Goal: Task Accomplishment & Management: Use online tool/utility

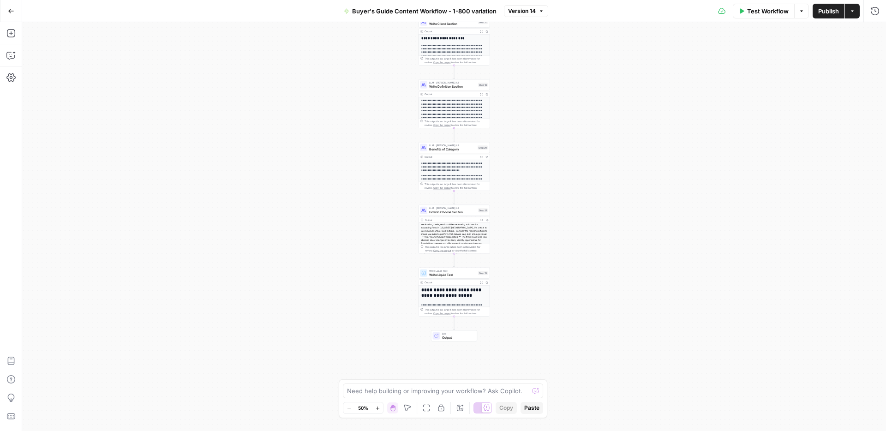
click at [13, 12] on icon "button" at bounding box center [11, 11] width 6 height 6
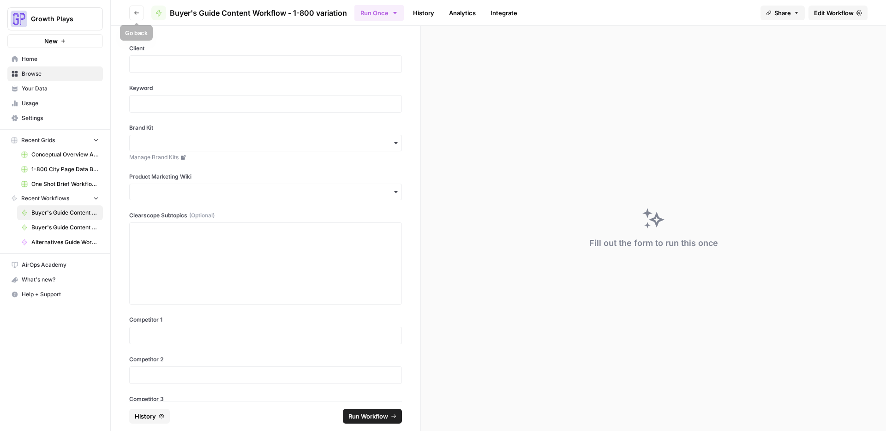
click at [137, 8] on button "Go back" at bounding box center [136, 13] width 15 height 15
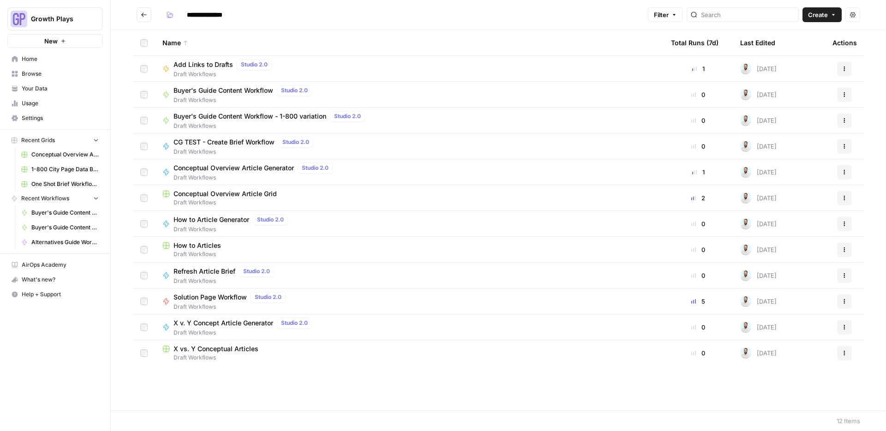
click at [52, 43] on span "New" at bounding box center [50, 40] width 13 height 9
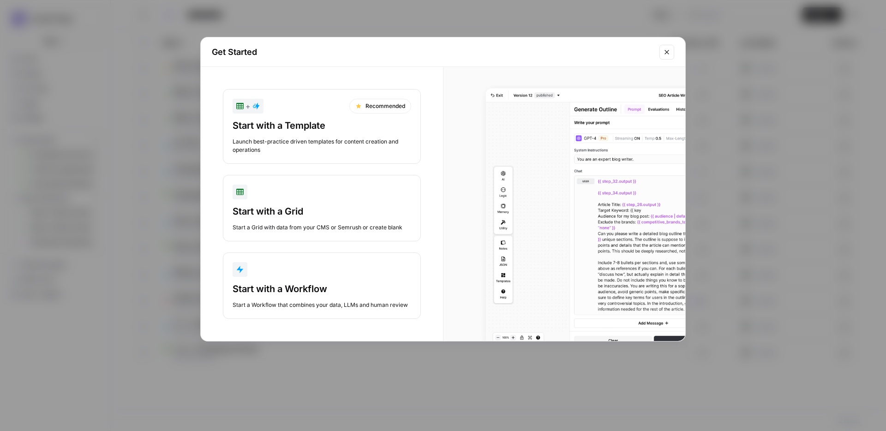
click at [284, 278] on button "Start with a Workflow Start a Workflow that combines your data, LLMs and human …" at bounding box center [322, 285] width 198 height 66
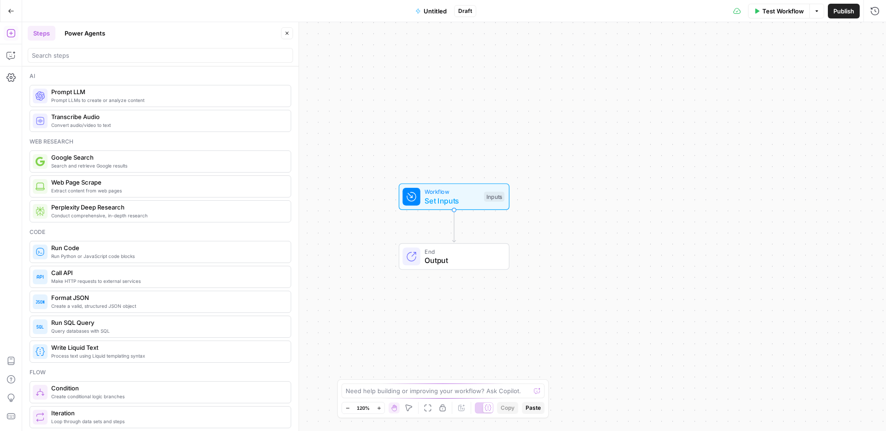
click at [436, 10] on span "Untitled" at bounding box center [434, 10] width 23 height 9
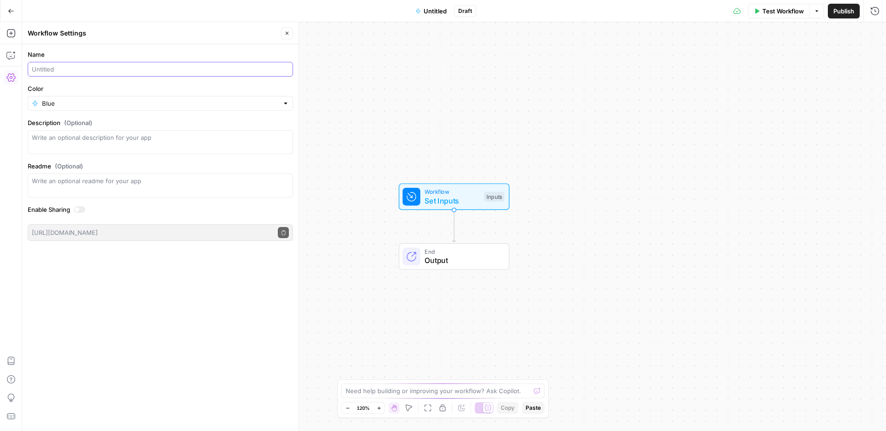
click at [98, 65] on input "Name" at bounding box center [160, 69] width 257 height 9
type input "Alt"
click at [12, 9] on icon "button" at bounding box center [11, 11] width 6 height 6
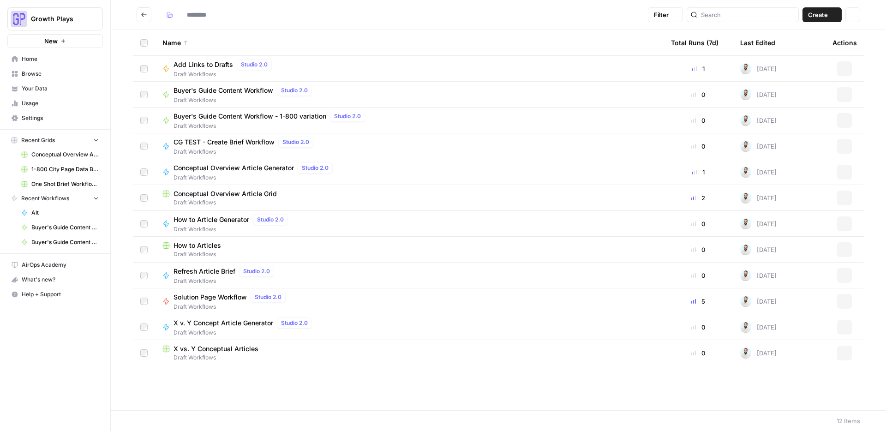
type input "**********"
click at [38, 76] on span "Browse" at bounding box center [60, 74] width 77 height 8
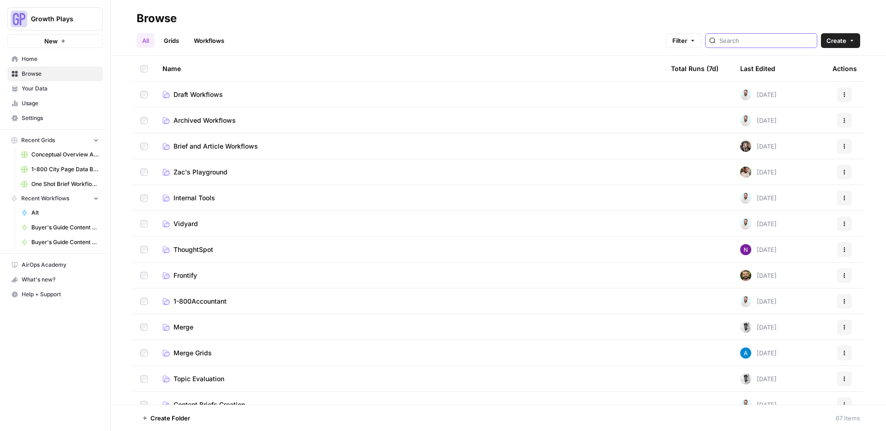
click at [774, 40] on input "search" at bounding box center [766, 40] width 94 height 9
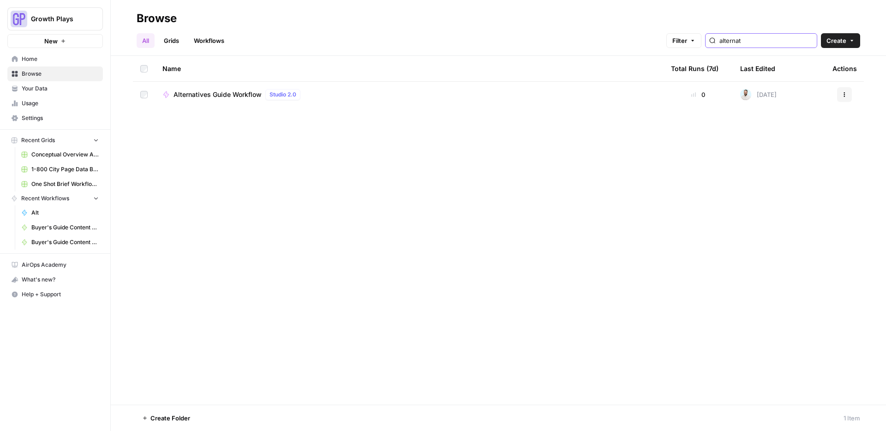
type input "alternat"
click at [242, 99] on span "Alternatives Guide Workflow" at bounding box center [217, 94] width 88 height 9
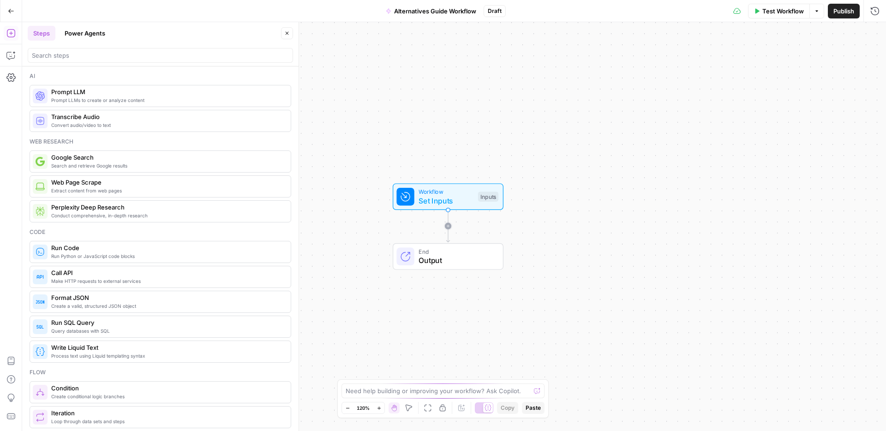
click at [443, 196] on span "Set Inputs" at bounding box center [445, 200] width 55 height 11
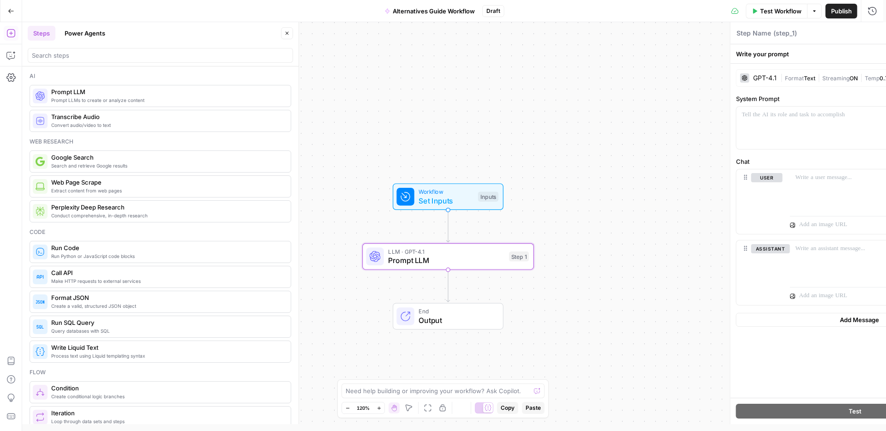
type textarea "Prompt LLM"
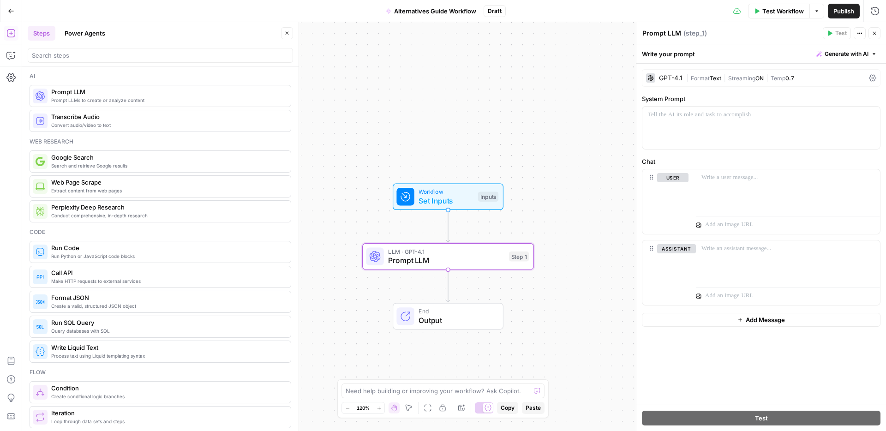
drag, startPoint x: 93, startPoint y: 98, endPoint x: 881, endPoint y: 221, distance: 798.4
click at [650, 34] on textarea "Prompt LLM" at bounding box center [661, 33] width 39 height 9
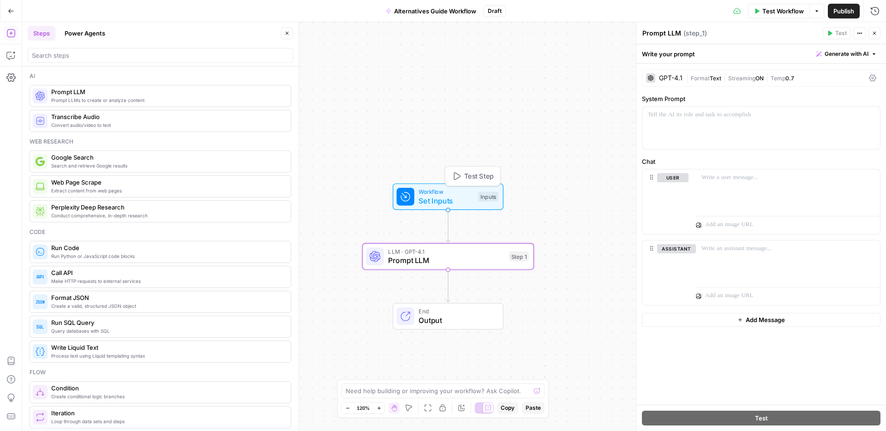
click at [423, 197] on span "Set Inputs" at bounding box center [445, 200] width 55 height 11
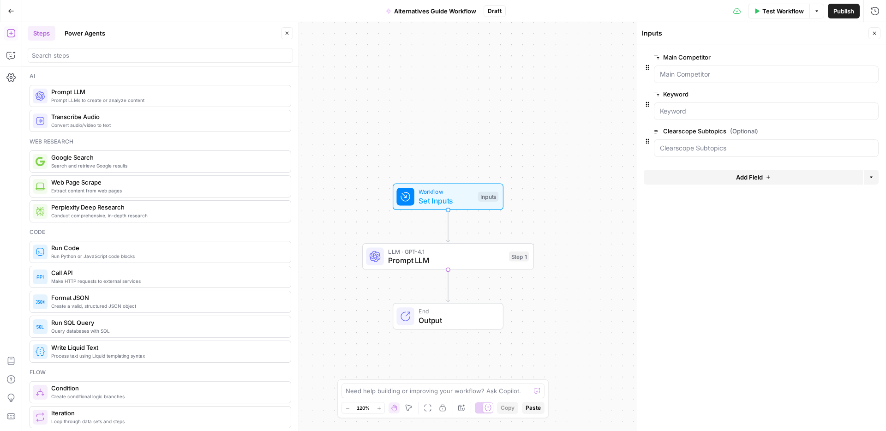
click at [833, 55] on button "edit field" at bounding box center [848, 57] width 36 height 11
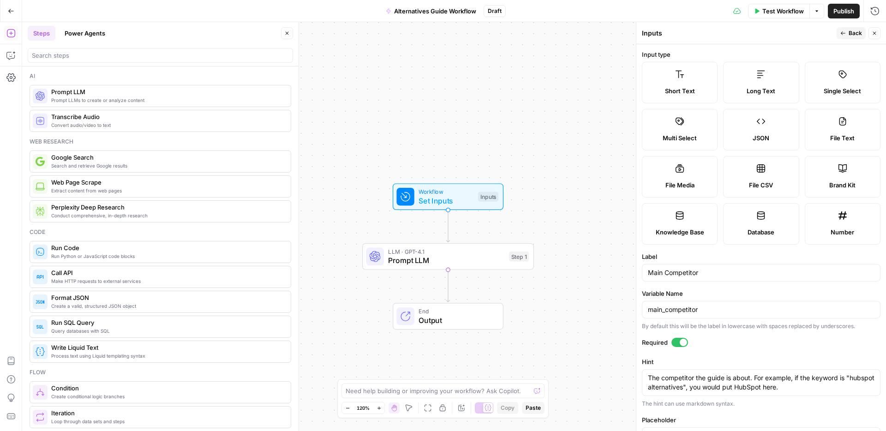
click at [858, 31] on span "Back" at bounding box center [854, 33] width 13 height 8
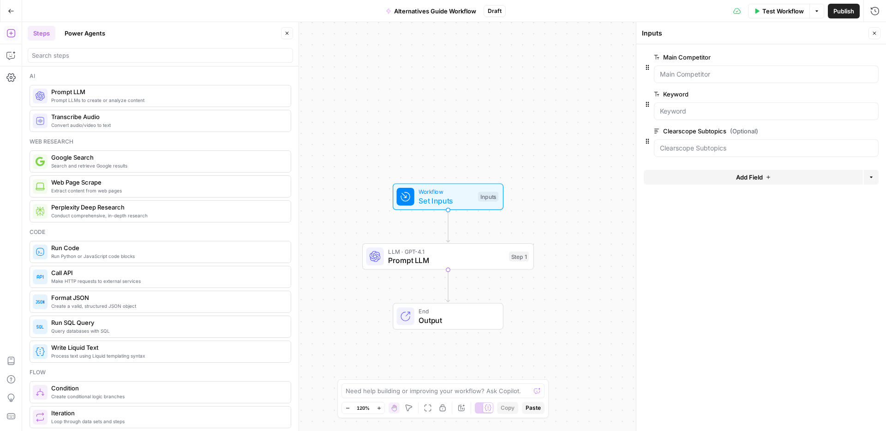
click at [736, 175] on span "Add Field" at bounding box center [749, 177] width 27 height 9
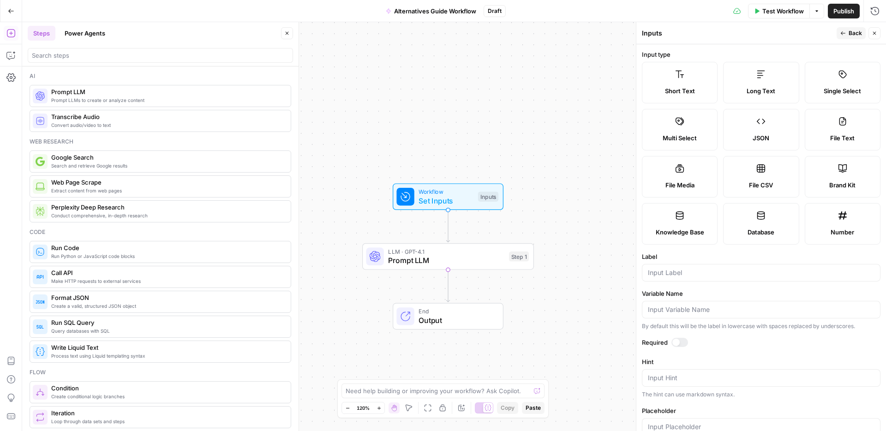
scroll to position [73, 0]
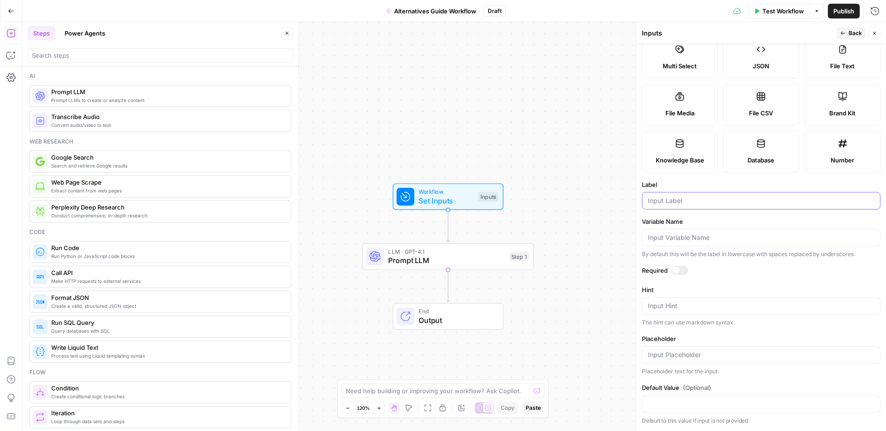
click at [687, 205] on input "Label" at bounding box center [761, 200] width 226 height 9
type input "Alternative 1 (Client)"
click at [684, 310] on textarea "Hint" at bounding box center [761, 305] width 226 height 9
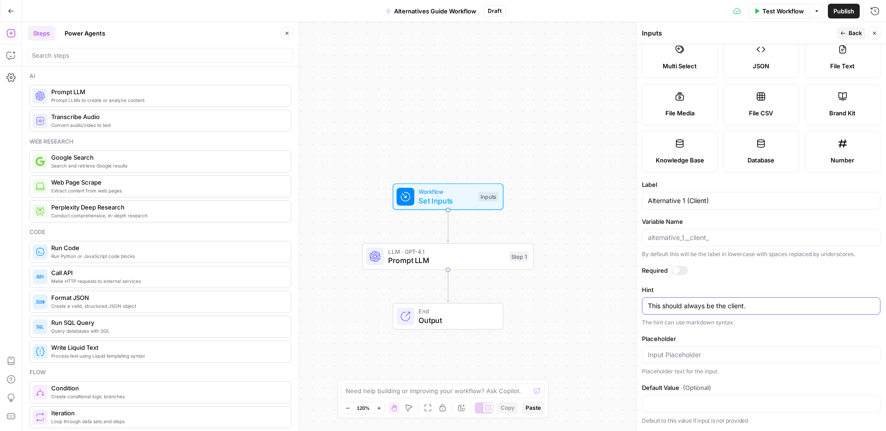
type textarea "This should always be the client."
click at [848, 35] on button "Back" at bounding box center [850, 33] width 29 height 12
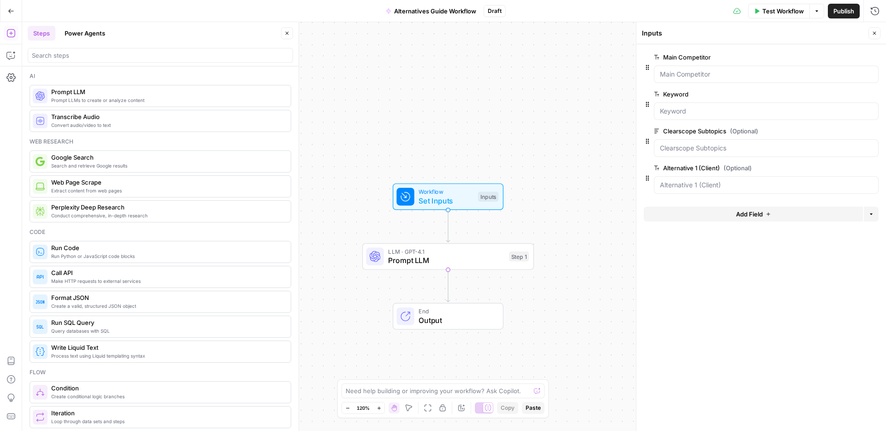
click at [775, 217] on button "Add Field" at bounding box center [752, 214] width 219 height 15
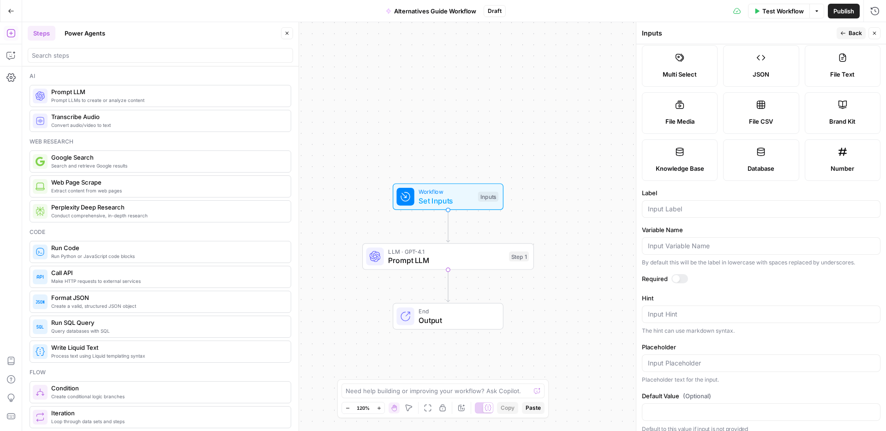
scroll to position [70, 0]
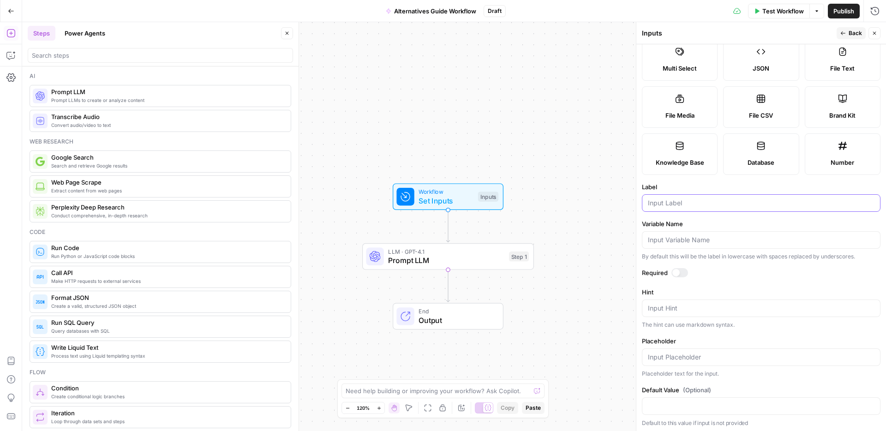
click at [684, 208] on input "Label" at bounding box center [761, 202] width 226 height 9
type input "Alternative 2"
click at [852, 32] on span "Back" at bounding box center [854, 33] width 13 height 8
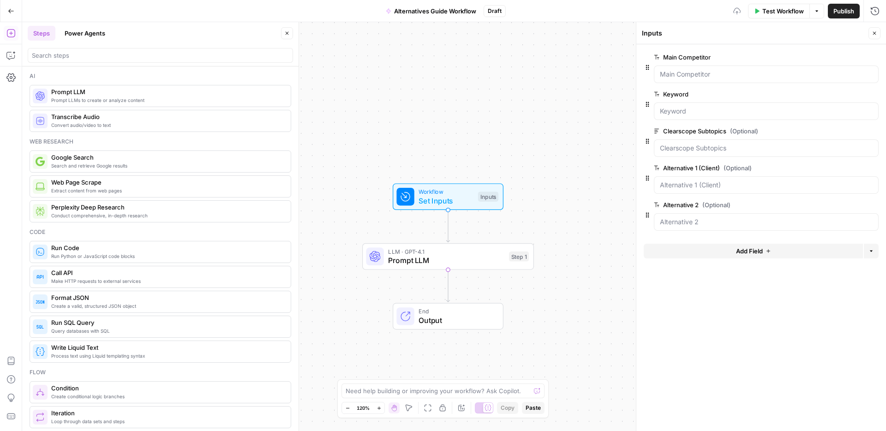
click at [724, 256] on button "Add Field" at bounding box center [752, 251] width 219 height 15
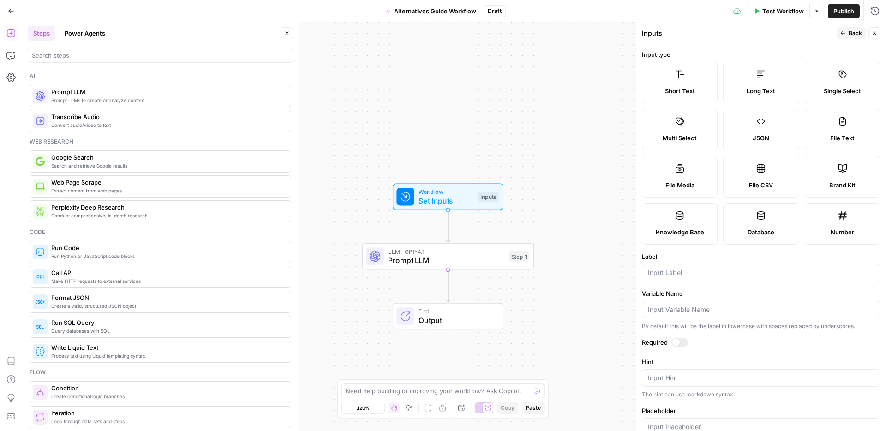
click at [693, 281] on div at bounding box center [761, 273] width 238 height 18
type input "Alternative 3"
click at [857, 34] on span "Back" at bounding box center [854, 33] width 13 height 8
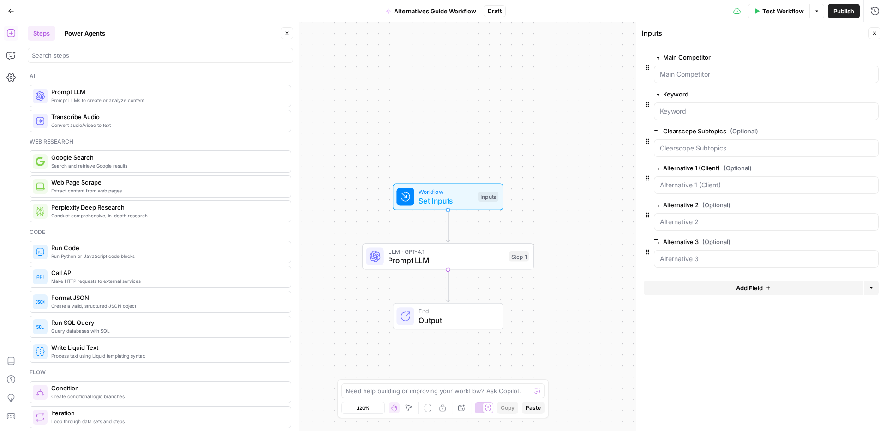
click at [745, 289] on span "Add Field" at bounding box center [749, 287] width 27 height 9
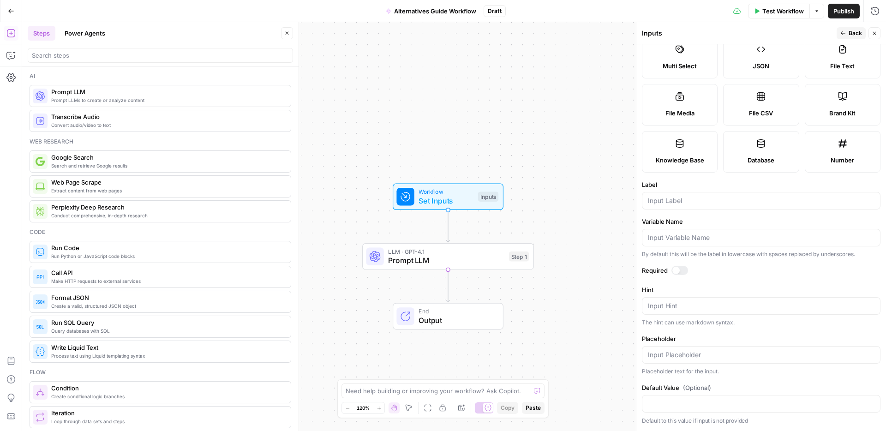
scroll to position [161, 0]
click at [679, 199] on div at bounding box center [761, 201] width 238 height 18
type input "Alternative 4"
click at [854, 29] on span "Back" at bounding box center [854, 33] width 13 height 8
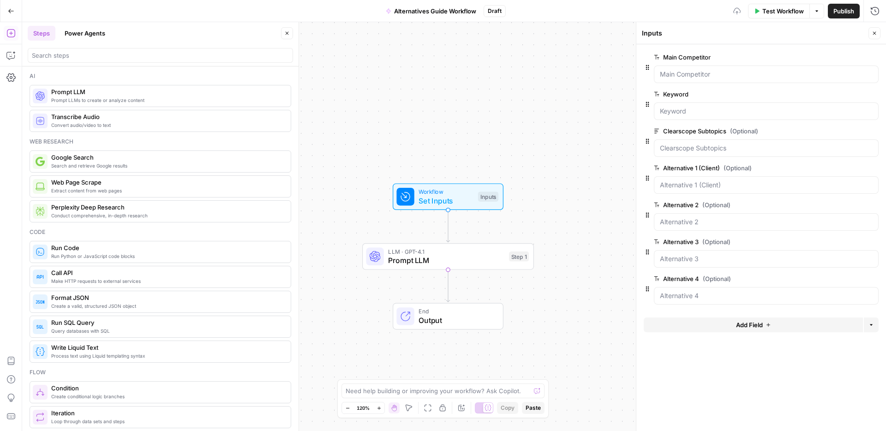
click at [727, 321] on button "Add Field" at bounding box center [752, 324] width 219 height 15
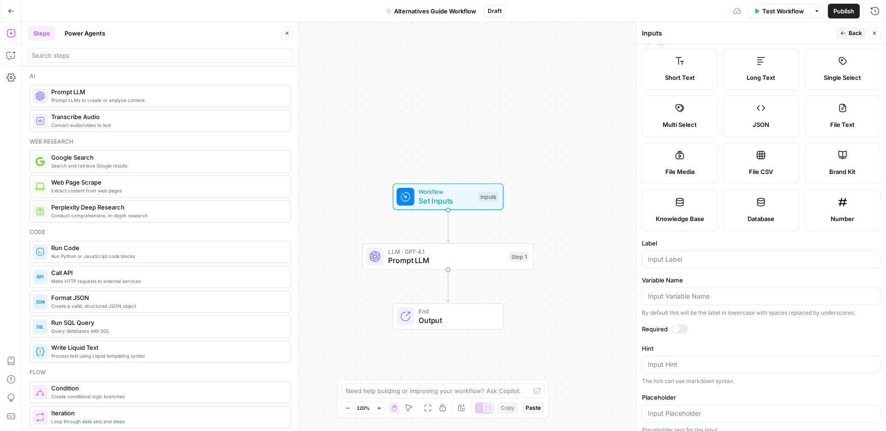
scroll to position [14, 0]
click at [695, 263] on input "Label" at bounding box center [761, 258] width 226 height 9
type input "Alternative 5"
click at [848, 34] on span "Back" at bounding box center [854, 33] width 13 height 8
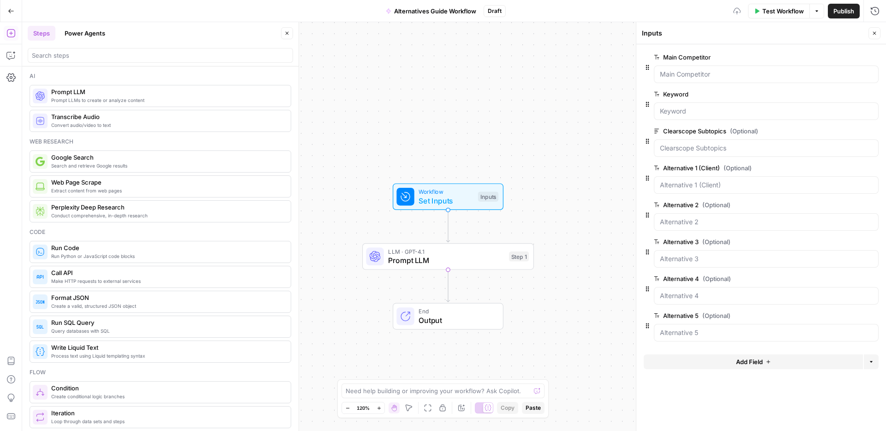
click at [718, 363] on button "Add Field" at bounding box center [752, 361] width 219 height 15
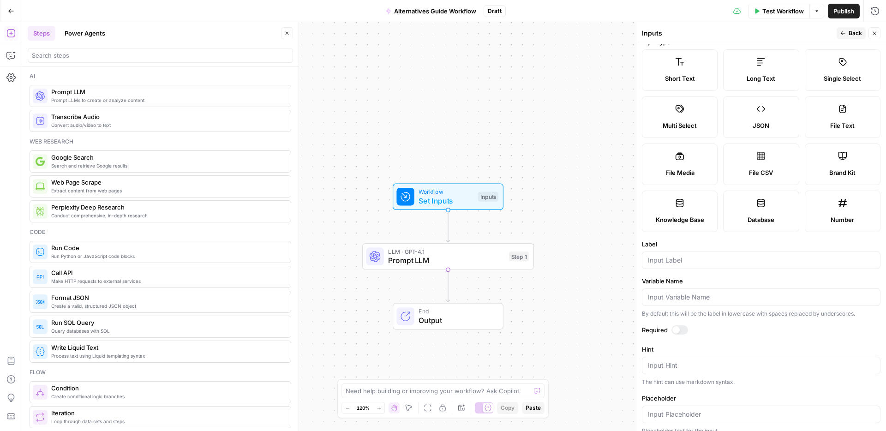
scroll to position [66, 0]
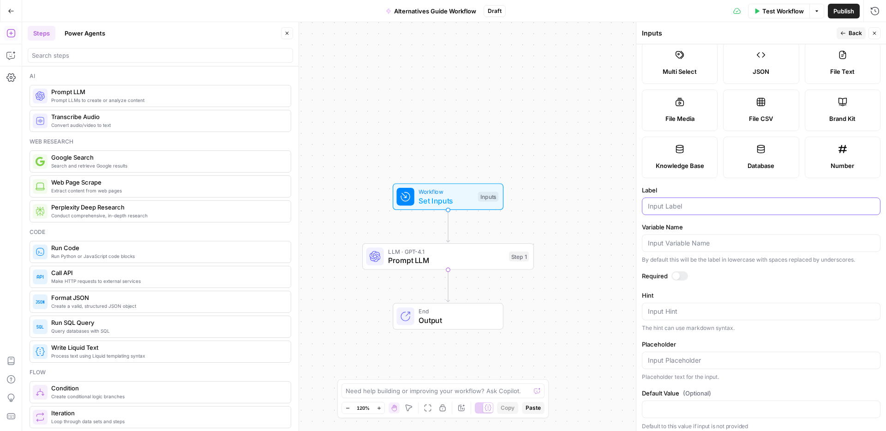
click at [681, 211] on input "Label" at bounding box center [761, 206] width 226 height 9
type input "Alternative 6"
click at [855, 34] on span "Back" at bounding box center [854, 33] width 13 height 8
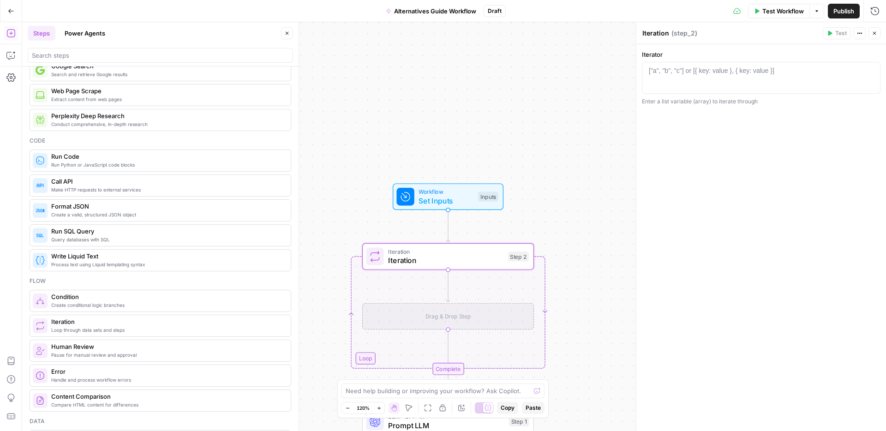
scroll to position [92, 0]
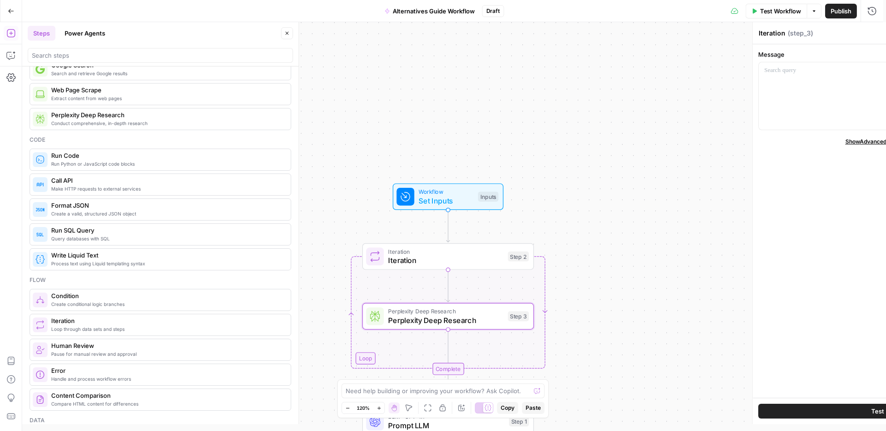
type textarea "Perplexity Deep Research"
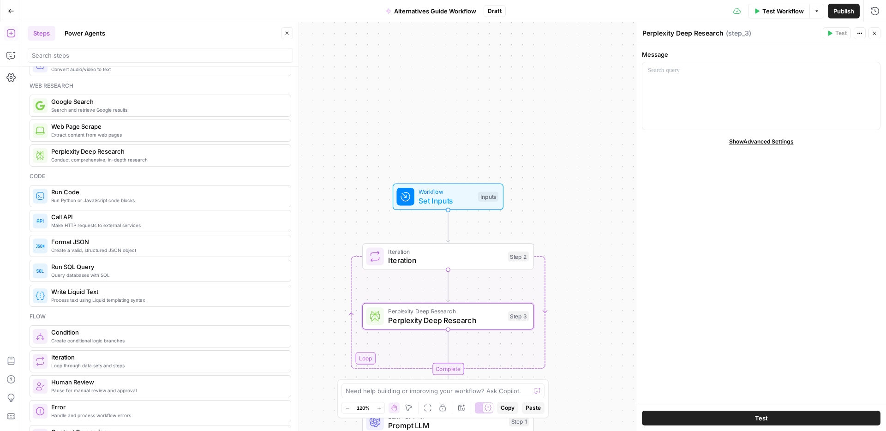
scroll to position [0, 0]
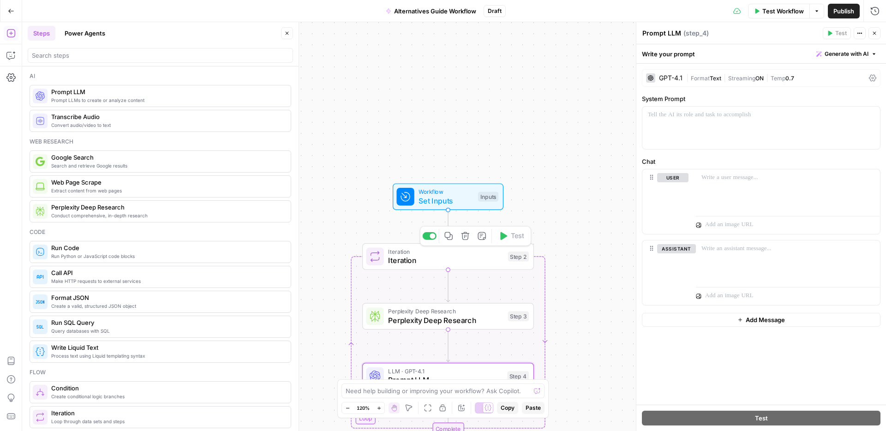
click at [460, 253] on span "Iteration" at bounding box center [445, 251] width 115 height 9
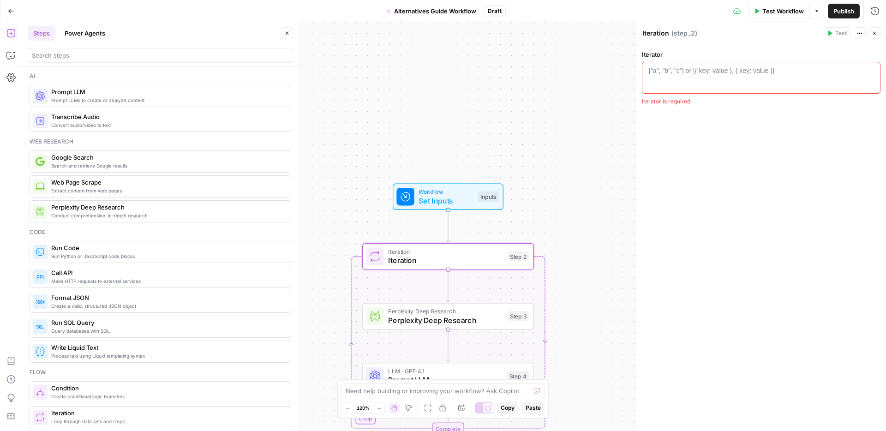
click at [683, 80] on div at bounding box center [761, 85] width 230 height 39
type textarea "*"
click at [872, 71] on span "Variables Menu" at bounding box center [872, 71] width 0 height 0
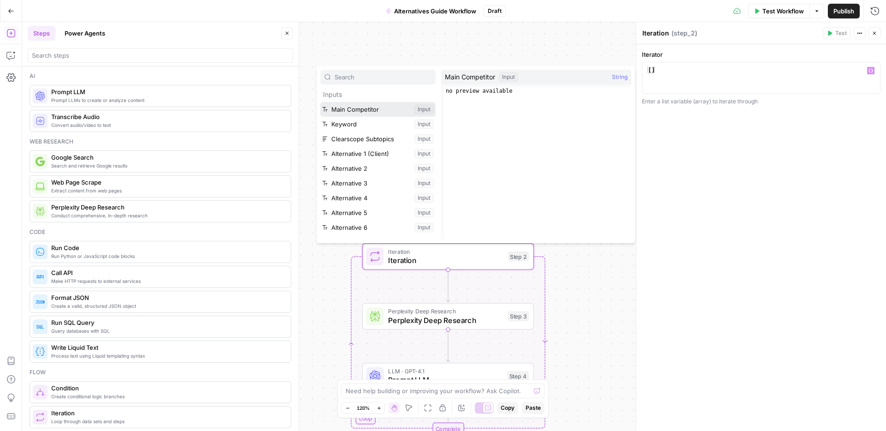
click at [396, 109] on button "Select variable Main Competitor" at bounding box center [377, 109] width 115 height 15
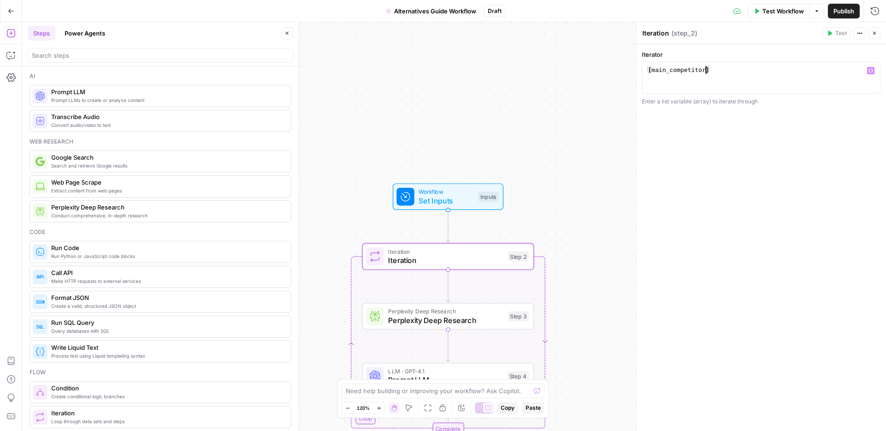
scroll to position [0, 4]
click at [868, 71] on icon "button" at bounding box center [870, 70] width 5 height 5
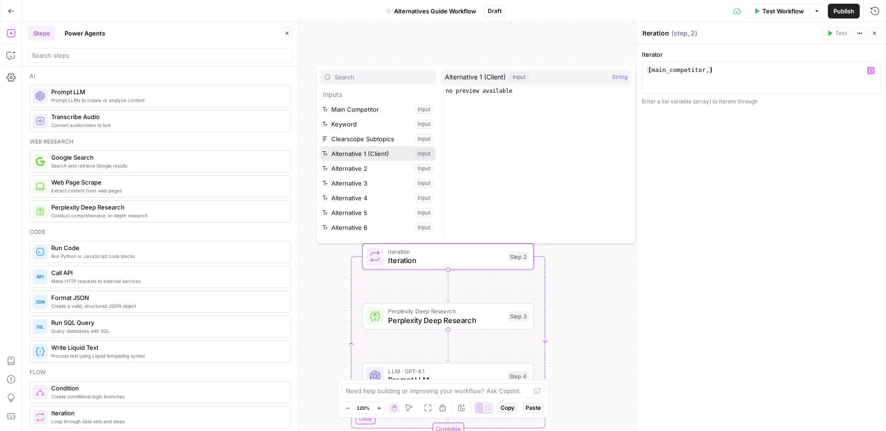
click at [378, 155] on button "Select variable Alternative 1 (Client)" at bounding box center [377, 153] width 115 height 15
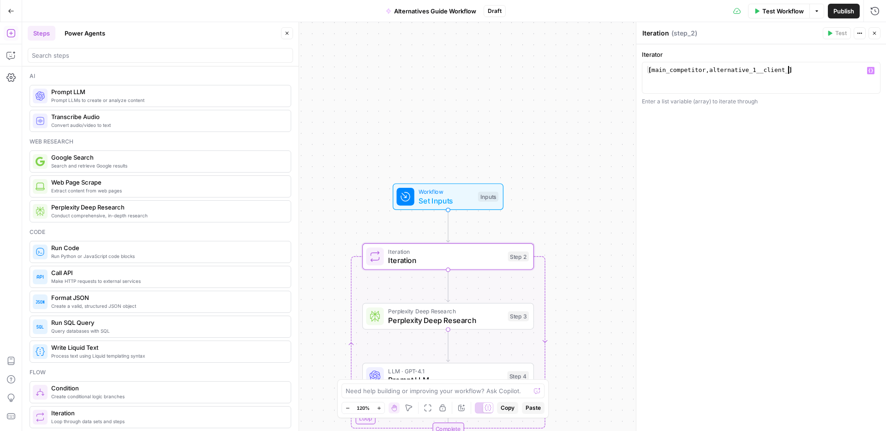
scroll to position [0, 11]
click at [867, 71] on button "Variables Menu" at bounding box center [870, 70] width 7 height 7
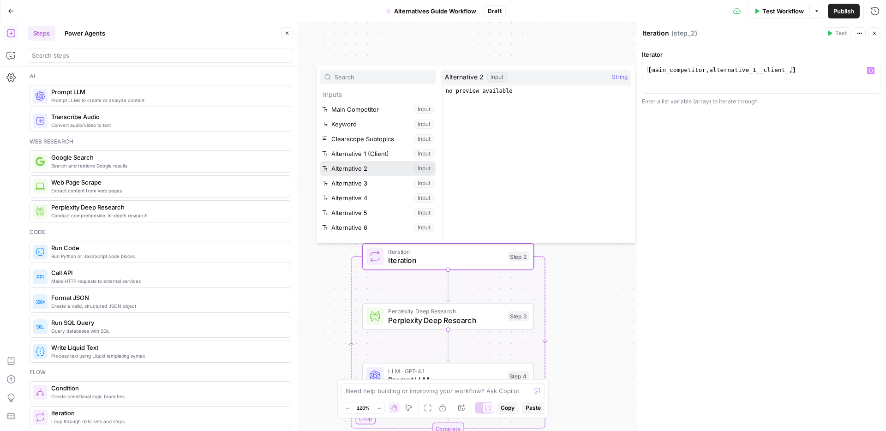
click at [348, 166] on button "Select variable Alternative 2" at bounding box center [377, 168] width 115 height 15
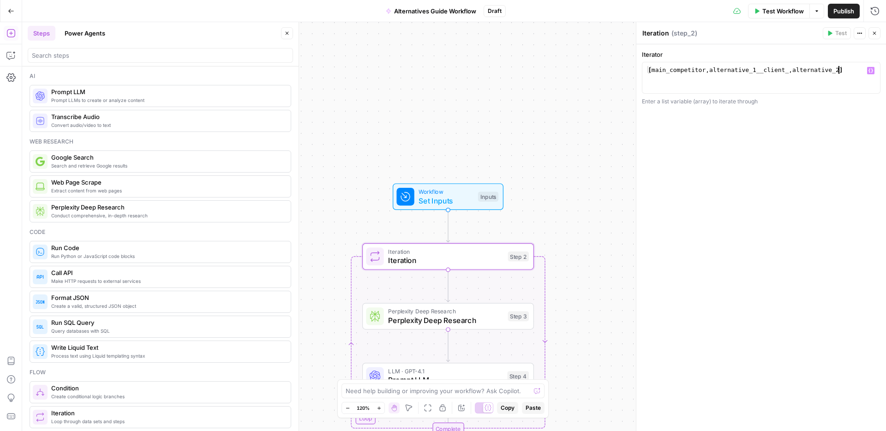
scroll to position [0, 15]
click at [869, 70] on icon "button" at bounding box center [870, 70] width 5 height 5
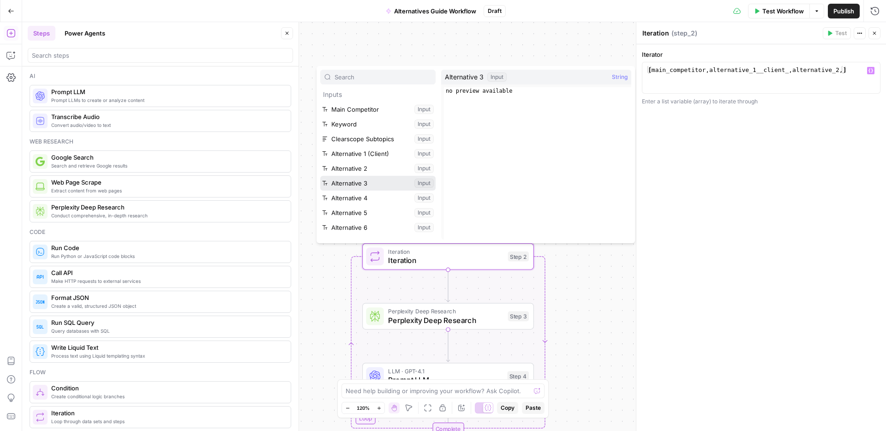
click at [366, 177] on button "Select variable Alternative 3" at bounding box center [377, 183] width 115 height 15
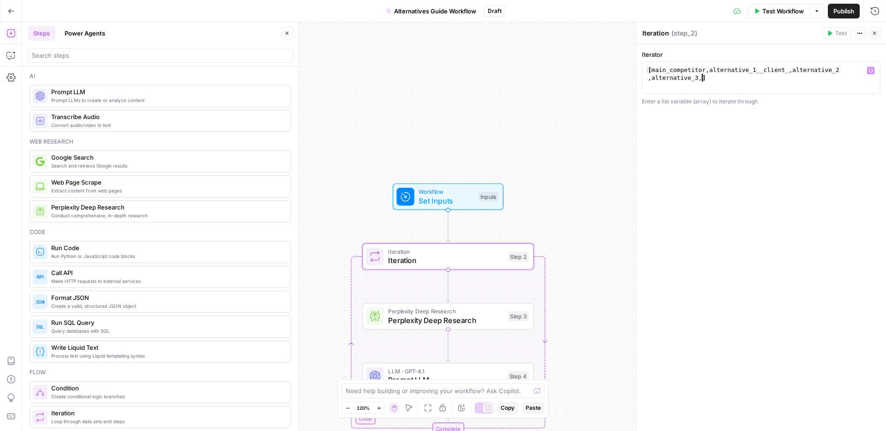
scroll to position [0, 18]
click at [871, 72] on icon "button" at bounding box center [870, 71] width 5 height 4
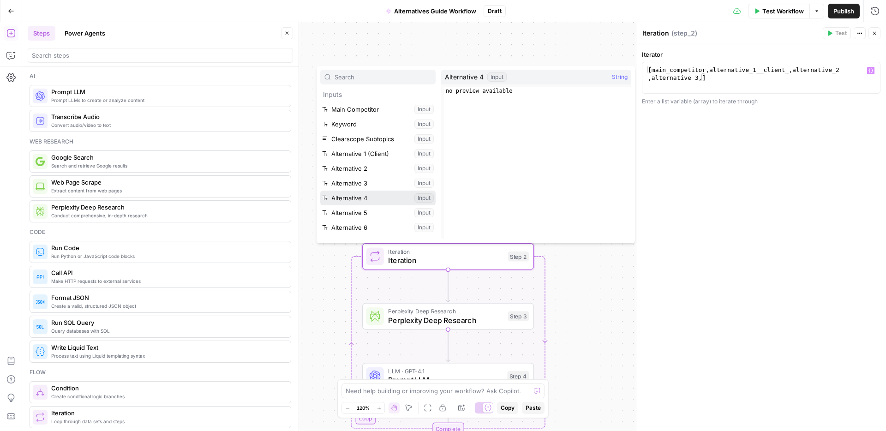
click at [382, 197] on button "Select variable Alternative 4" at bounding box center [377, 197] width 115 height 15
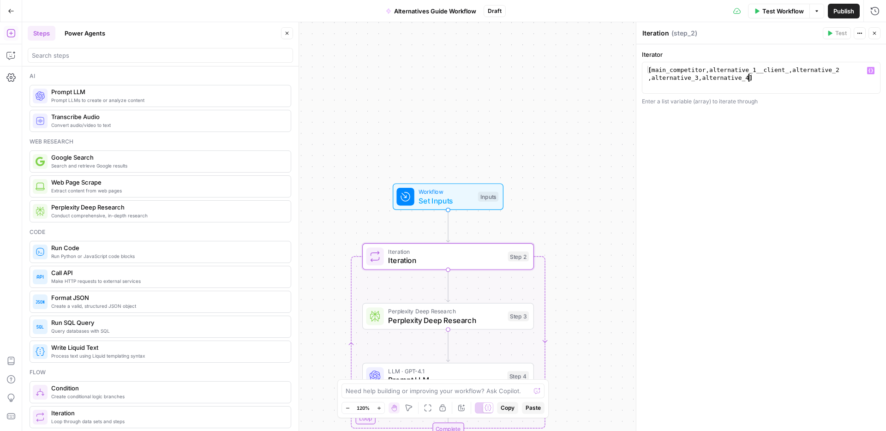
scroll to position [0, 22]
click at [869, 70] on icon "button" at bounding box center [870, 71] width 5 height 4
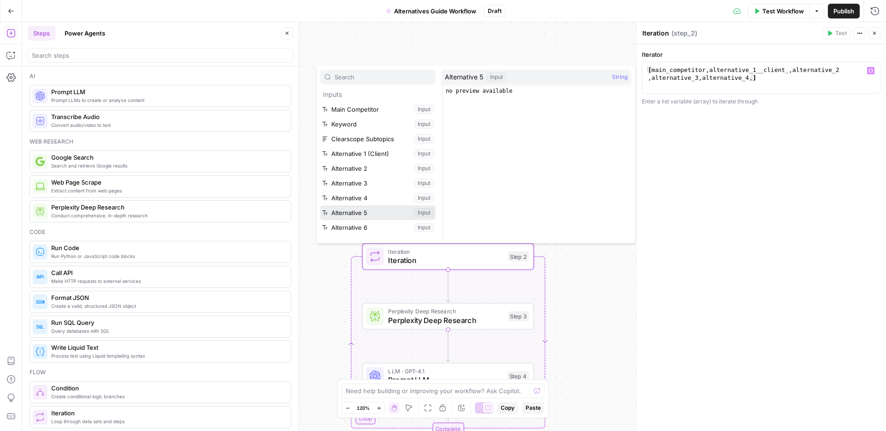
click at [364, 211] on button "Select variable Alternative 5" at bounding box center [377, 212] width 115 height 15
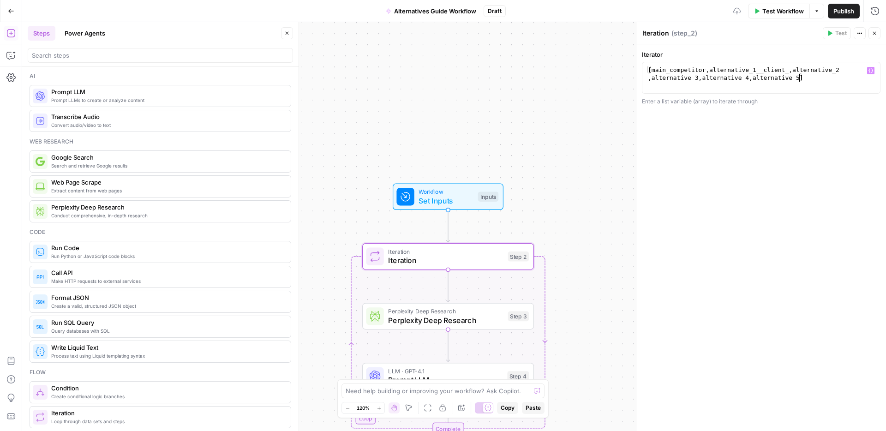
scroll to position [0, 26]
click at [867, 70] on button "Variables Menu" at bounding box center [870, 70] width 7 height 7
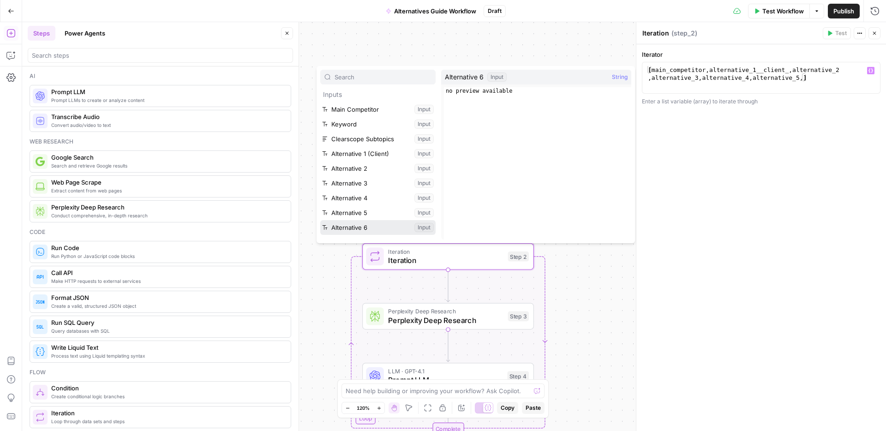
click at [374, 226] on button "Select variable Alternative 6" at bounding box center [377, 227] width 115 height 15
type textarea "**********"
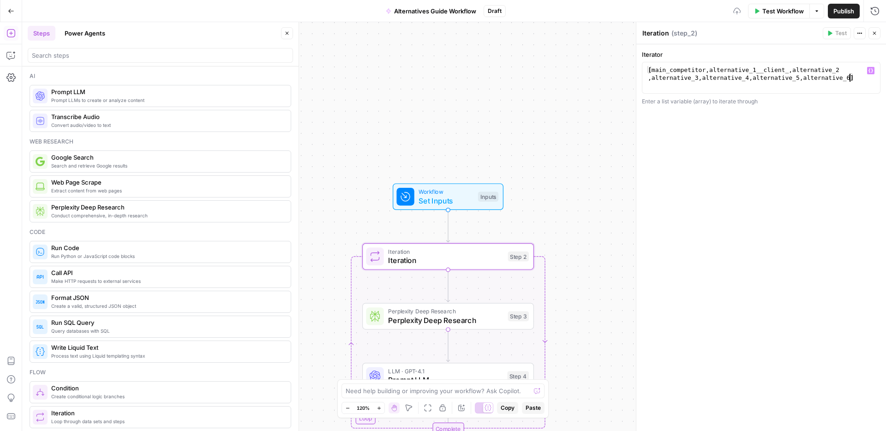
click at [735, 135] on div "**********" at bounding box center [761, 237] width 250 height 387
click at [878, 32] on button "Close" at bounding box center [874, 33] width 12 height 12
click at [447, 321] on span "Perplexity Deep Research" at bounding box center [445, 320] width 115 height 11
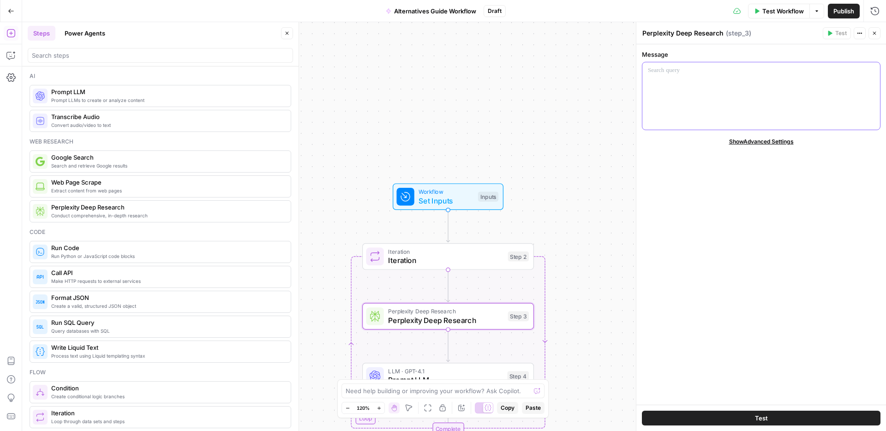
click at [715, 75] on div at bounding box center [761, 95] width 238 height 67
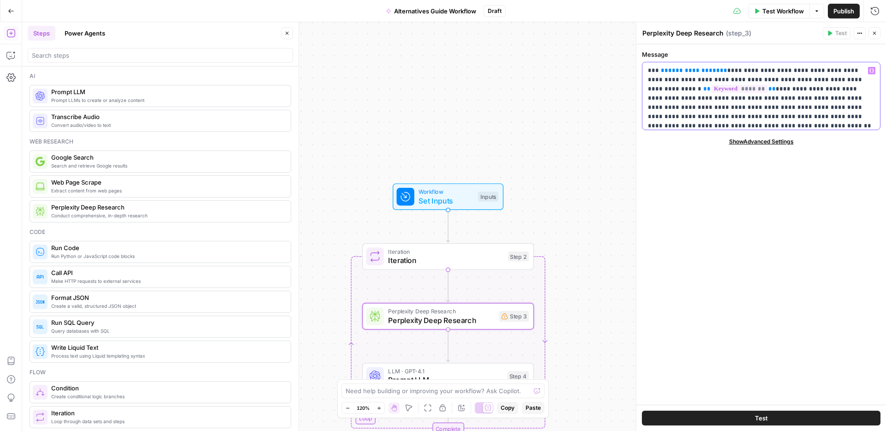
drag, startPoint x: 708, startPoint y: 71, endPoint x: 658, endPoint y: 71, distance: 50.7
click at [658, 71] on p "**********" at bounding box center [761, 93] width 226 height 55
click at [661, 71] on span "**" at bounding box center [664, 70] width 7 height 6
drag, startPoint x: 711, startPoint y: 71, endPoint x: 659, endPoint y: 73, distance: 52.6
click at [659, 73] on p "**********" at bounding box center [761, 93] width 226 height 55
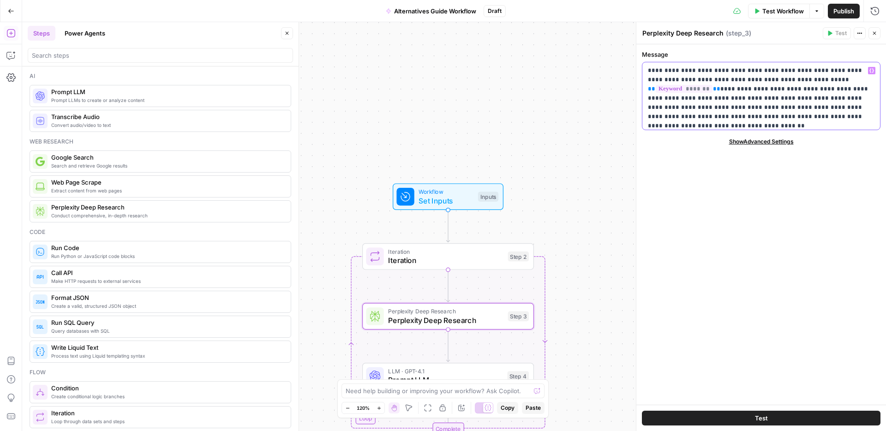
click at [874, 68] on button "Variables Menu" at bounding box center [871, 70] width 7 height 7
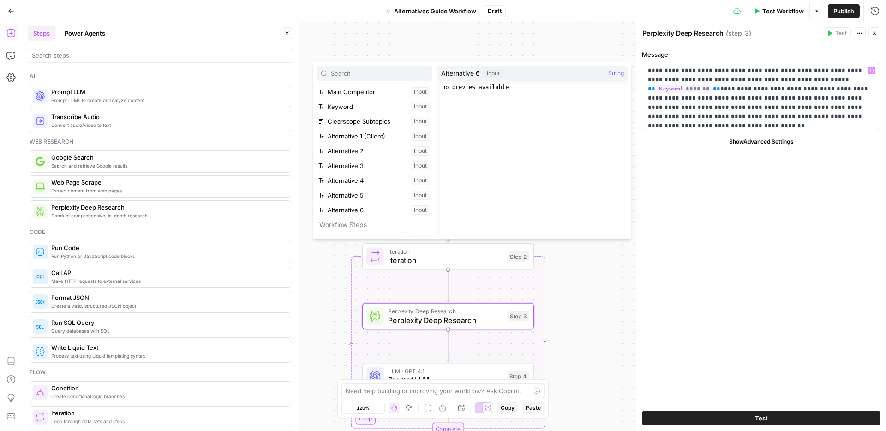
scroll to position [25, 0]
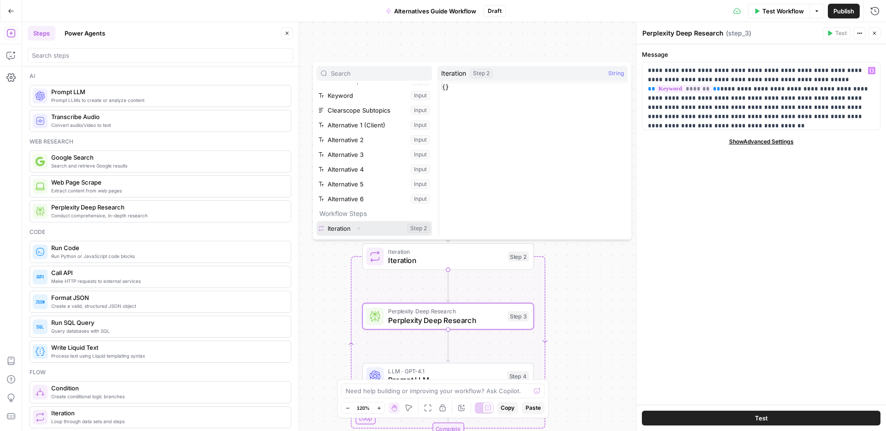
click at [356, 228] on icon "button" at bounding box center [359, 229] width 6 height 6
click at [356, 215] on button "Select variable Element" at bounding box center [379, 213] width 106 height 15
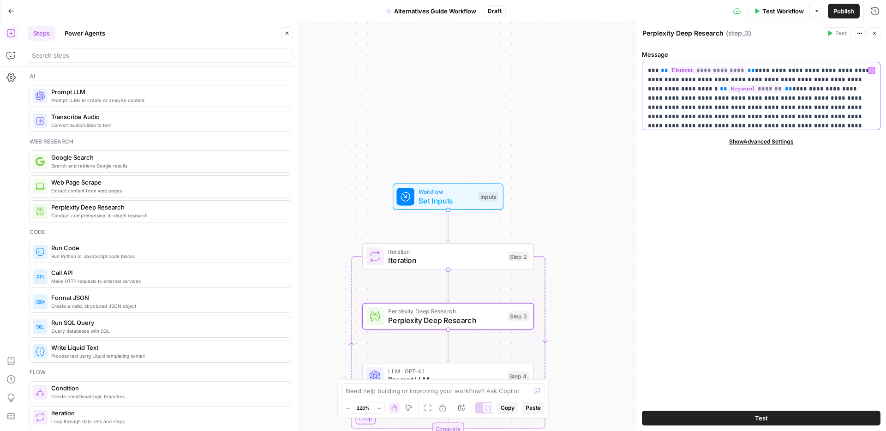
drag, startPoint x: 845, startPoint y: 113, endPoint x: 710, endPoint y: 84, distance: 137.7
click at [710, 84] on p "**********" at bounding box center [761, 93] width 226 height 55
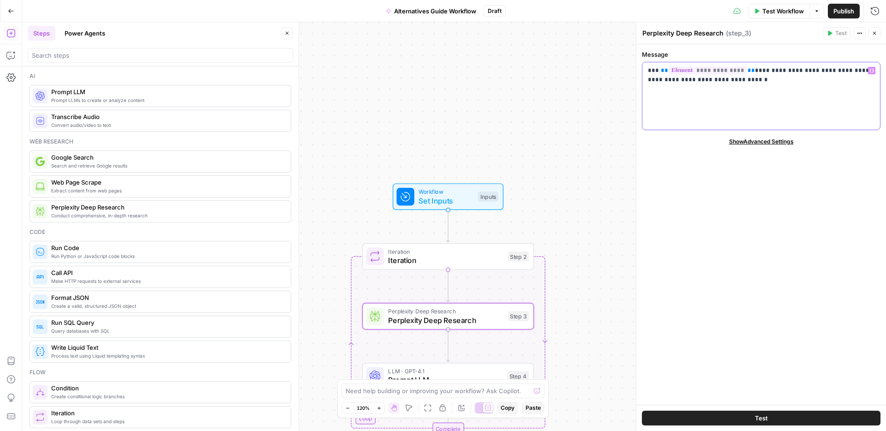
click at [873, 71] on icon "button" at bounding box center [871, 71] width 5 height 4
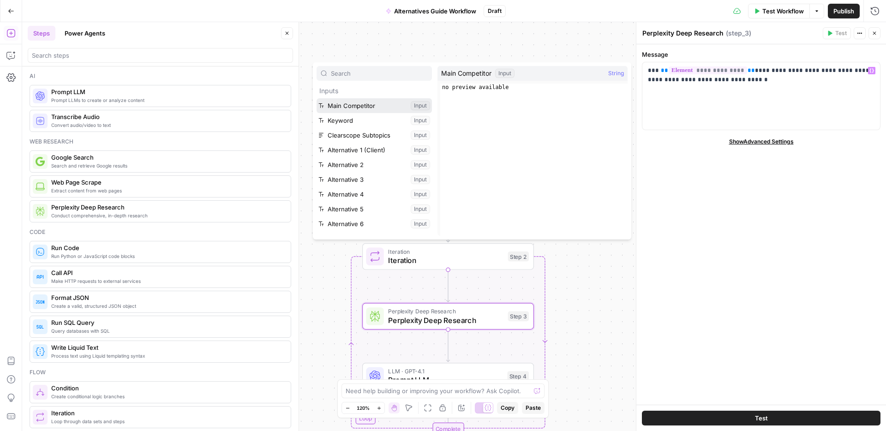
click at [372, 108] on button "Select variable Main Competitor" at bounding box center [373, 105] width 115 height 15
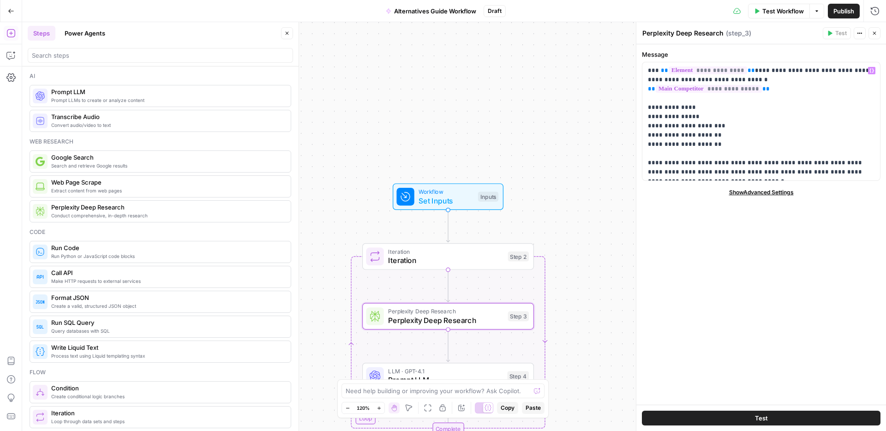
click at [725, 416] on button "Test" at bounding box center [761, 418] width 238 height 15
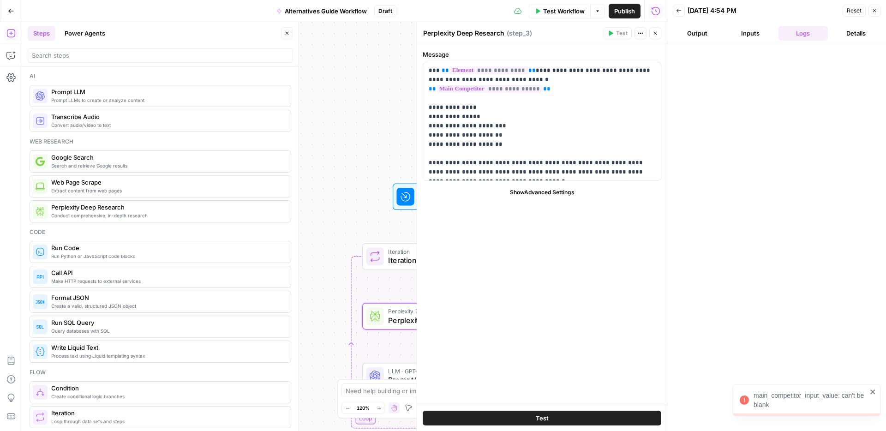
click at [874, 390] on icon "close" at bounding box center [872, 391] width 5 height 5
click at [659, 32] on button "Close" at bounding box center [655, 33] width 12 height 12
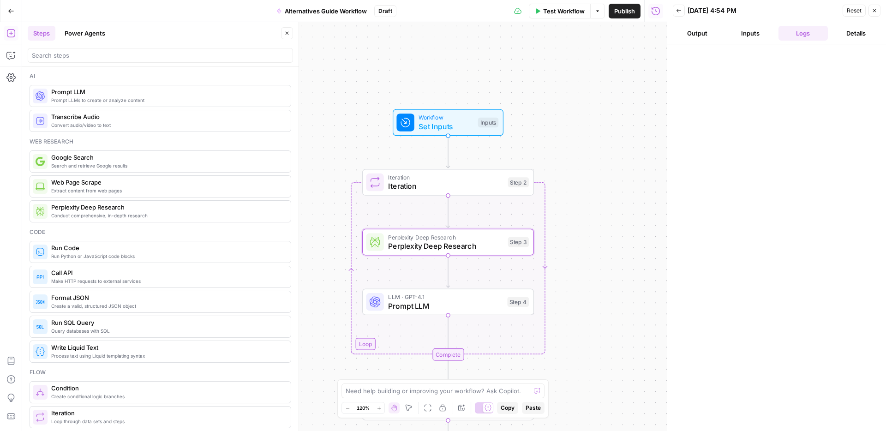
click at [457, 312] on div "LLM · GPT-4.1 Prompt LLM Step 4 Copy step Delete step Add Note Test" at bounding box center [448, 301] width 172 height 27
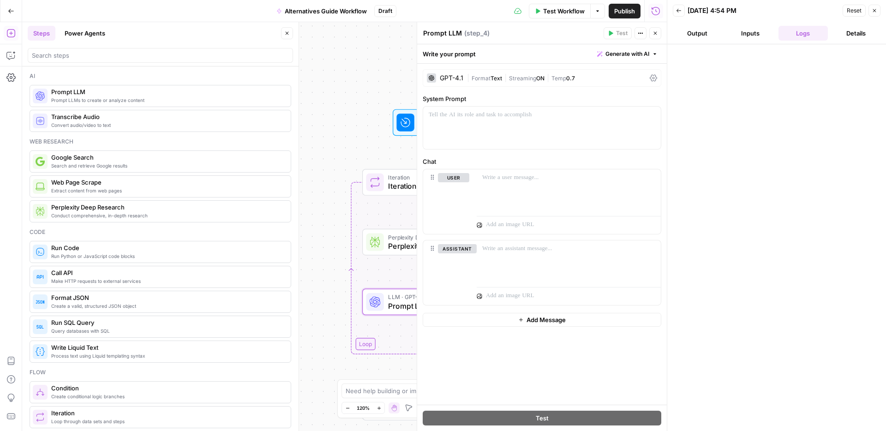
click at [452, 33] on textarea "Prompt LLM" at bounding box center [442, 33] width 39 height 9
type textarea "Structure Outputs"
click at [464, 79] on div "GPT-4.1 | Format Text | Streaming ON | Temp 0.7" at bounding box center [542, 78] width 238 height 18
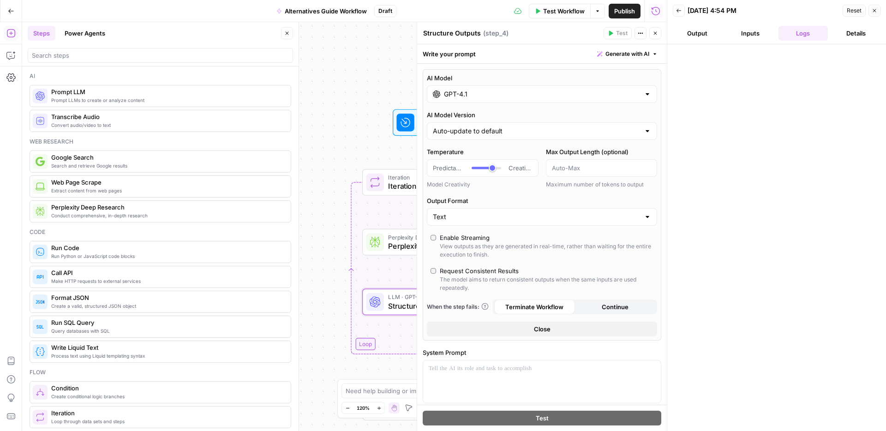
click at [464, 94] on input "GPT-4.1" at bounding box center [542, 93] width 196 height 9
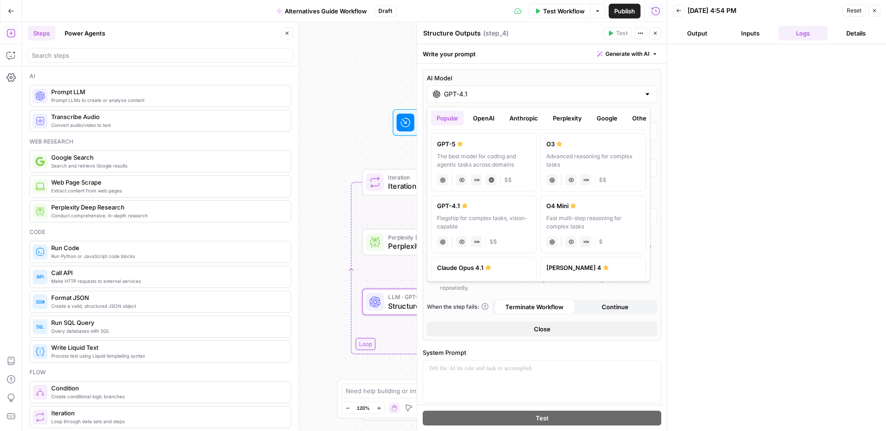
click at [591, 119] on ul "Popular OpenAI Anthropic Perplexity Google Other" at bounding box center [538, 118] width 215 height 15
click at [597, 119] on button "Google" at bounding box center [607, 118] width 32 height 15
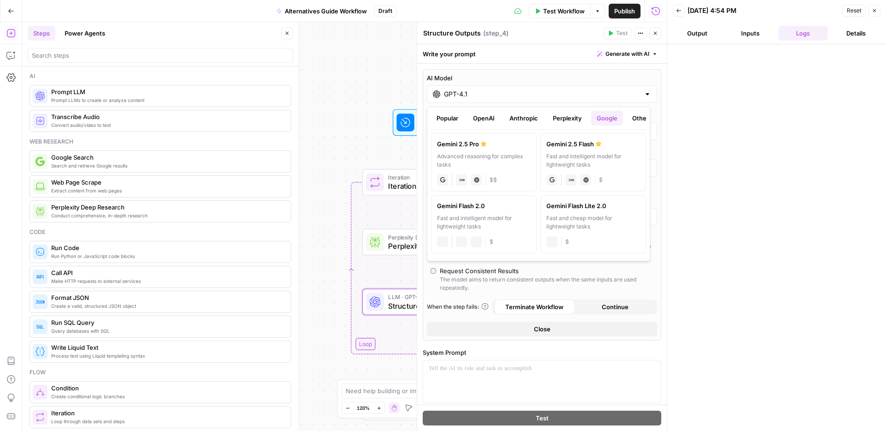
click at [490, 145] on div "Gemini 2.5 Pro" at bounding box center [484, 143] width 94 height 9
type input "Gemini 2.5 Pro"
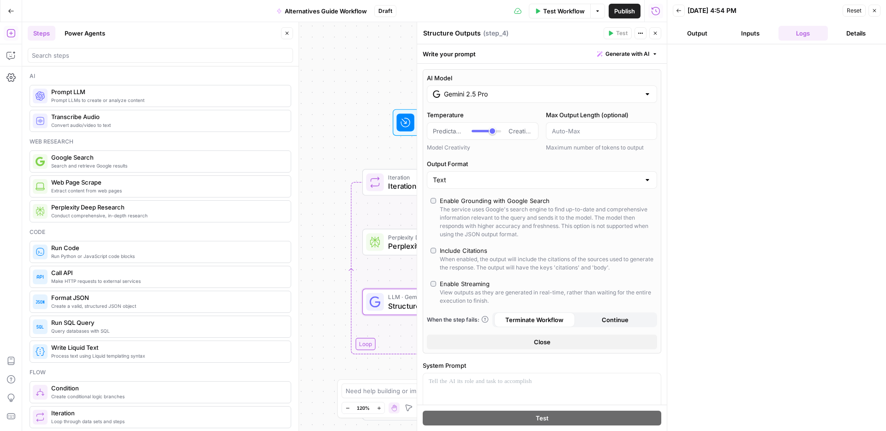
click at [448, 199] on div "Enable Grounding with Google Search" at bounding box center [495, 200] width 110 height 9
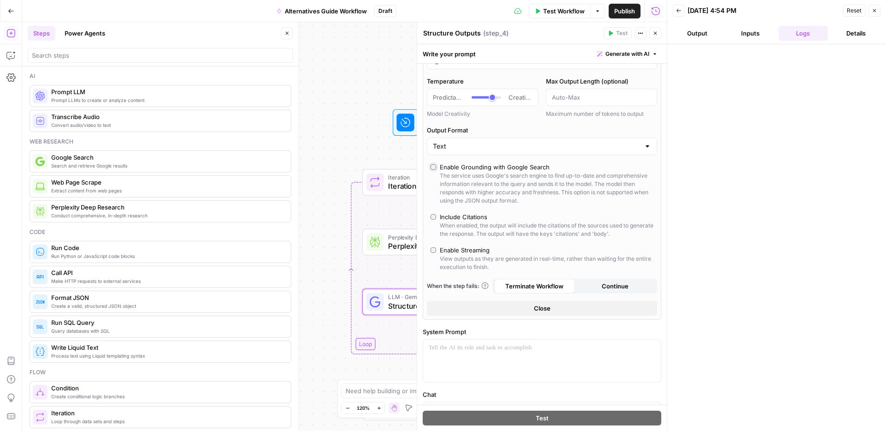
scroll to position [81, 0]
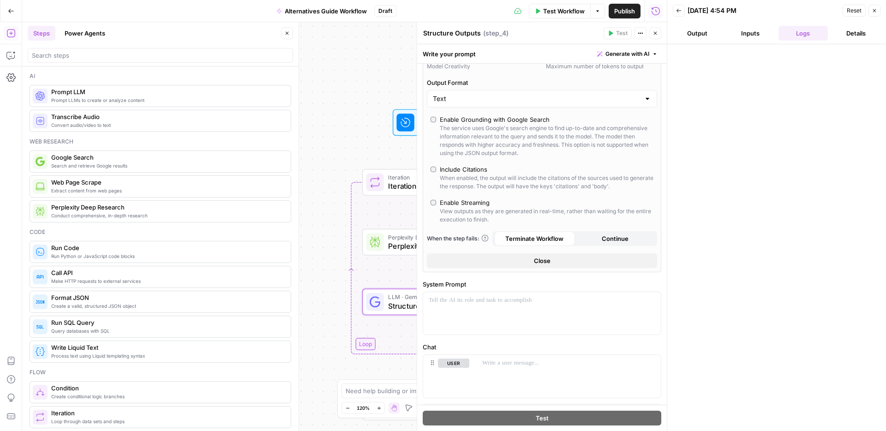
click at [440, 122] on div "Enable Grounding with Google Search" at bounding box center [495, 119] width 110 height 9
click at [465, 167] on div "Include Citations" at bounding box center [464, 168] width 48 height 9
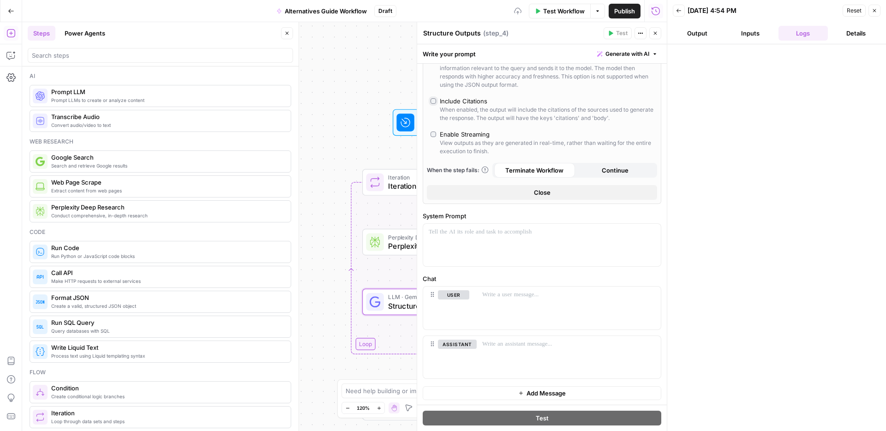
scroll to position [150, 0]
click at [607, 232] on span "“/” to reference" at bounding box center [624, 230] width 47 height 7
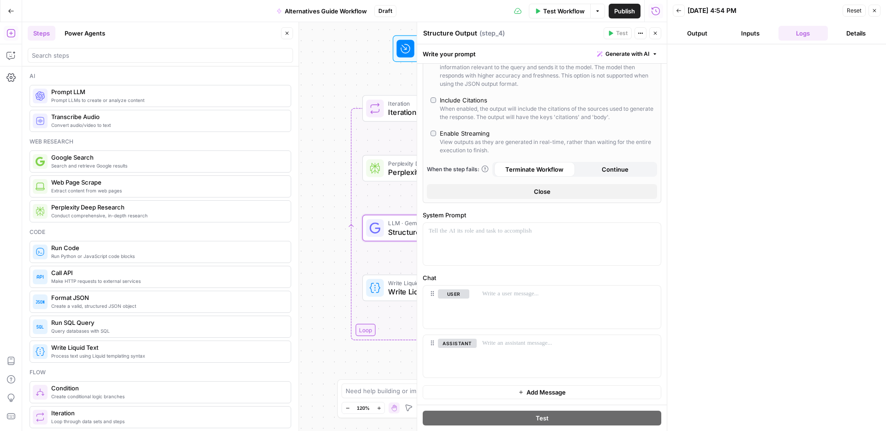
type textarea "Structure Output"
click at [329, 207] on div "Workflow Set Inputs Inputs Loop Iteration Iteration Step 2 Perplexity Deep Rese…" at bounding box center [344, 226] width 644 height 409
click at [655, 33] on icon "button" at bounding box center [655, 33] width 6 height 6
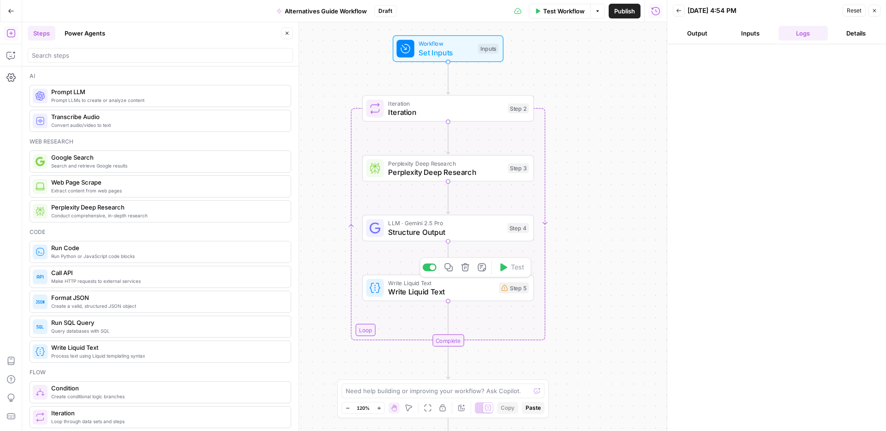
click at [468, 268] on icon "button" at bounding box center [465, 267] width 9 height 9
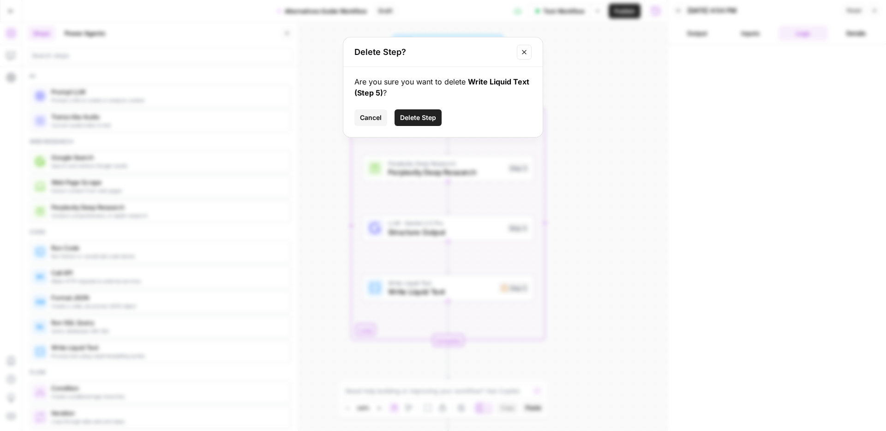
click at [430, 119] on span "Delete Step" at bounding box center [418, 117] width 36 height 9
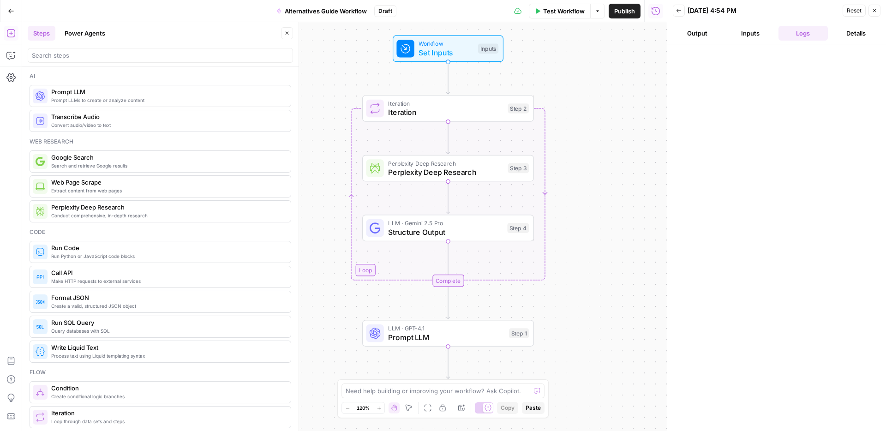
click at [287, 33] on icon "button" at bounding box center [287, 33] width 6 height 6
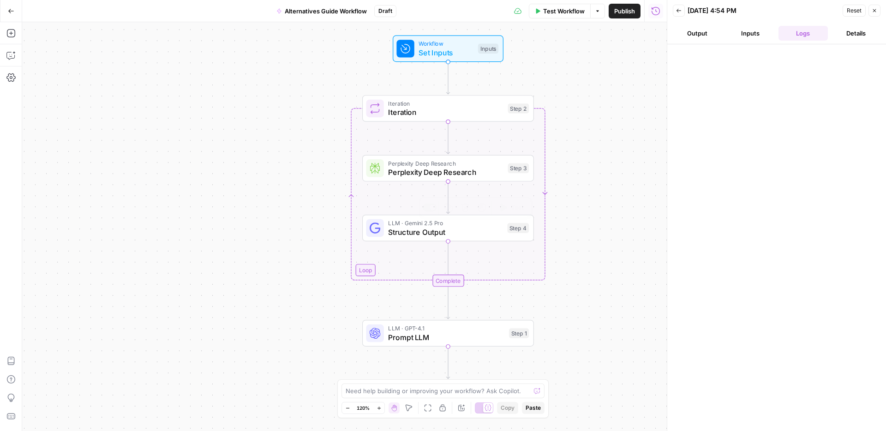
click at [434, 231] on span "Structure Output" at bounding box center [445, 231] width 114 height 11
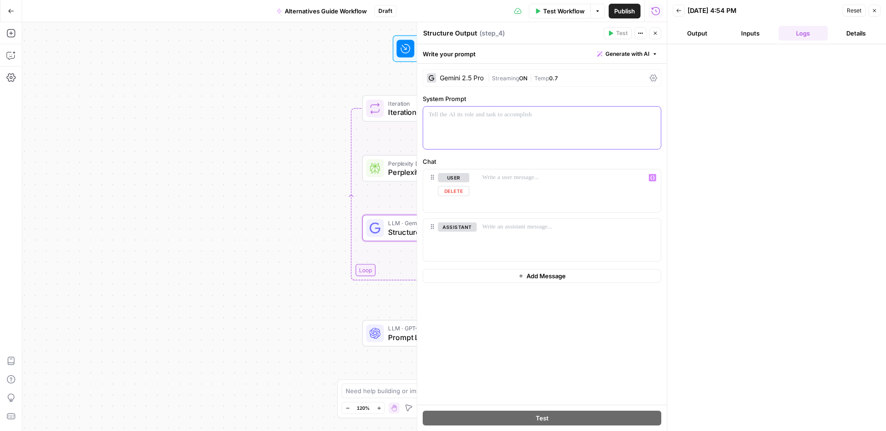
click at [483, 131] on div at bounding box center [542, 128] width 238 height 42
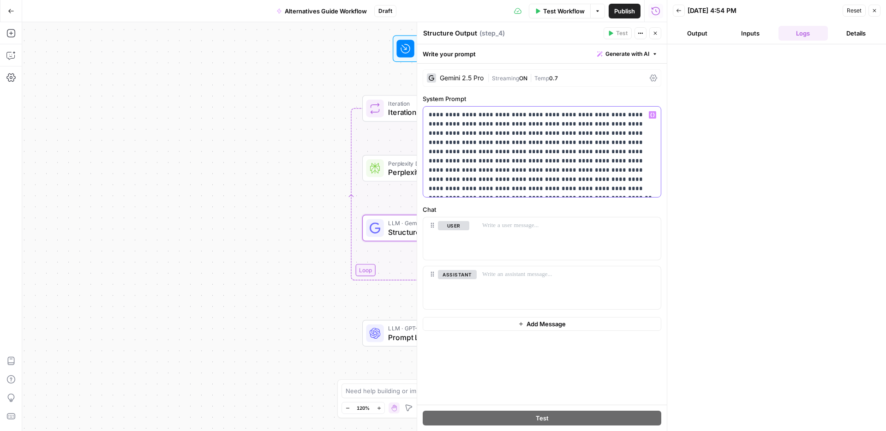
click at [480, 152] on p "**********" at bounding box center [541, 151] width 226 height 83
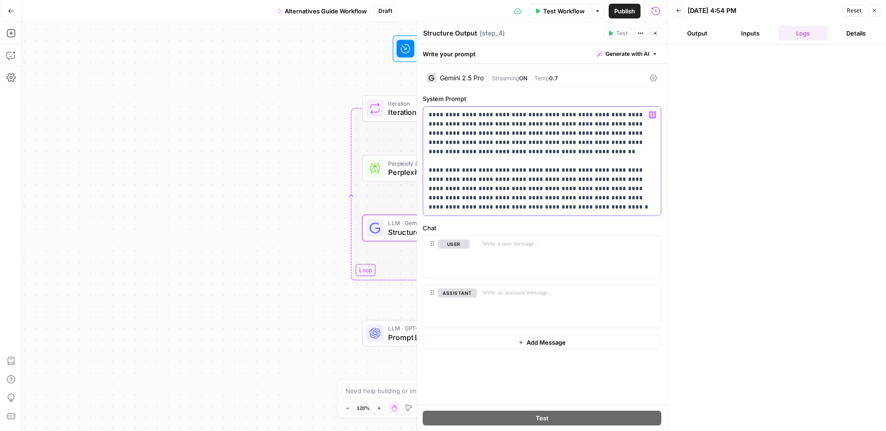
click at [454, 153] on p "**********" at bounding box center [541, 160] width 226 height 101
click at [492, 206] on p "**********" at bounding box center [541, 160] width 226 height 101
click at [459, 169] on p "**********" at bounding box center [541, 165] width 226 height 111
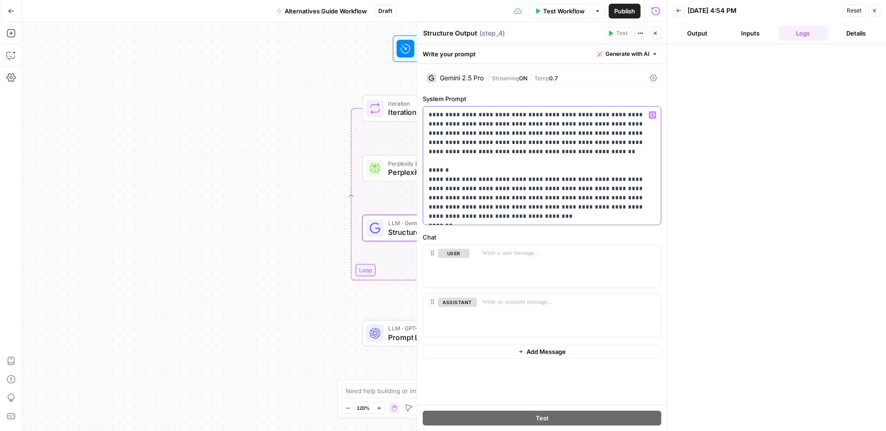
click at [459, 118] on p "**********" at bounding box center [541, 165] width 226 height 111
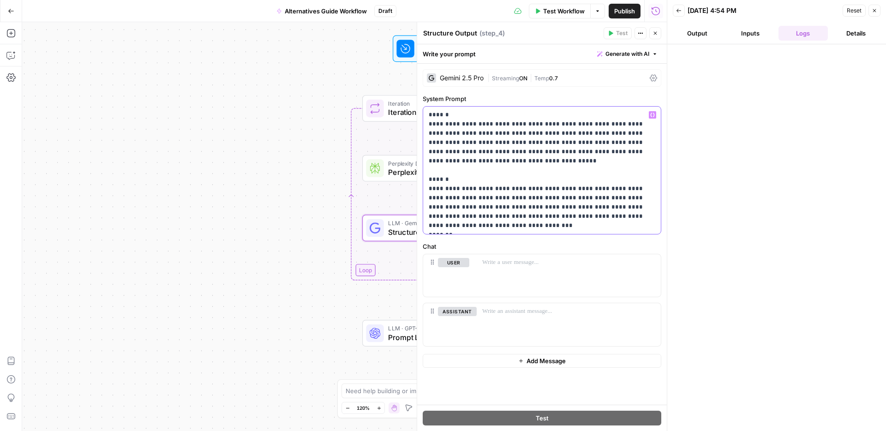
click at [453, 164] on p "**********" at bounding box center [541, 170] width 226 height 120
click at [407, 177] on div "Perplexity Deep Research Perplexity Deep Research Step 3 Copy step Delete step …" at bounding box center [448, 168] width 172 height 27
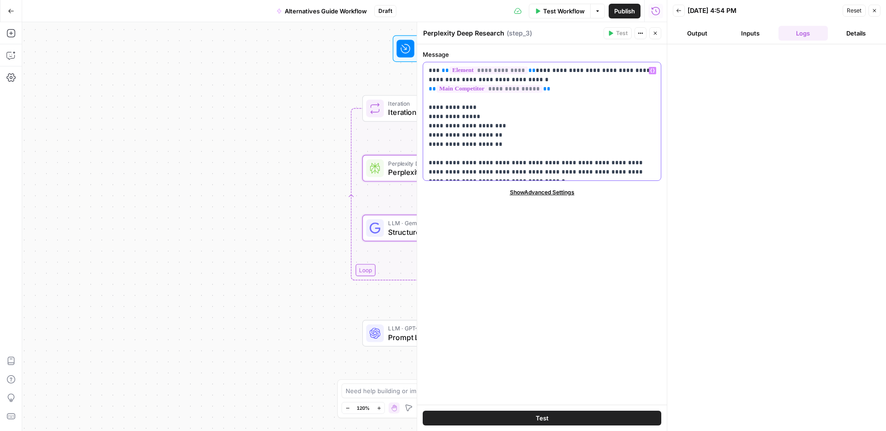
click at [495, 119] on p "**********" at bounding box center [541, 121] width 226 height 111
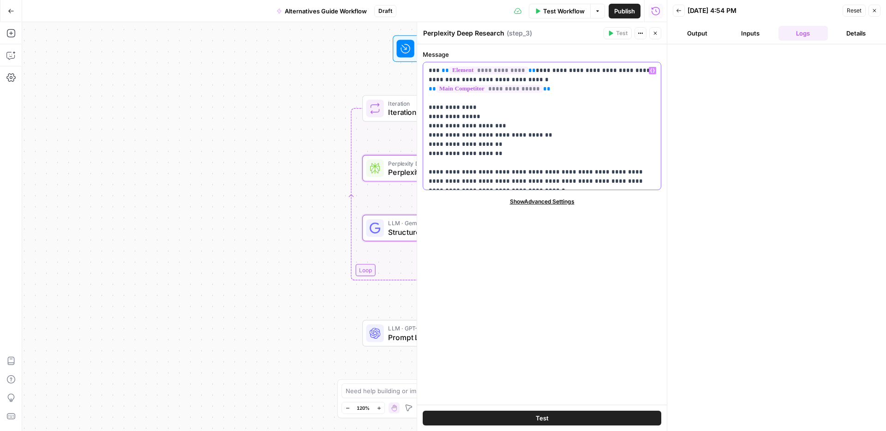
click at [655, 69] on button "Variables Menu" at bounding box center [652, 70] width 7 height 7
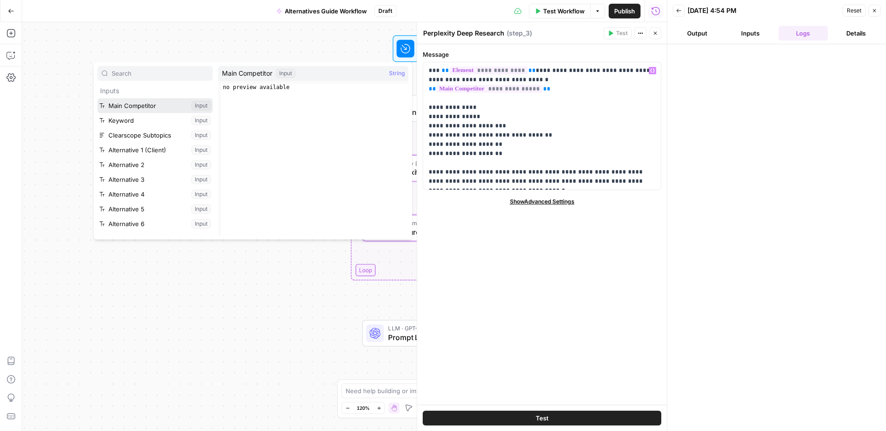
click at [152, 102] on button "Select variable Main Competitor" at bounding box center [154, 105] width 115 height 15
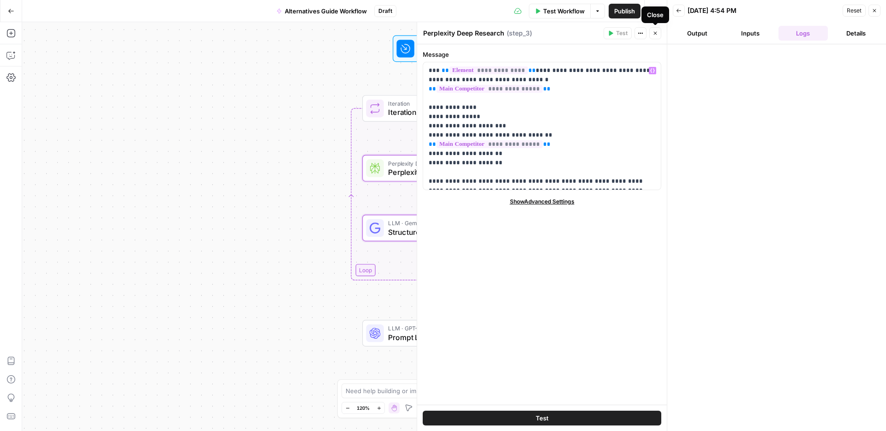
click at [654, 30] on icon "button" at bounding box center [655, 33] width 6 height 6
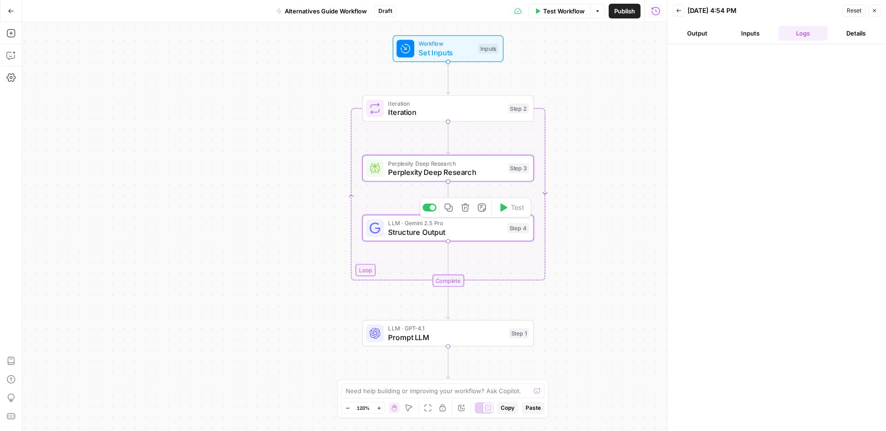
click at [439, 237] on span "Structure Output" at bounding box center [445, 231] width 114 height 11
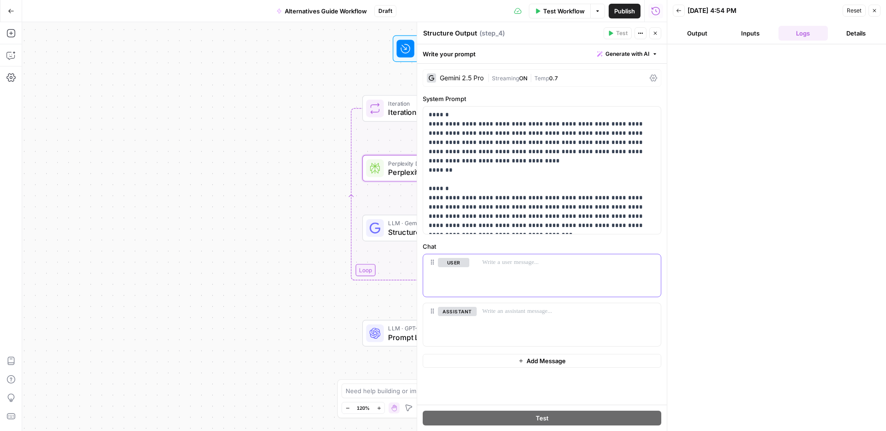
click at [595, 270] on div at bounding box center [568, 275] width 184 height 42
click at [510, 265] on p at bounding box center [568, 262] width 173 height 9
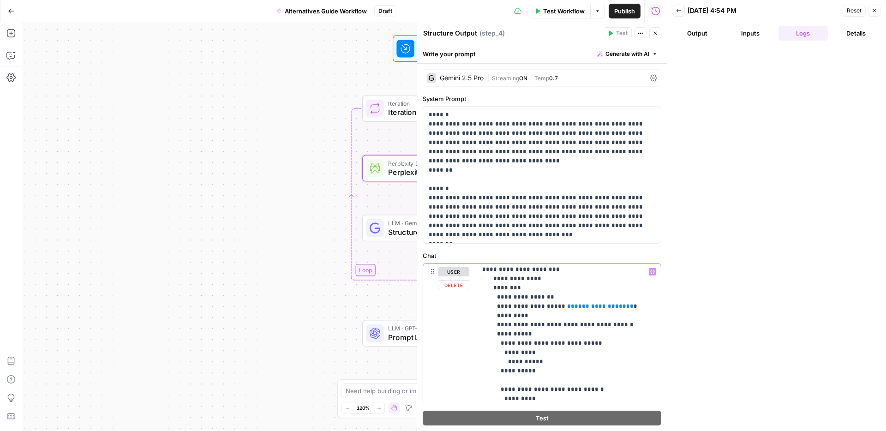
scroll to position [203, 0]
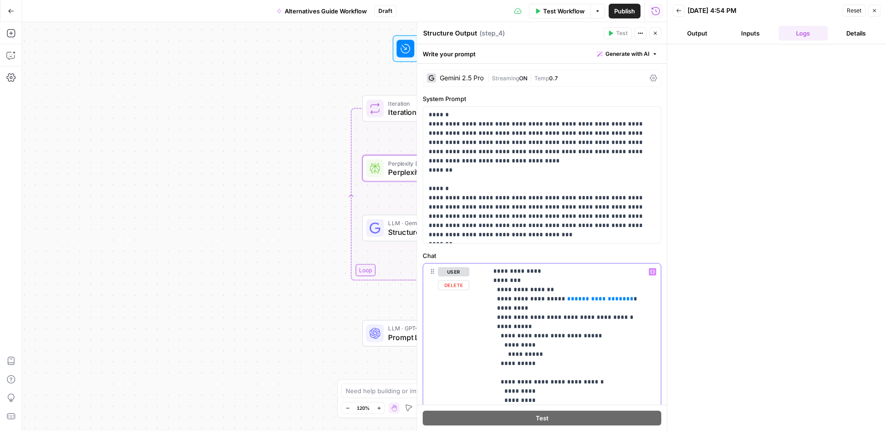
drag, startPoint x: 606, startPoint y: 289, endPoint x: 555, endPoint y: 291, distance: 51.2
click at [555, 291] on p "**********" at bounding box center [561, 350] width 159 height 572
click at [650, 269] on icon "button" at bounding box center [652, 271] width 5 height 5
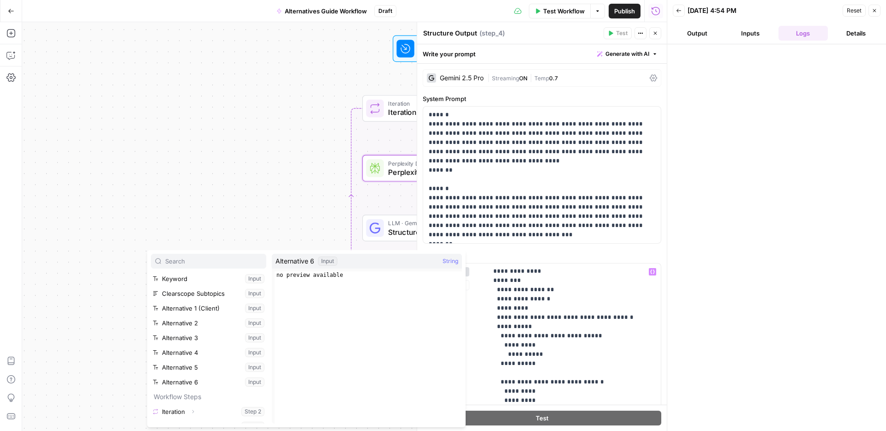
scroll to position [40, 0]
click at [195, 404] on icon "button" at bounding box center [193, 402] width 6 height 6
click at [184, 387] on button "Select variable Element" at bounding box center [213, 386] width 106 height 15
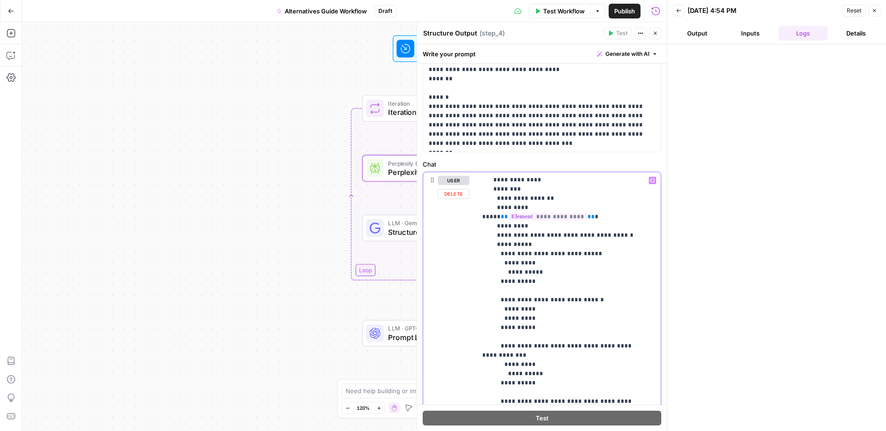
scroll to position [100, 0]
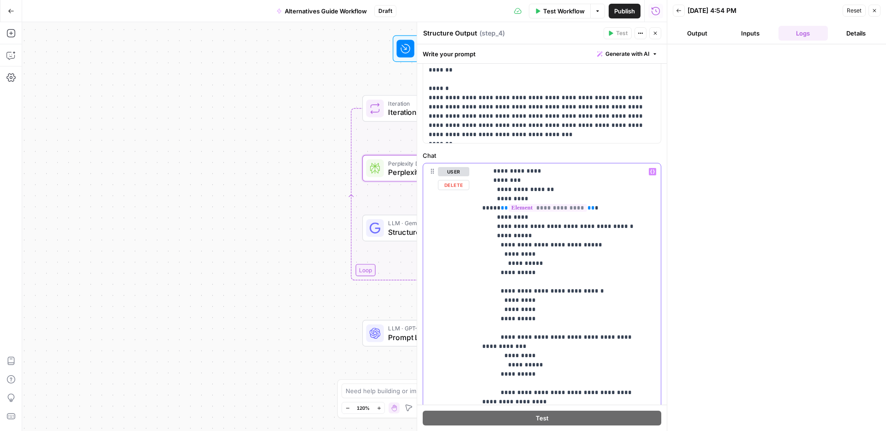
drag, startPoint x: 504, startPoint y: 328, endPoint x: 542, endPoint y: 318, distance: 39.0
click at [542, 318] on p "**********" at bounding box center [561, 250] width 159 height 572
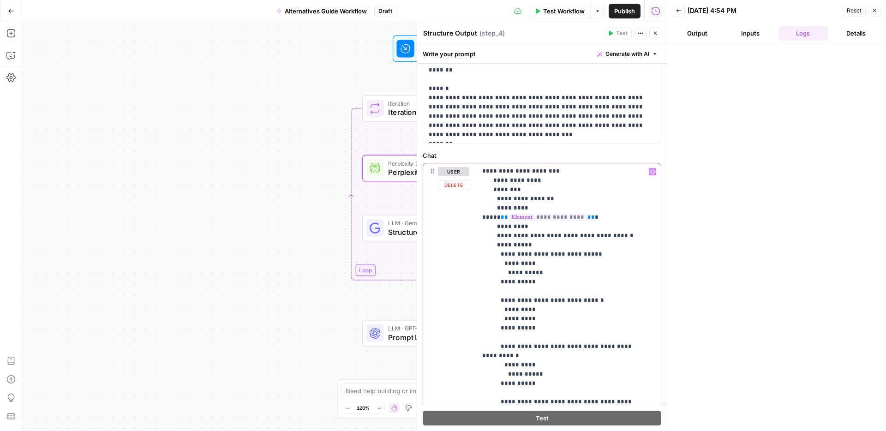
scroll to position [203, 0]
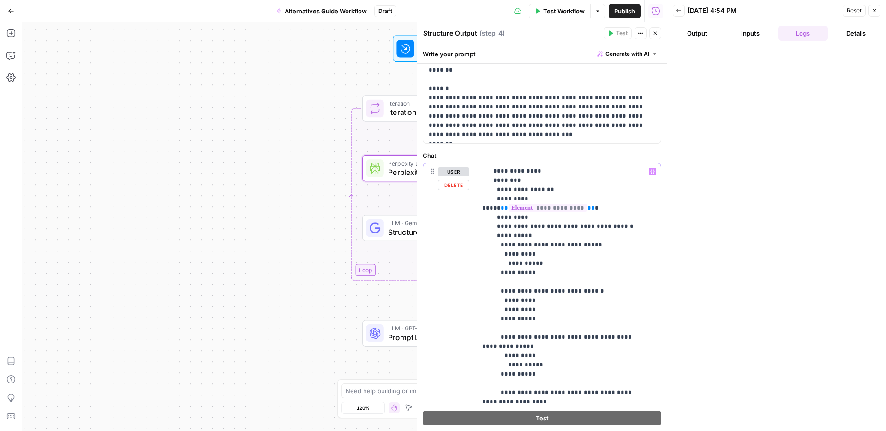
click at [650, 172] on icon "button" at bounding box center [652, 171] width 5 height 5
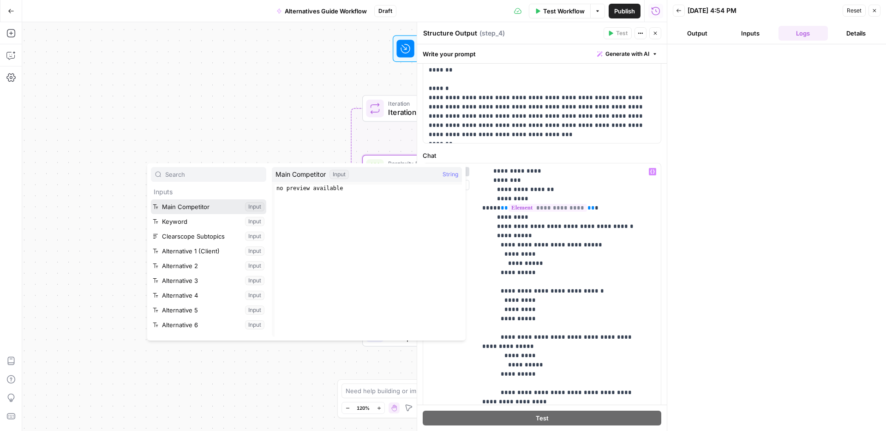
click at [190, 204] on button "Select variable Main Competitor" at bounding box center [208, 206] width 115 height 15
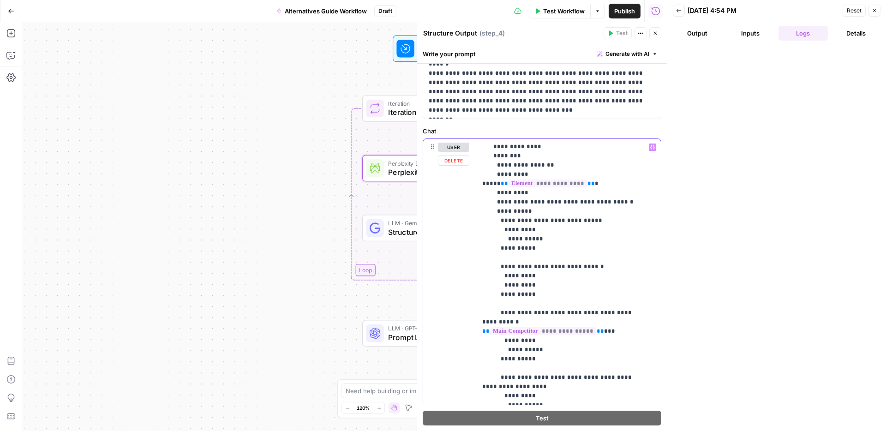
scroll to position [171, 0]
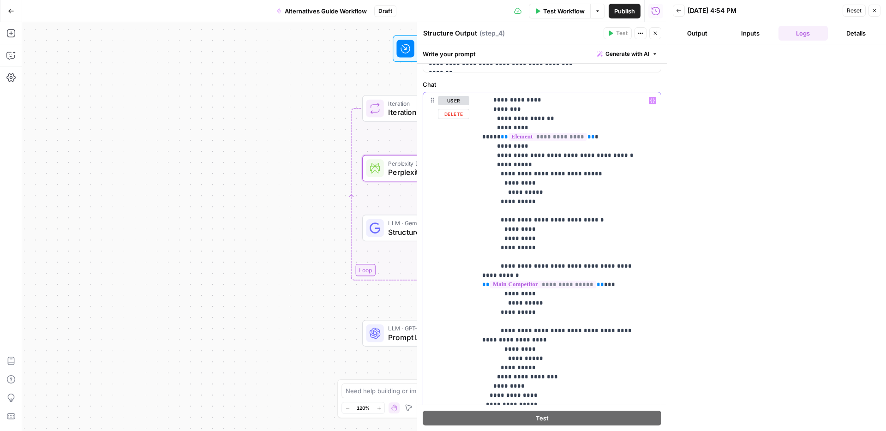
drag, startPoint x: 504, startPoint y: 313, endPoint x: 545, endPoint y: 306, distance: 41.6
click at [545, 306] on p "**********" at bounding box center [561, 179] width 159 height 572
click at [389, 176] on span "Perplexity Deep Research" at bounding box center [445, 172] width 115 height 11
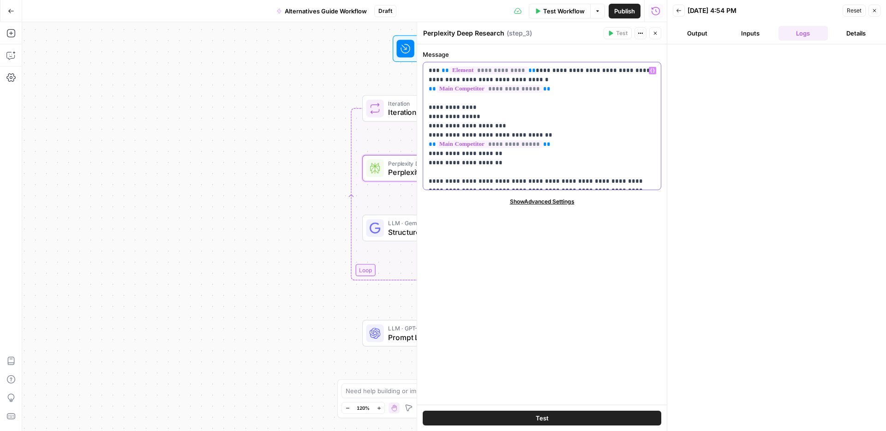
click at [456, 119] on p "**********" at bounding box center [541, 126] width 226 height 120
click at [466, 118] on p "**********" at bounding box center [541, 126] width 226 height 120
drag, startPoint x: 497, startPoint y: 115, endPoint x: 435, endPoint y: 116, distance: 61.8
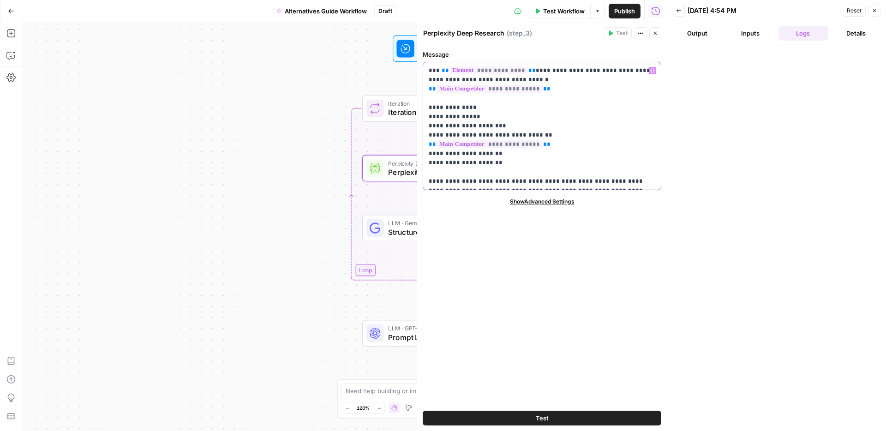
click at [435, 116] on p "**********" at bounding box center [541, 126] width 226 height 120
copy p "**********"
click at [398, 221] on span "LLM · Gemini 2.5 Pro" at bounding box center [441, 223] width 106 height 9
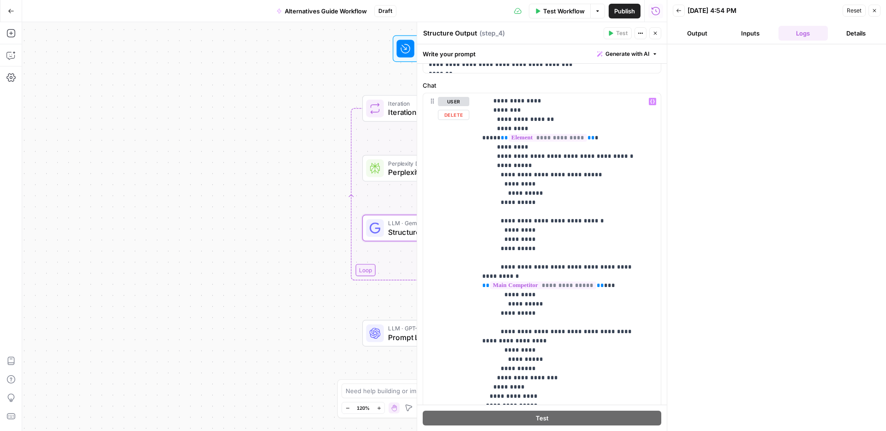
scroll to position [183, 0]
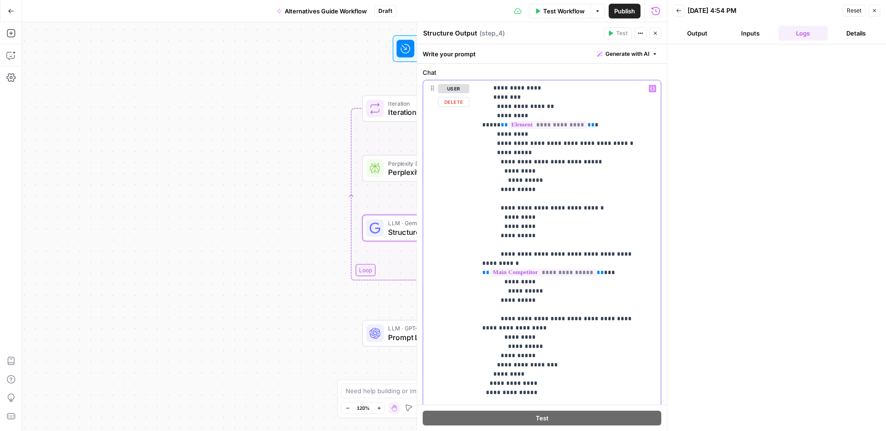
drag, startPoint x: 504, startPoint y: 301, endPoint x: 543, endPoint y: 293, distance: 40.0
click at [543, 293] on p "**********" at bounding box center [561, 167] width 159 height 572
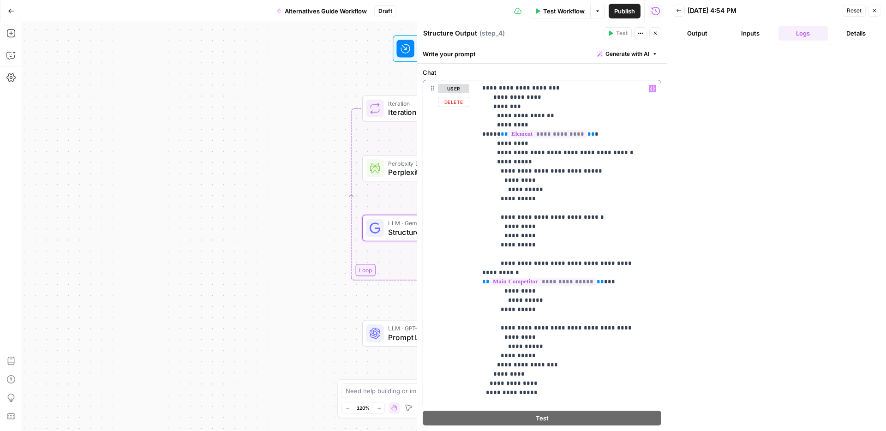
drag, startPoint x: 496, startPoint y: 337, endPoint x: 516, endPoint y: 332, distance: 20.4
click at [496, 337] on p "**********" at bounding box center [561, 171] width 159 height 563
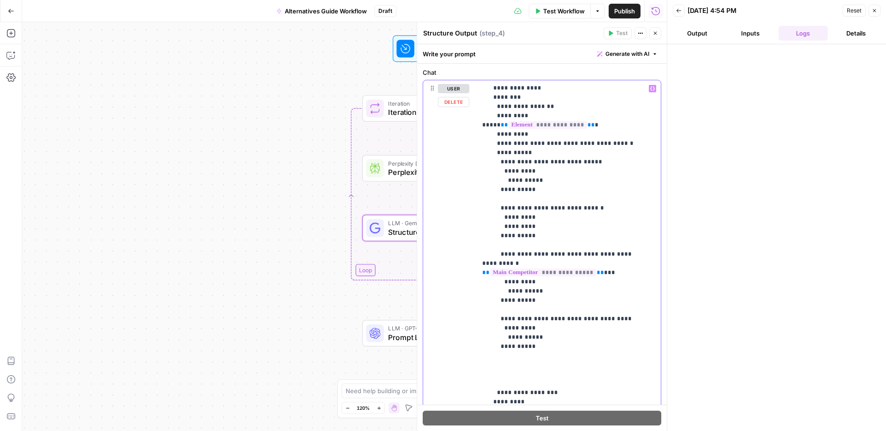
drag, startPoint x: 533, startPoint y: 318, endPoint x: 497, endPoint y: 292, distance: 44.9
click at [497, 292] on p "**********" at bounding box center [561, 181] width 159 height 600
click at [505, 339] on p "**********" at bounding box center [561, 181] width 159 height 600
drag, startPoint x: 598, startPoint y: 338, endPoint x: 542, endPoint y: 337, distance: 55.8
click at [542, 337] on p "**********" at bounding box center [561, 194] width 159 height 627
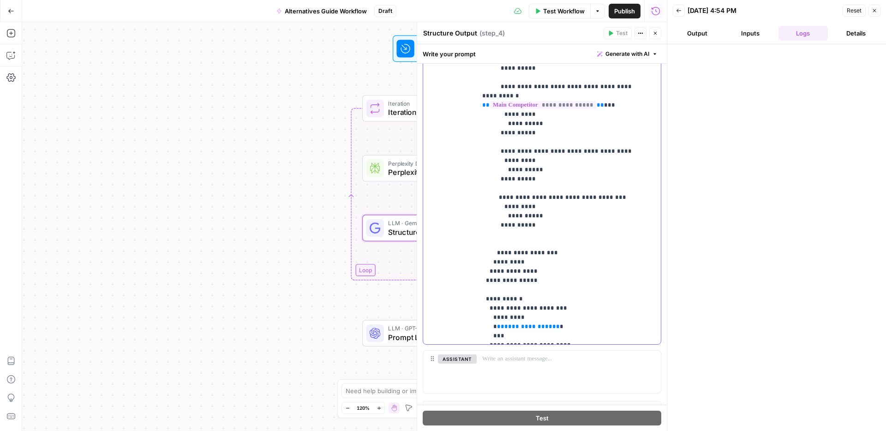
scroll to position [305, 0]
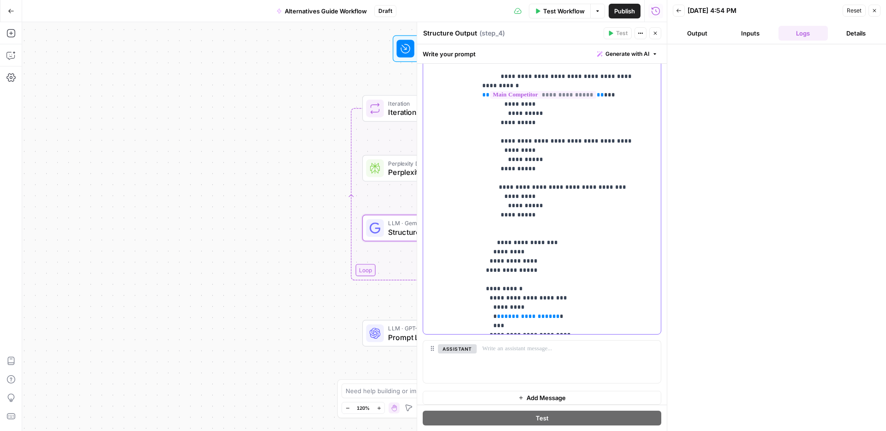
drag, startPoint x: 544, startPoint y: 289, endPoint x: 495, endPoint y: 292, distance: 48.5
click at [495, 292] on p "**********" at bounding box center [561, 16] width 159 height 627
drag, startPoint x: 665, startPoint y: 230, endPoint x: 667, endPoint y: 212, distance: 18.1
click at [667, 212] on div at bounding box center [668, 215] width 9 height 431
drag, startPoint x: 666, startPoint y: 235, endPoint x: 667, endPoint y: 217, distance: 17.6
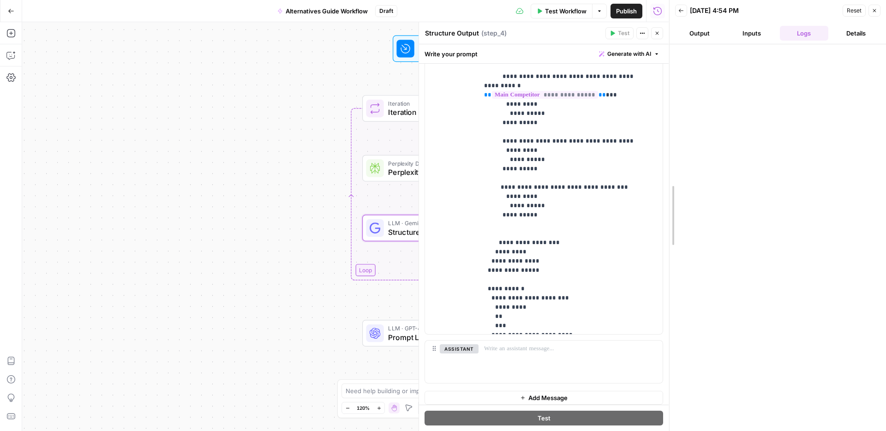
click at [667, 216] on div at bounding box center [669, 215] width 9 height 431
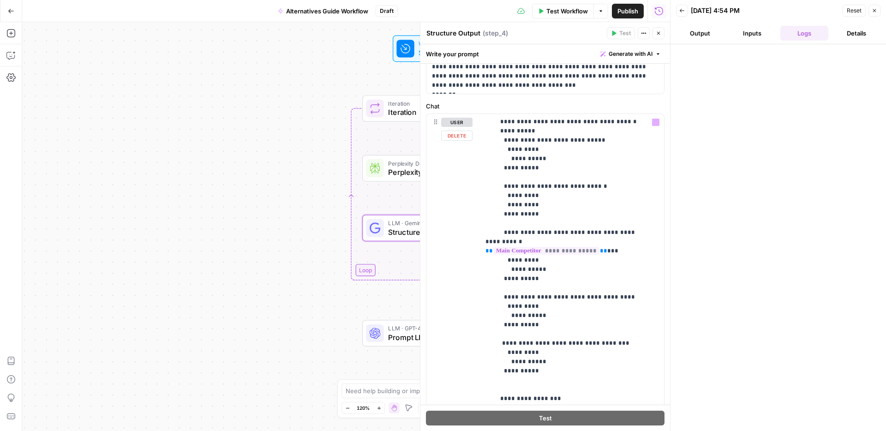
scroll to position [0, 0]
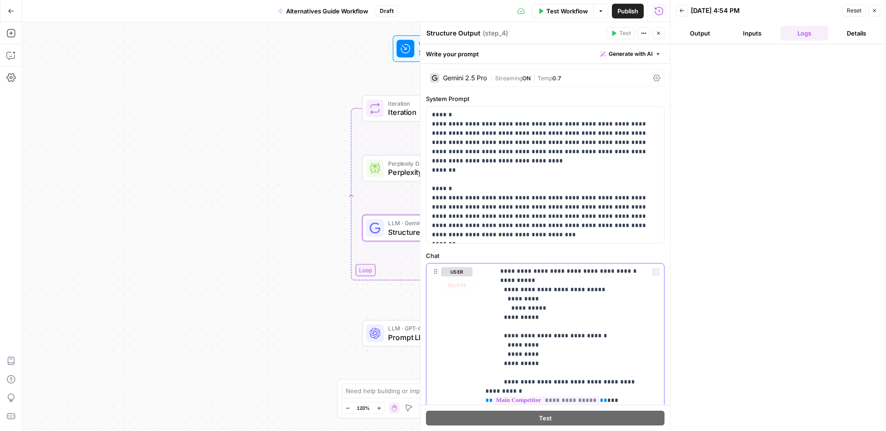
click at [653, 271] on icon "button" at bounding box center [655, 271] width 5 height 5
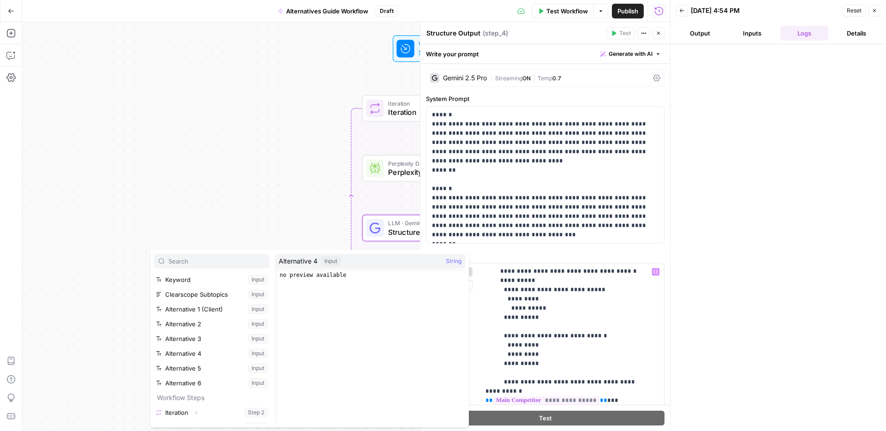
scroll to position [40, 0]
click at [200, 417] on button "Select variable Perplexity Deep Research" at bounding box center [211, 416] width 115 height 15
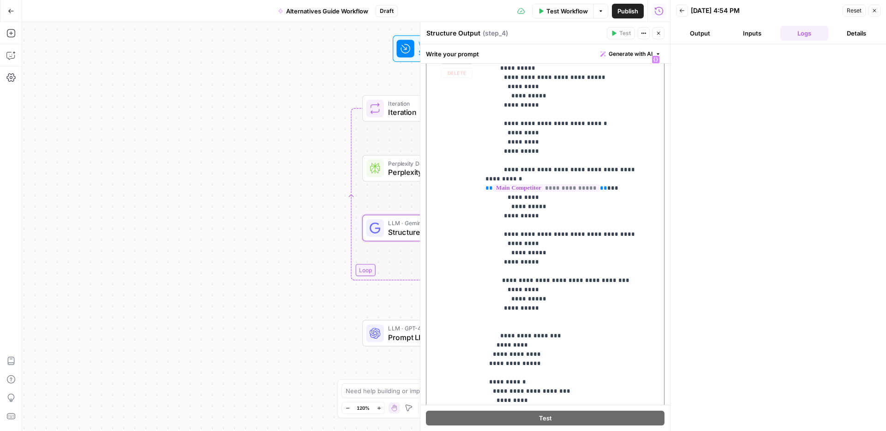
scroll to position [311, 0]
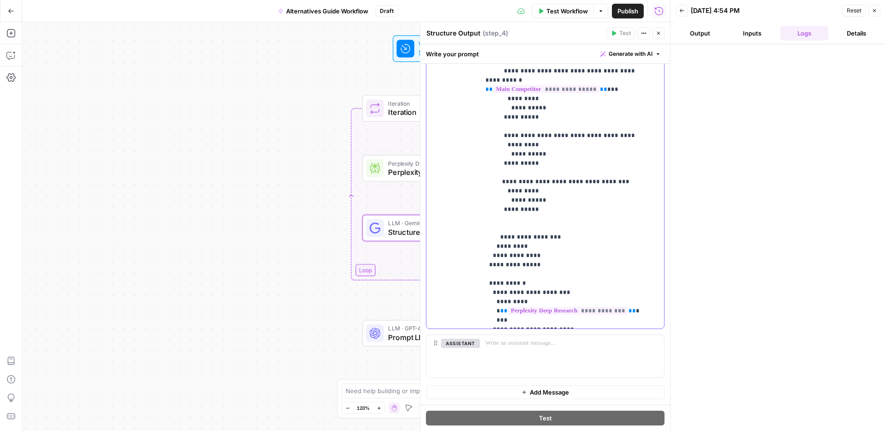
drag, startPoint x: 541, startPoint y: 181, endPoint x: 501, endPoint y: 155, distance: 47.7
click at [501, 155] on p "**********" at bounding box center [564, 10] width 159 height 627
click at [534, 187] on p "**********" at bounding box center [564, 10] width 159 height 627
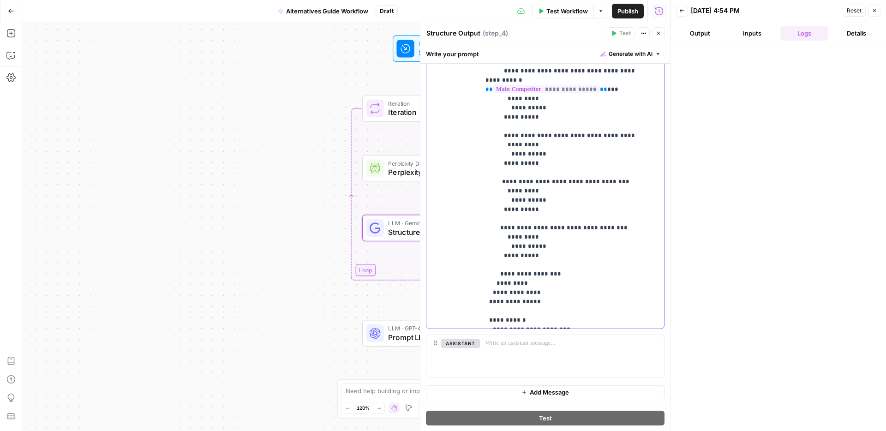
drag, startPoint x: 596, startPoint y: 202, endPoint x: 583, endPoint y: 203, distance: 13.4
click at [583, 203] on p "**********" at bounding box center [564, 29] width 159 height 664
click at [565, 202] on p "**********" at bounding box center [564, 29] width 159 height 664
drag, startPoint x: 555, startPoint y: 201, endPoint x: 544, endPoint y: 201, distance: 11.1
click at [544, 201] on p "**********" at bounding box center [564, 29] width 159 height 664
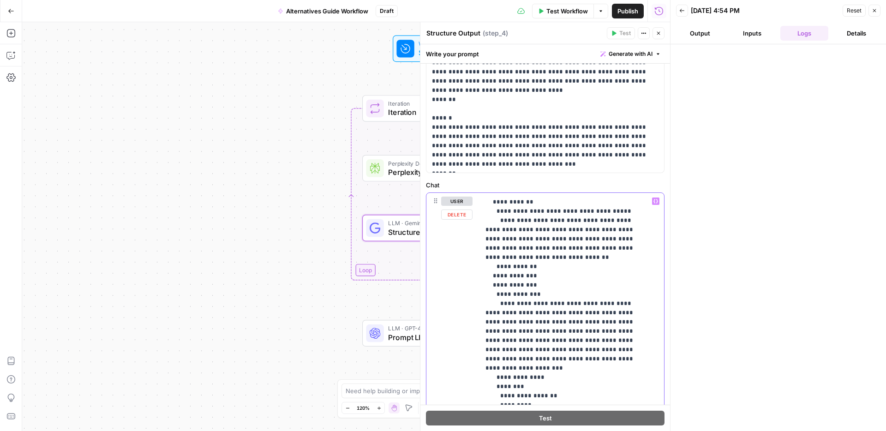
scroll to position [28, 0]
drag, startPoint x: 572, startPoint y: 321, endPoint x: 564, endPoint y: 320, distance: 8.3
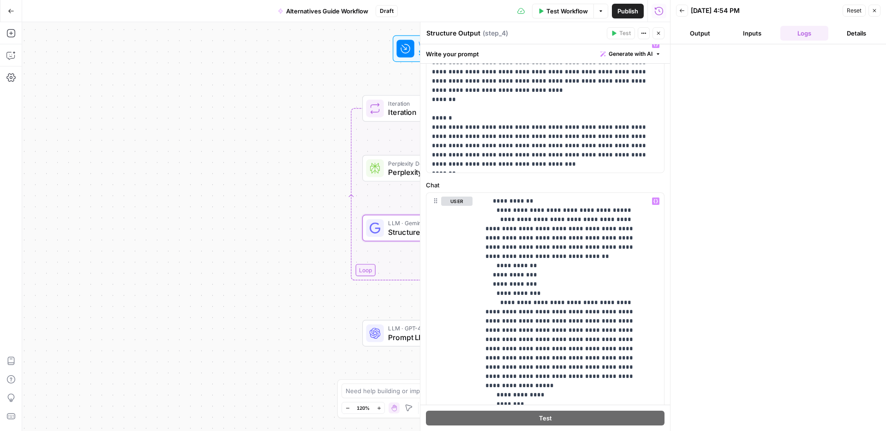
click at [617, 12] on span "Publish" at bounding box center [627, 10] width 21 height 9
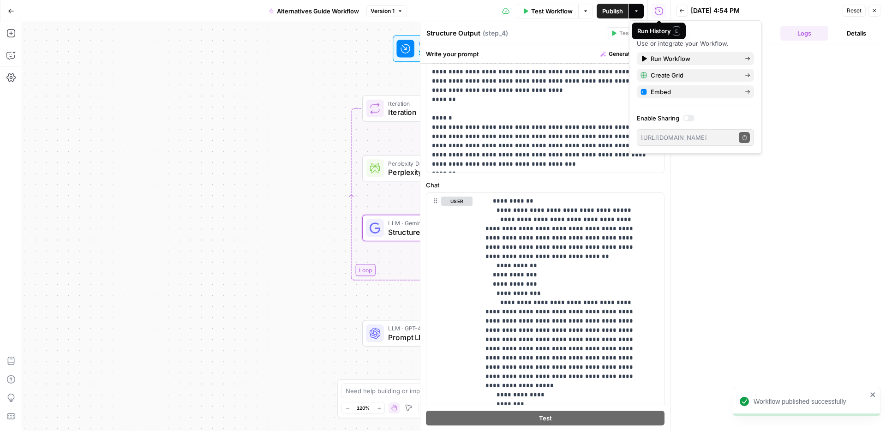
drag, startPoint x: 564, startPoint y: 33, endPoint x: 601, endPoint y: 32, distance: 37.4
click at [573, 32] on div "Structure Output Structure Output ( step_4 )" at bounding box center [515, 33] width 178 height 10
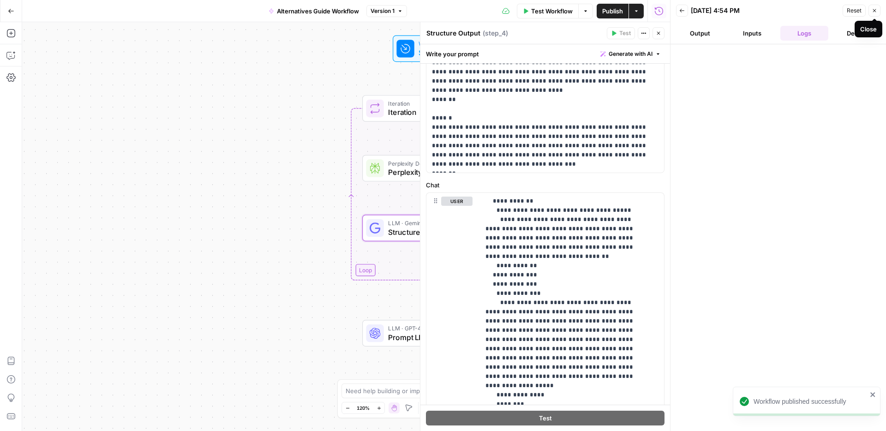
click at [877, 11] on button "Close" at bounding box center [874, 11] width 12 height 12
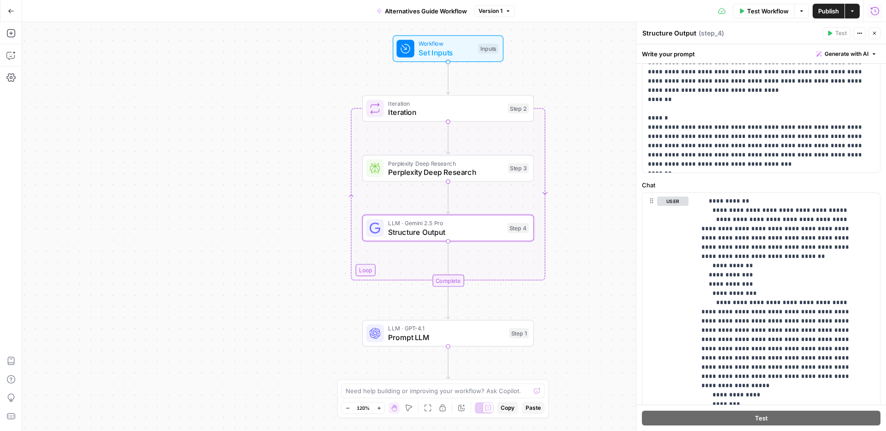
click at [757, 14] on span "Test Workflow" at bounding box center [768, 10] width 42 height 9
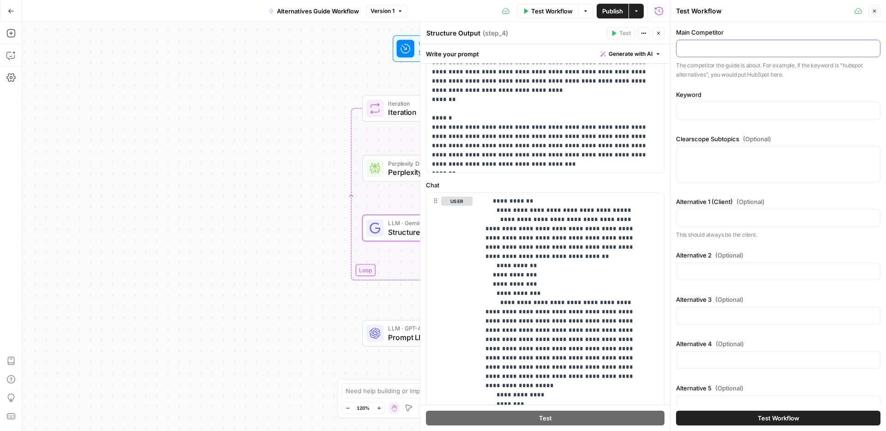
click at [714, 53] on input "Main Competitor" at bounding box center [778, 48] width 192 height 9
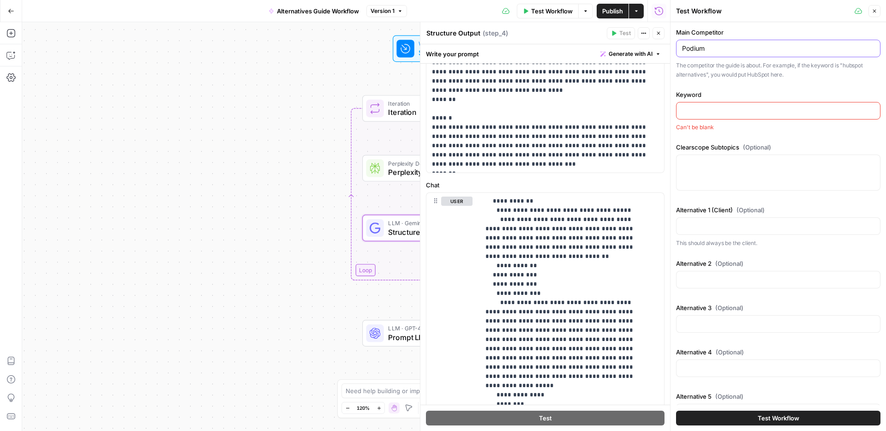
type input "Podium"
click at [690, 118] on div at bounding box center [778, 111] width 204 height 18
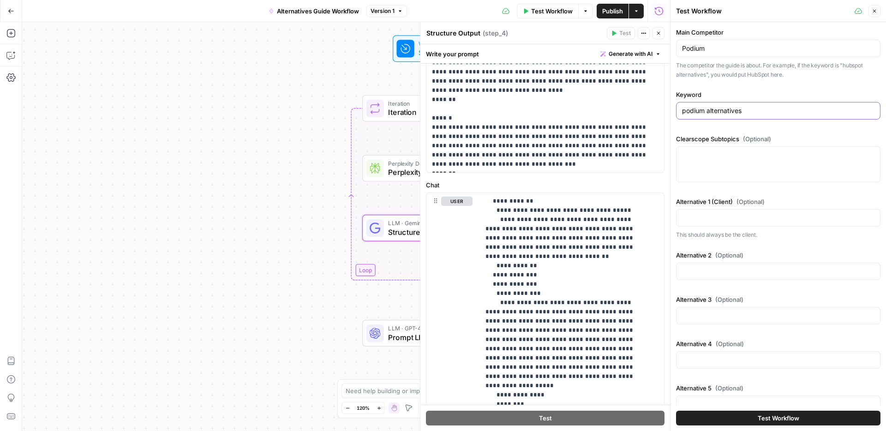
type input "podium alternatives"
click at [715, 212] on div at bounding box center [778, 218] width 204 height 18
type input "AskNicely"
click at [713, 276] on div at bounding box center [778, 271] width 204 height 18
type input "MessageDesk"
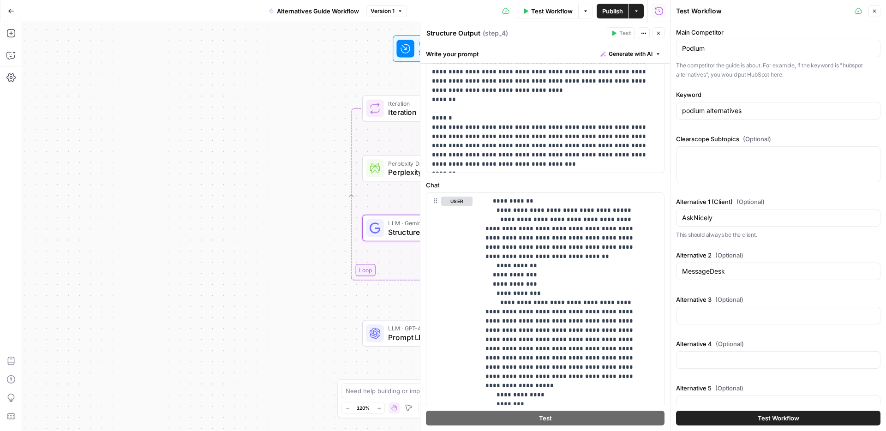
click at [748, 320] on div at bounding box center [778, 316] width 204 height 18
type input "Birdeye"
click at [699, 363] on input "Alternative 4 (Optional)" at bounding box center [778, 359] width 192 height 9
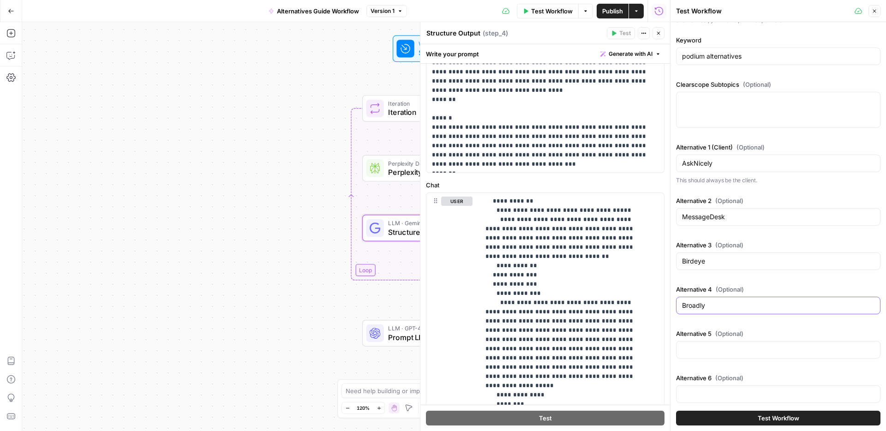
scroll to position [61, 0]
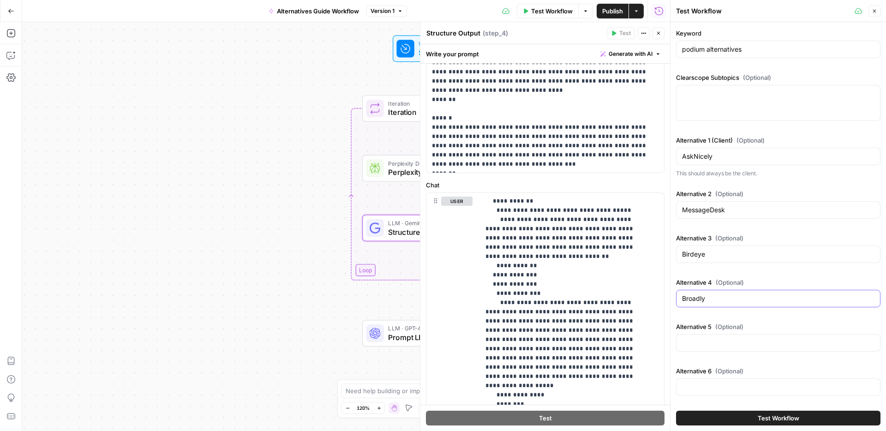
type input "Broadly"
click at [704, 344] on div at bounding box center [778, 343] width 204 height 18
type input "Weave"
click at [709, 380] on div at bounding box center [778, 387] width 204 height 18
type input "Intercom"
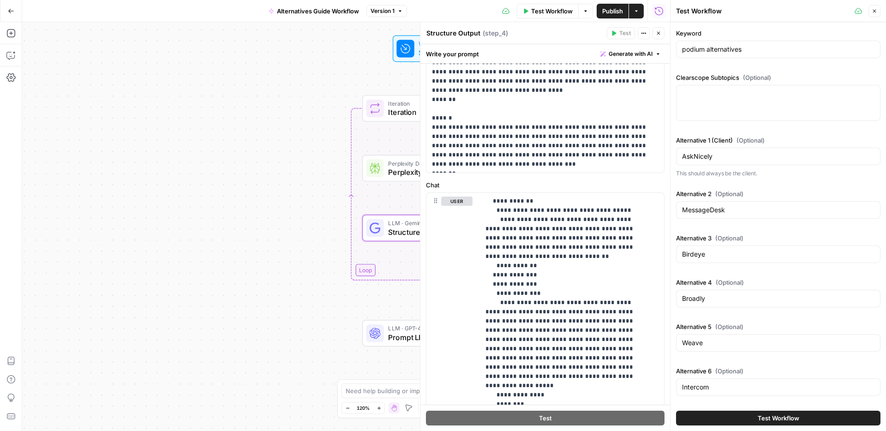
click at [780, 416] on span "Test Workflow" at bounding box center [778, 417] width 42 height 9
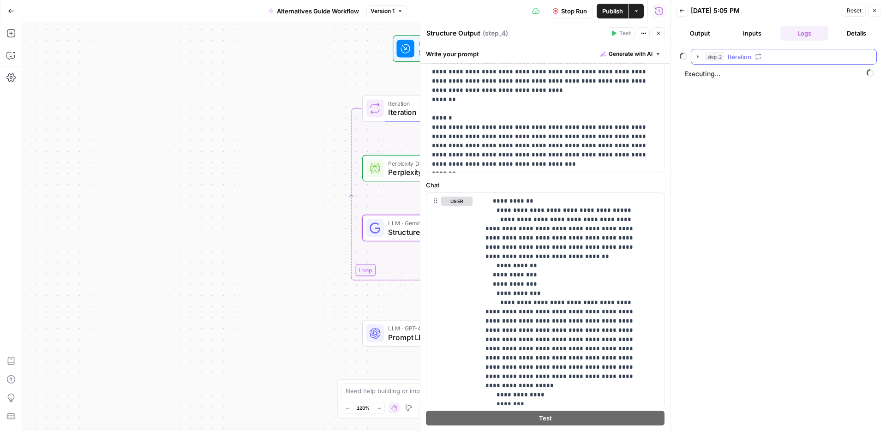
click at [697, 54] on icon "button" at bounding box center [697, 56] width 7 height 7
click at [720, 95] on icon "button" at bounding box center [717, 95] width 7 height 7
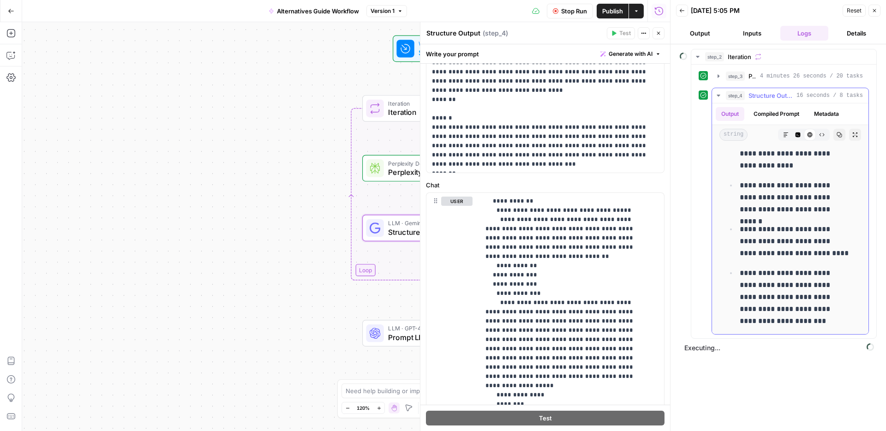
scroll to position [514, 0]
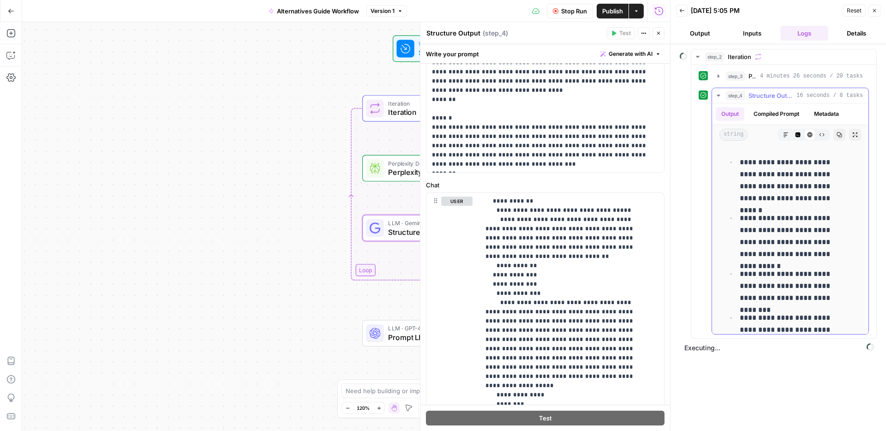
click at [715, 93] on icon "button" at bounding box center [717, 95] width 7 height 7
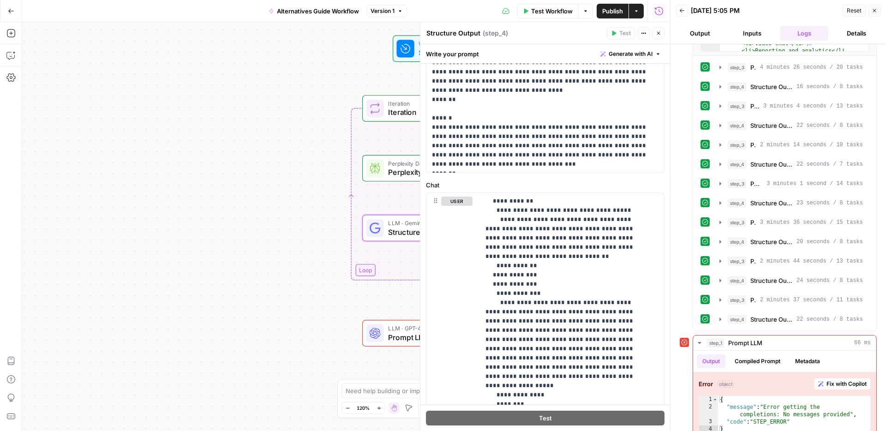
scroll to position [252, 0]
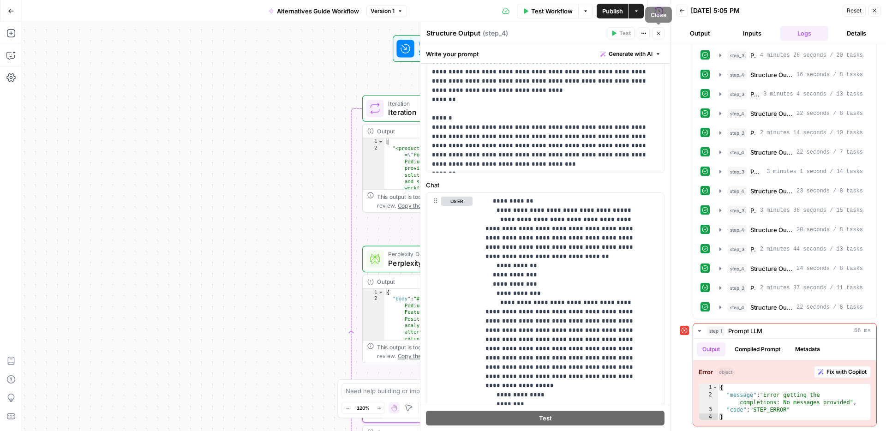
click at [659, 32] on icon "button" at bounding box center [658, 33] width 6 height 6
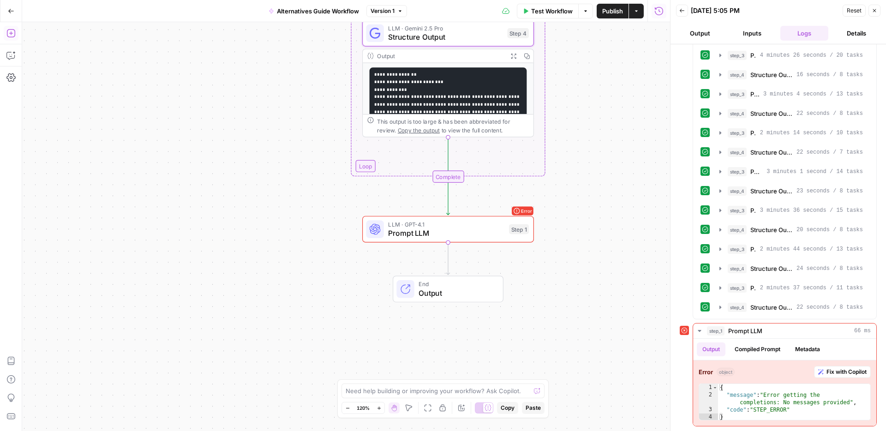
click at [14, 35] on icon "button" at bounding box center [10, 33] width 9 height 9
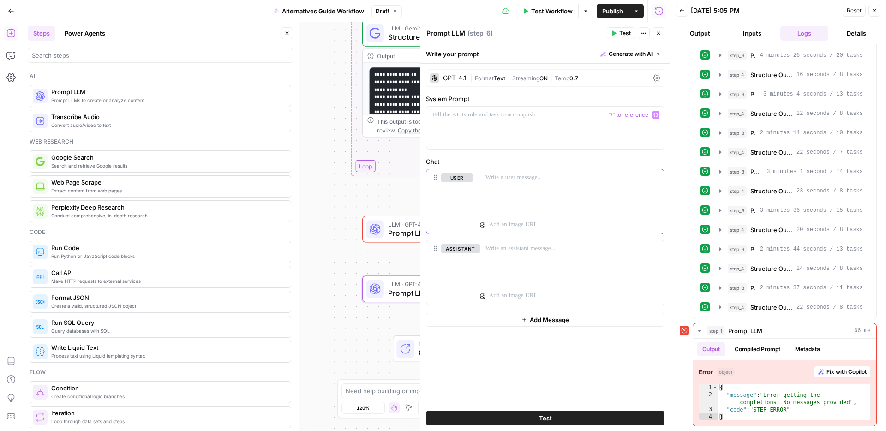
click at [502, 180] on p at bounding box center [571, 177] width 173 height 9
click at [493, 130] on div at bounding box center [545, 128] width 238 height 42
click at [498, 175] on p at bounding box center [571, 177] width 173 height 9
click at [448, 74] on div "GPT-4.1" at bounding box center [448, 77] width 36 height 9
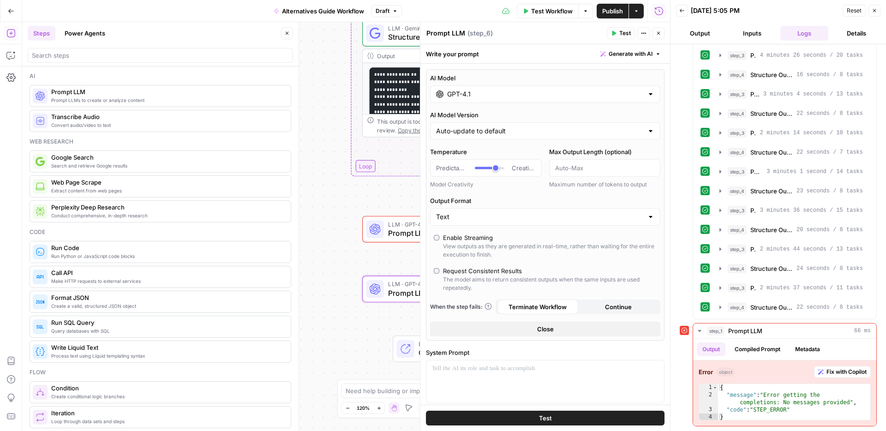
click at [459, 89] on div "GPT-4.1" at bounding box center [545, 94] width 230 height 18
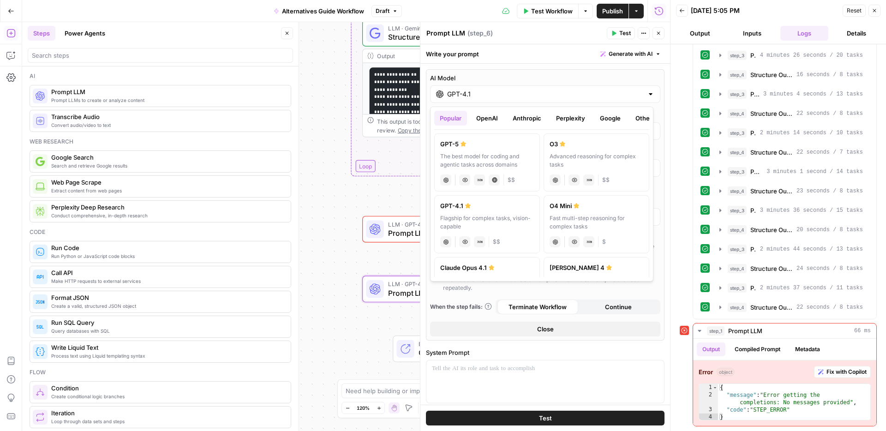
click at [533, 119] on button "Anthropic" at bounding box center [527, 118] width 40 height 15
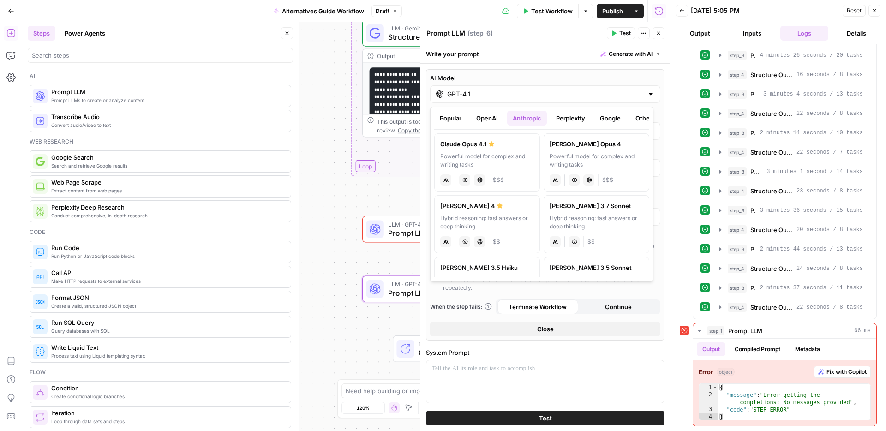
click at [498, 143] on div "Claude Opus 4.1" at bounding box center [487, 143] width 94 height 9
type input "Claude Opus 4.1"
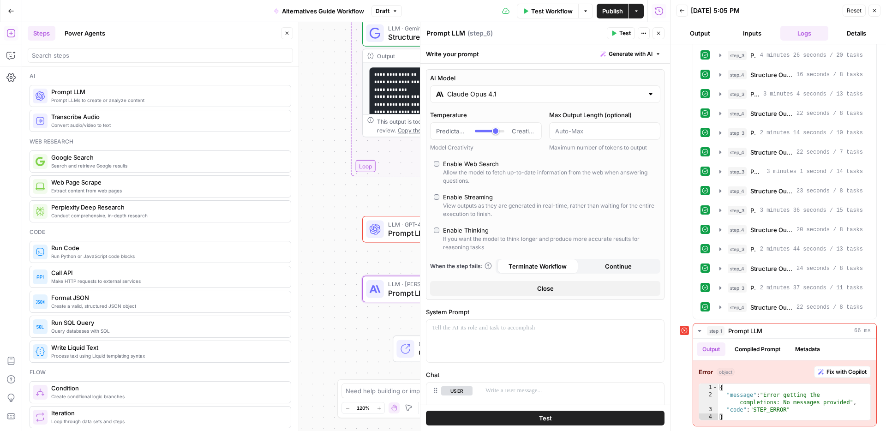
click at [464, 227] on div "Enable Thinking" at bounding box center [466, 230] width 46 height 9
type input "*"
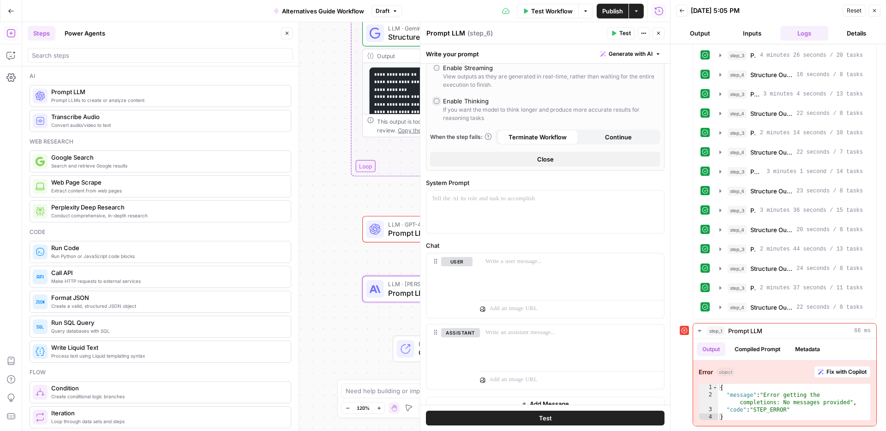
scroll to position [166, 0]
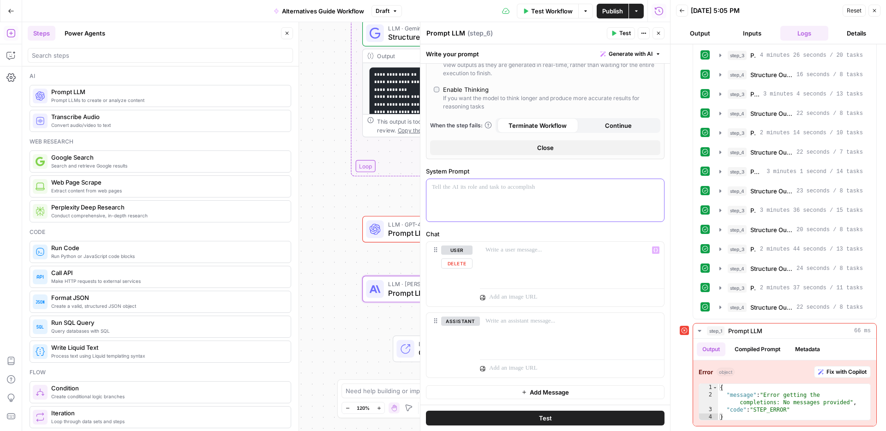
click at [484, 196] on div at bounding box center [545, 200] width 238 height 42
click at [533, 251] on p at bounding box center [571, 249] width 173 height 9
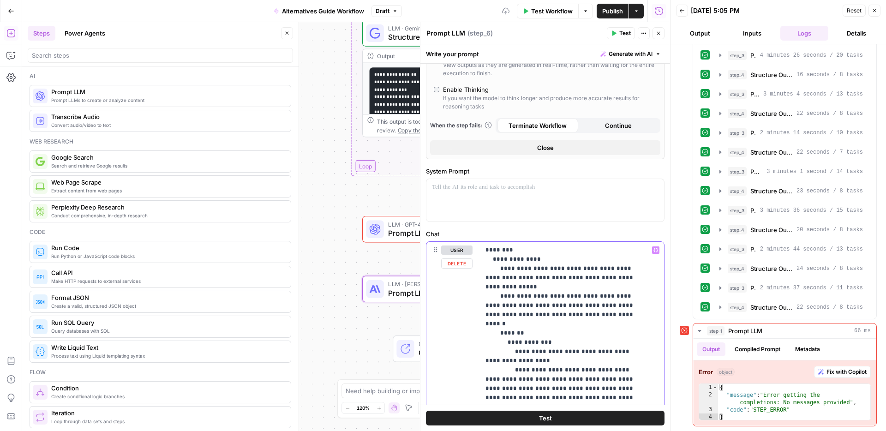
drag, startPoint x: 592, startPoint y: 315, endPoint x: 500, endPoint y: 268, distance: 103.1
click at [464, 147] on div "AI Model Claude Opus 4.1 Temperature Predictable Creative Model Creativity Max …" at bounding box center [545, 32] width 238 height 256
click at [464, 196] on div at bounding box center [545, 200] width 238 height 42
paste div
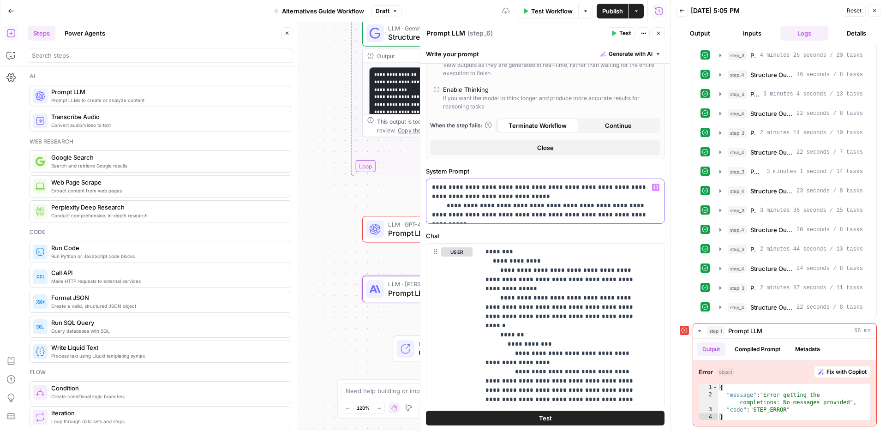
click at [511, 197] on p "**********" at bounding box center [542, 201] width 220 height 37
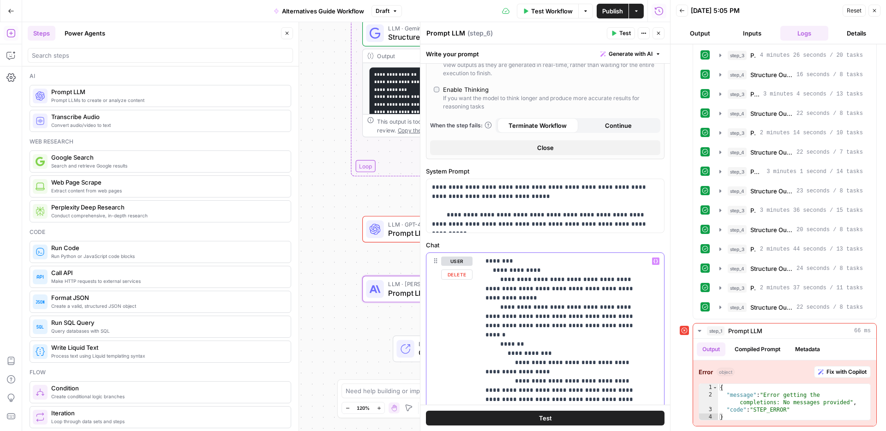
drag, startPoint x: 607, startPoint y: 326, endPoint x: 500, endPoint y: 282, distance: 115.6
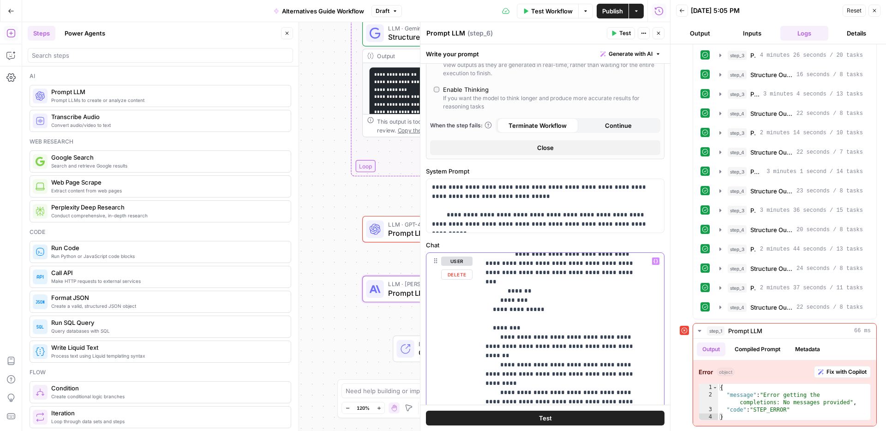
scroll to position [393, 0]
drag, startPoint x: 559, startPoint y: 303, endPoint x: 512, endPoint y: 304, distance: 46.6
drag, startPoint x: 560, startPoint y: 301, endPoint x: 531, endPoint y: 303, distance: 28.7
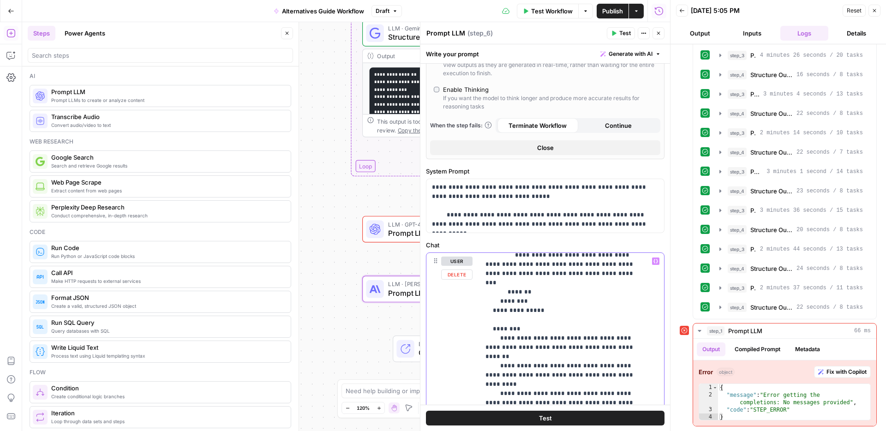
click at [657, 261] on span "Variables Menu" at bounding box center [657, 261] width 0 height 0
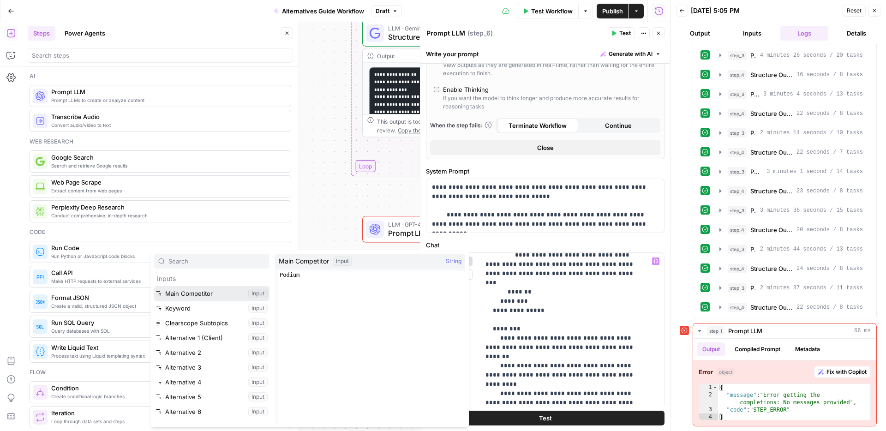
click at [203, 291] on button "Select variable Main Competitor" at bounding box center [211, 293] width 115 height 15
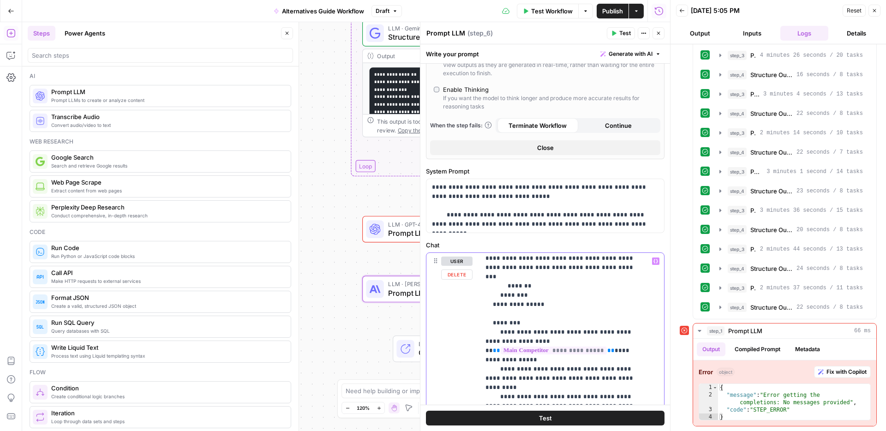
scroll to position [404, 0]
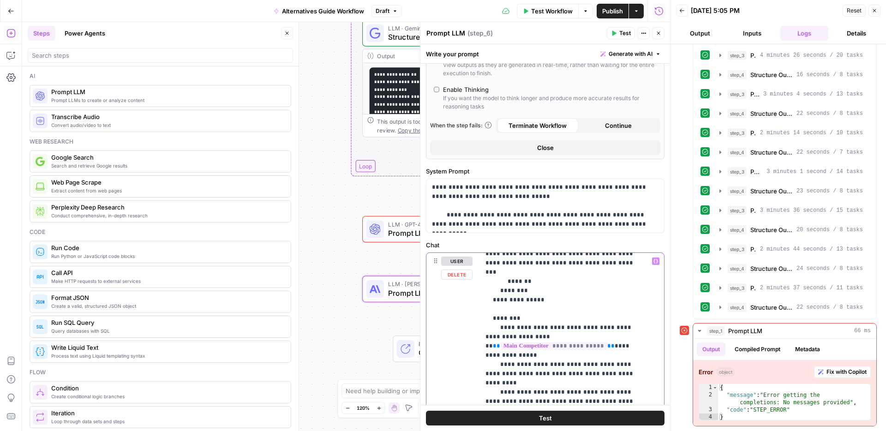
drag, startPoint x: 588, startPoint y: 347, endPoint x: 564, endPoint y: 345, distance: 23.6
drag, startPoint x: 556, startPoint y: 356, endPoint x: 565, endPoint y: 349, distance: 10.9
click at [652, 257] on button "Variables Menu" at bounding box center [655, 260] width 7 height 7
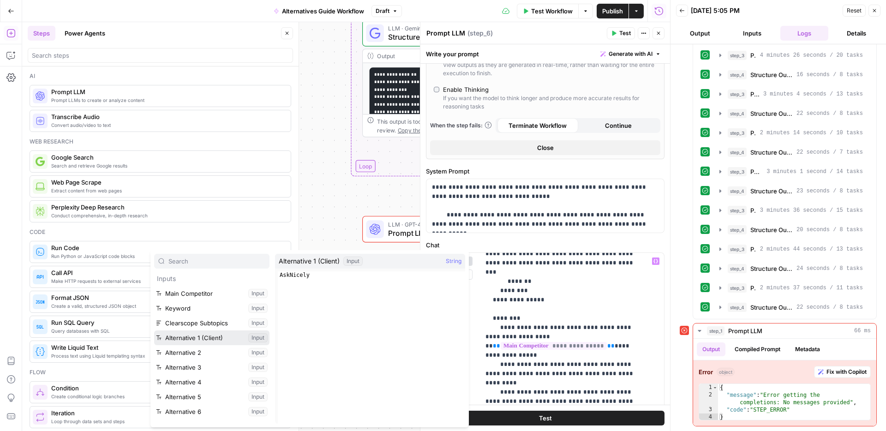
click at [191, 340] on button "Select variable Alternative 1 (Client)" at bounding box center [211, 337] width 115 height 15
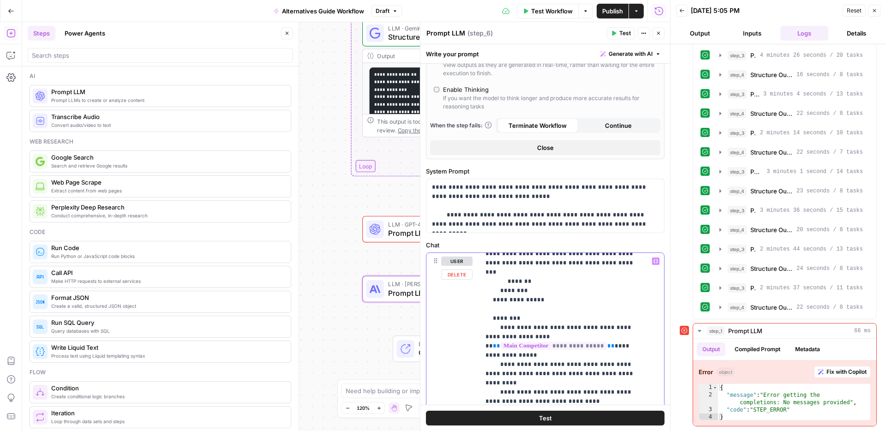
drag, startPoint x: 647, startPoint y: 261, endPoint x: 476, endPoint y: 279, distance: 172.1
click at [653, 261] on icon "button" at bounding box center [655, 261] width 5 height 4
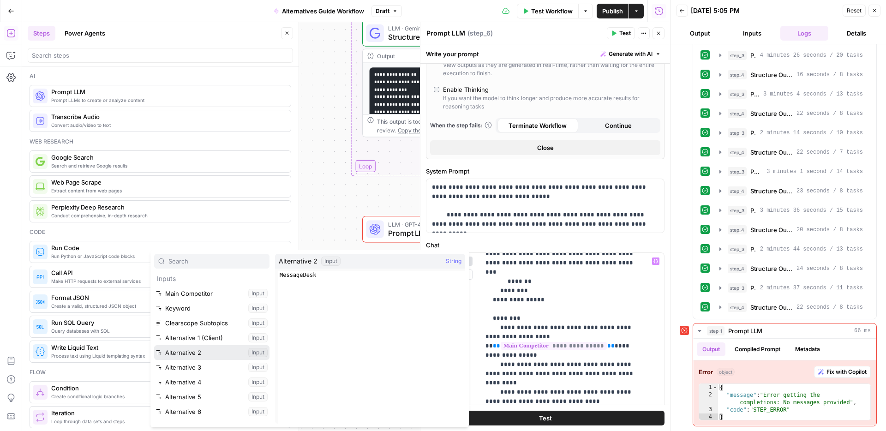
click at [181, 353] on button "Select variable Alternative 2" at bounding box center [211, 352] width 115 height 15
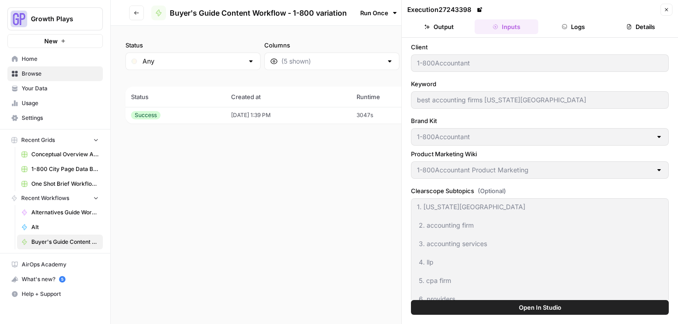
scroll to position [533, 0]
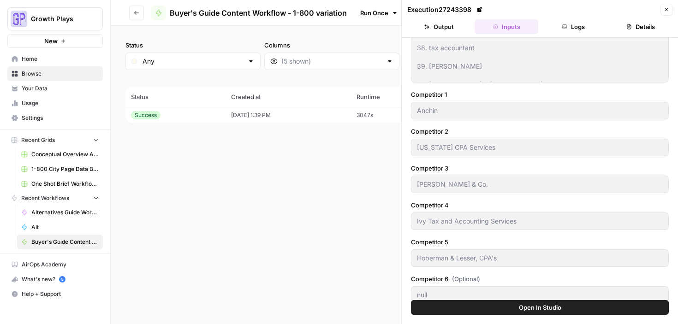
click at [143, 13] on button "Go back" at bounding box center [136, 13] width 15 height 15
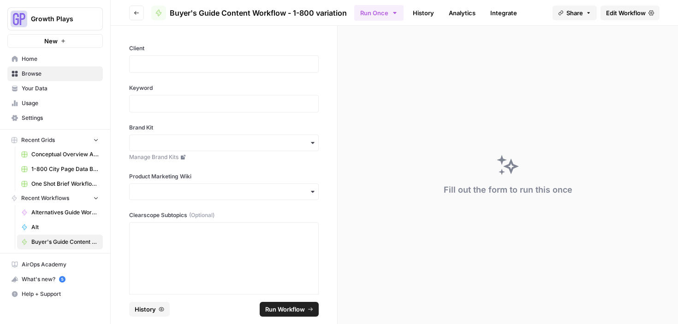
click at [35, 72] on span "Browse" at bounding box center [60, 74] width 77 height 8
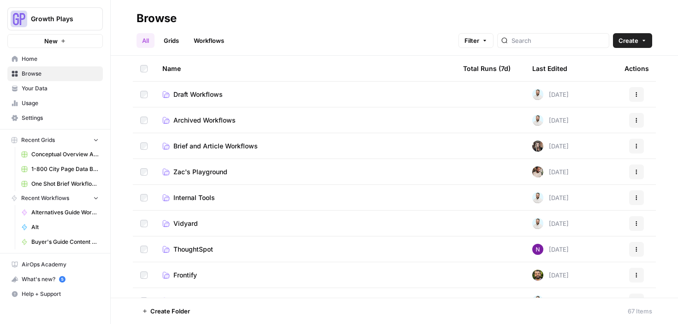
click at [209, 144] on span "Brief and Article Workflows" at bounding box center [215, 146] width 84 height 9
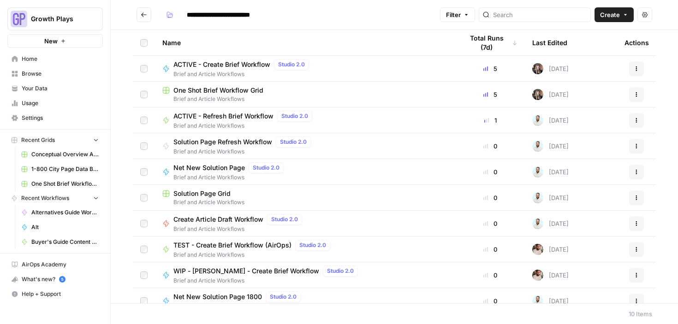
click at [191, 89] on span "One Shot Brief Workflow Grid" at bounding box center [218, 90] width 90 height 9
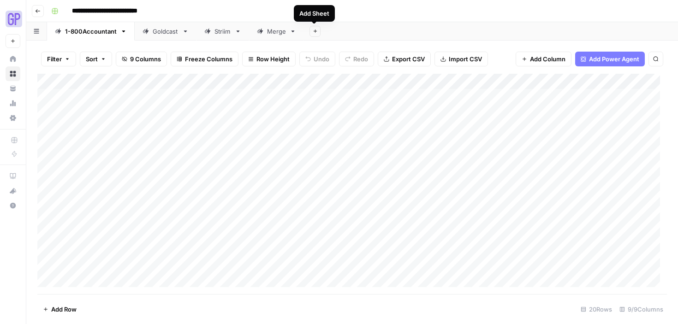
click at [311, 30] on button "Add Sheet" at bounding box center [314, 31] width 11 height 11
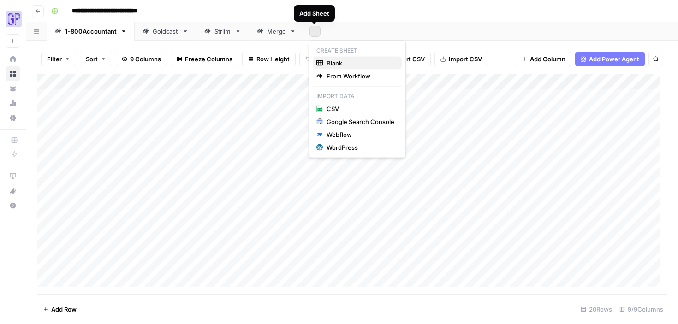
click at [335, 64] on span "Blank" at bounding box center [361, 63] width 68 height 9
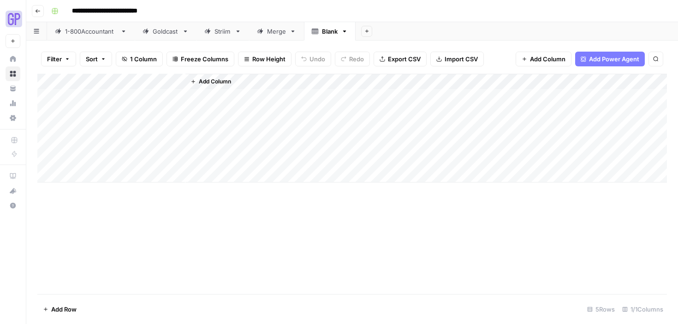
click at [325, 30] on div "Blank" at bounding box center [330, 31] width 16 height 9
click at [326, 32] on div "Blank" at bounding box center [330, 31] width 16 height 9
click at [326, 32] on input "*****" at bounding box center [330, 31] width 17 height 12
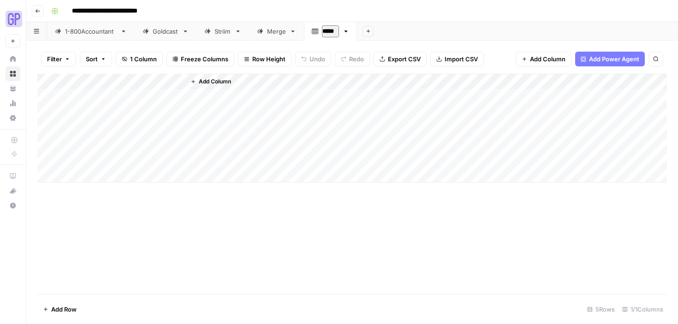
click at [326, 32] on input "*****" at bounding box center [330, 31] width 17 height 12
type input "*****"
click at [343, 32] on icon "button" at bounding box center [344, 31] width 6 height 6
click at [363, 77] on button "Delete Sheet" at bounding box center [377, 82] width 65 height 13
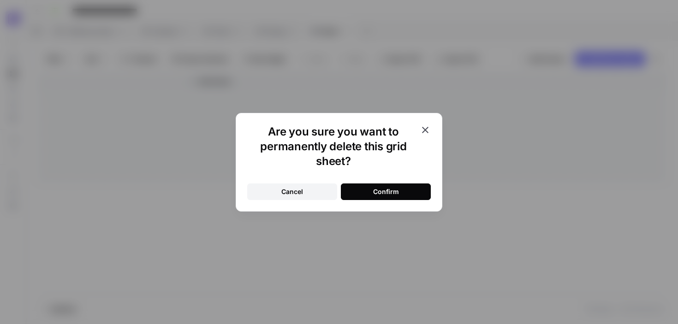
drag, startPoint x: 381, startPoint y: 188, endPoint x: 357, endPoint y: 109, distance: 82.9
click at [381, 188] on div "Confirm" at bounding box center [386, 191] width 26 height 9
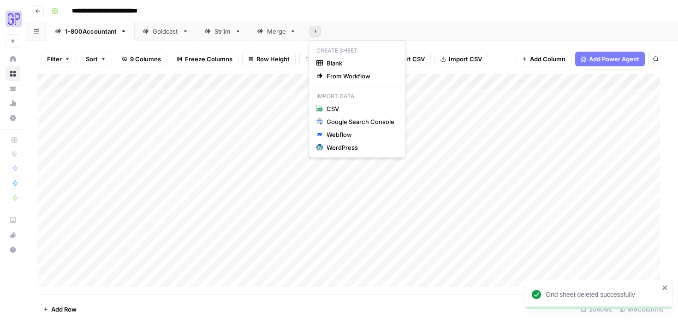
click at [317, 27] on button "Add Sheet" at bounding box center [314, 31] width 11 height 11
click at [335, 73] on span "From Workflow" at bounding box center [361, 75] width 68 height 9
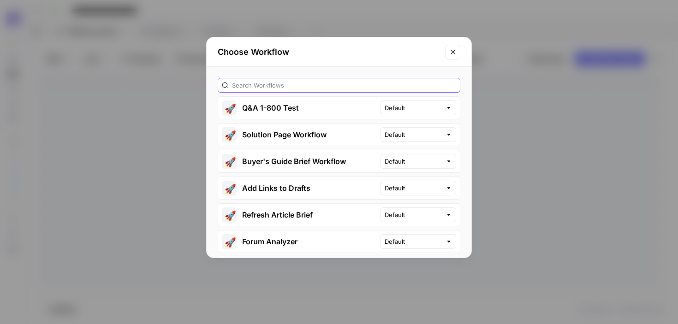
click at [321, 87] on input "text" at bounding box center [344, 85] width 224 height 9
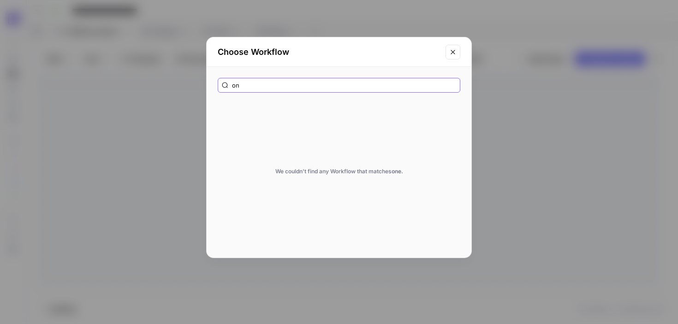
type input "o"
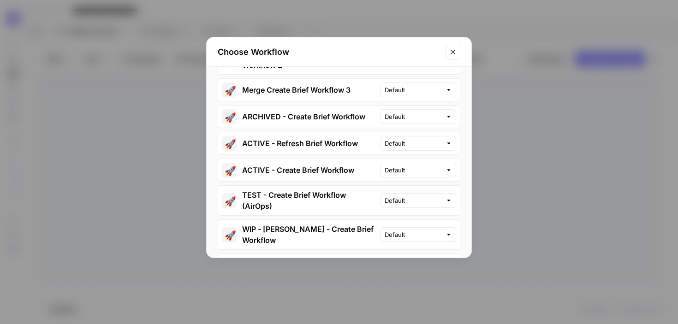
scroll to position [411, 0]
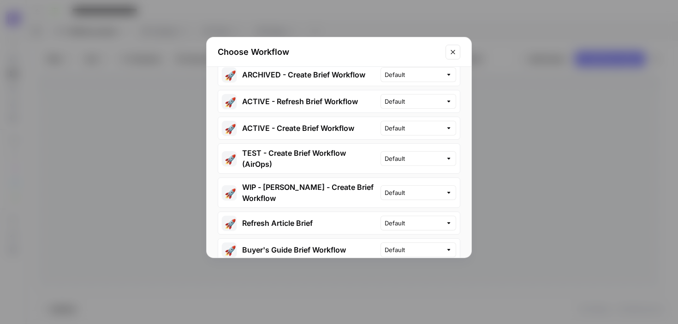
type input "brief"
click at [323, 128] on button "🚀 ACTIVE - Create Brief Workflow" at bounding box center [299, 128] width 162 height 22
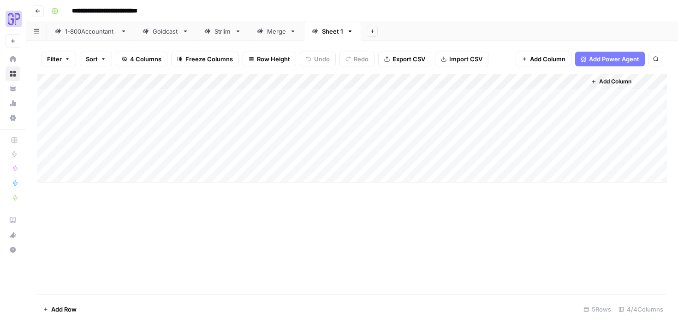
click at [137, 96] on div "Add Column" at bounding box center [352, 128] width 630 height 109
click at [541, 79] on div "Add Column" at bounding box center [352, 128] width 630 height 109
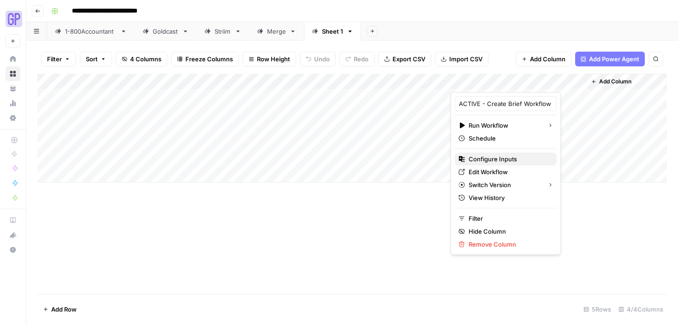
click at [494, 160] on span "Configure Inputs" at bounding box center [509, 159] width 81 height 9
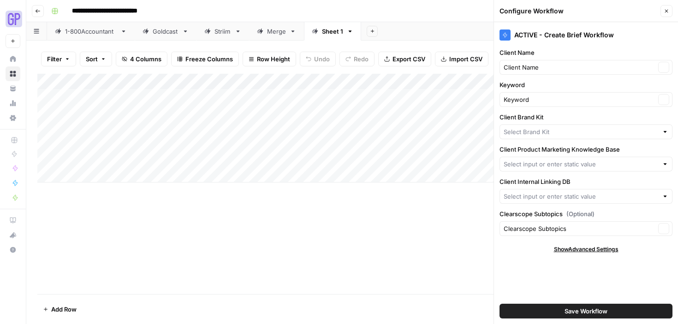
type input "Merge"
click at [534, 132] on input "Client Brand Kit" at bounding box center [580, 131] width 152 height 9
click at [534, 155] on span "Redis" at bounding box center [584, 153] width 154 height 9
type input "Redis"
click at [539, 163] on input "Client Product Marketing Knowledge Base" at bounding box center [581, 164] width 155 height 9
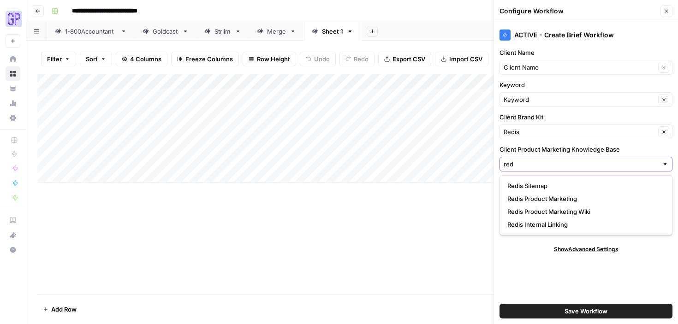
type input "red"
click at [551, 209] on span "Redis Product Marketing Wiki" at bounding box center [584, 211] width 154 height 9
type input "Redis Product Marketing Wiki"
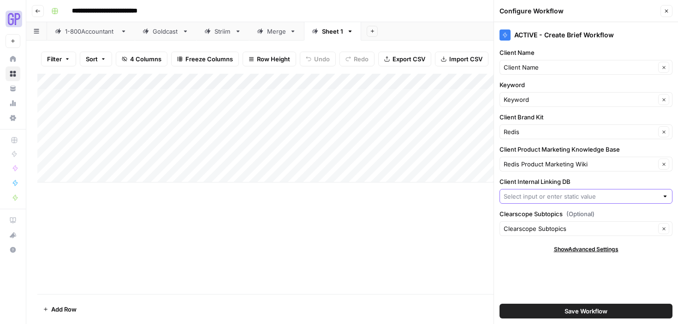
click at [548, 195] on input "Client Internal Linking DB" at bounding box center [581, 196] width 155 height 9
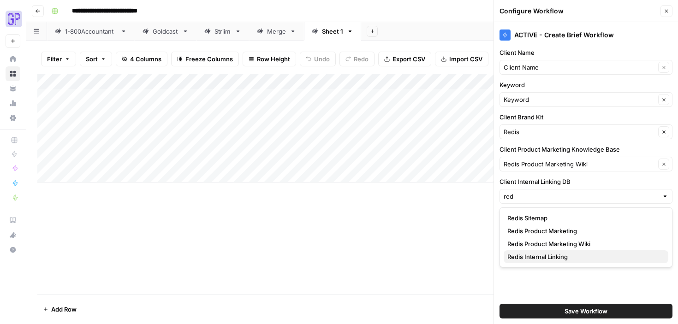
click at [548, 253] on span "Redis Internal Linking" at bounding box center [584, 256] width 154 height 9
type input "Redis Internal Linking"
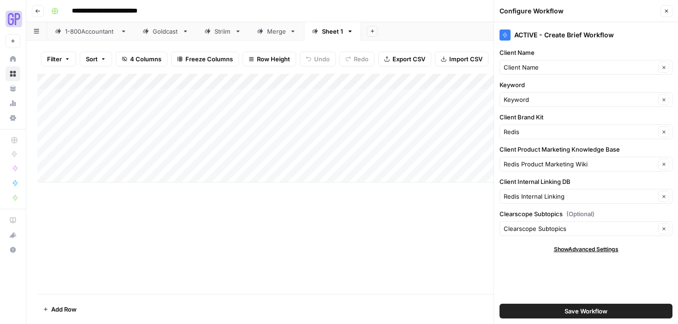
click at [560, 309] on button "Save Workflow" at bounding box center [586, 311] width 173 height 15
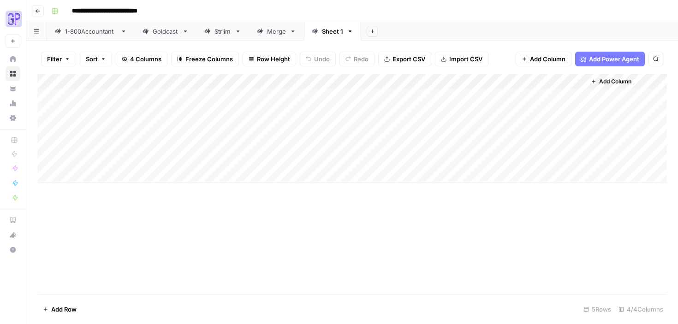
click at [120, 96] on div "Add Column" at bounding box center [352, 128] width 630 height 109
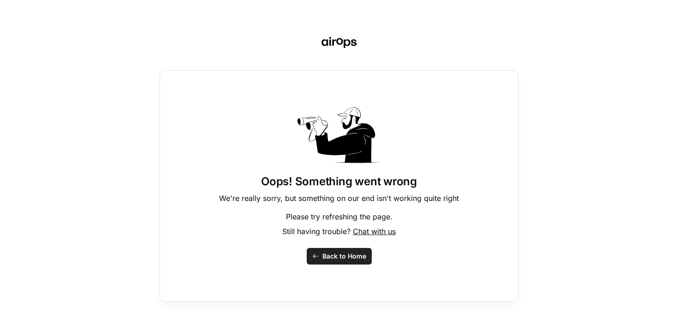
click at [328, 248] on button "Back to Home" at bounding box center [339, 256] width 65 height 17
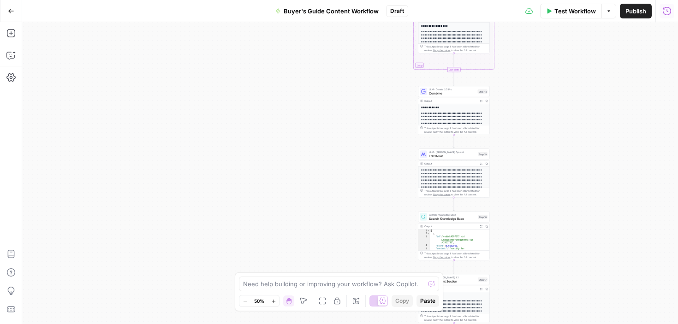
click at [16, 9] on button "Go Back" at bounding box center [11, 11] width 17 height 17
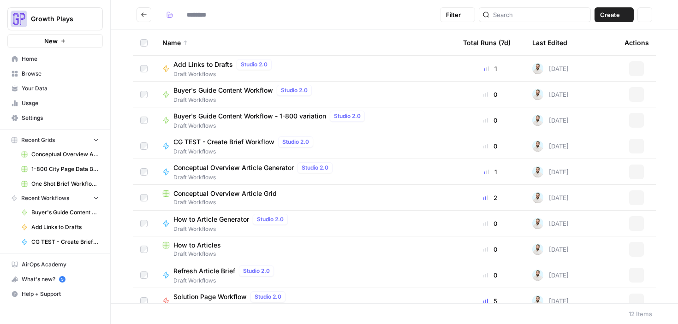
type input "**********"
click at [48, 75] on span "Browse" at bounding box center [60, 74] width 77 height 8
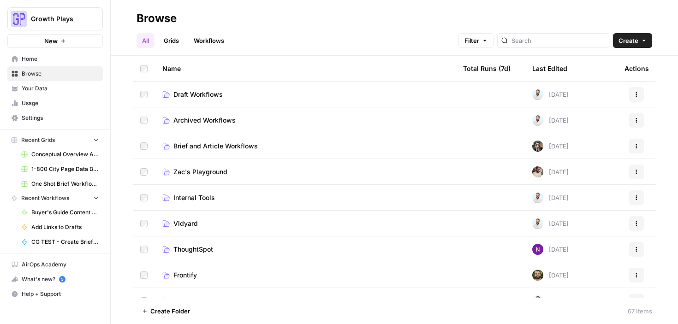
click at [200, 137] on td "Brief and Article Workflows" at bounding box center [305, 145] width 301 height 25
click at [202, 147] on span "Brief and Article Workflows" at bounding box center [215, 146] width 84 height 9
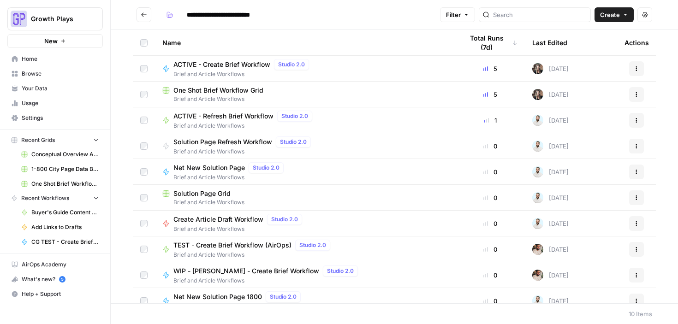
click at [45, 87] on span "Your Data" at bounding box center [60, 88] width 77 height 8
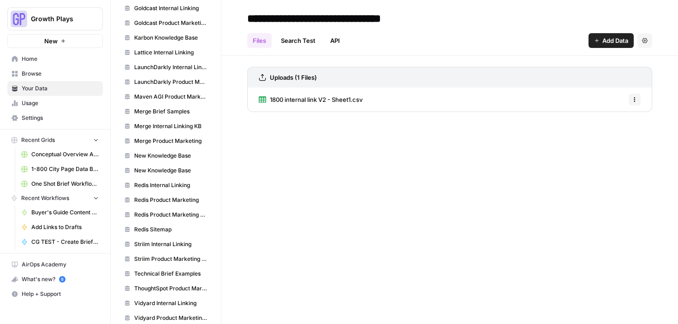
scroll to position [738, 0]
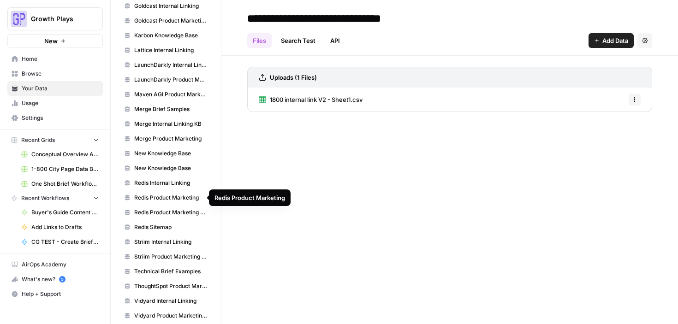
click at [162, 196] on span "Redis Product Marketing" at bounding box center [170, 198] width 73 height 8
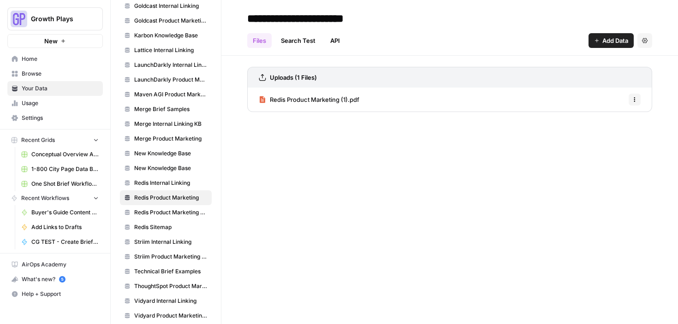
click at [162, 206] on link "Redis Product Marketing Wiki" at bounding box center [166, 212] width 92 height 15
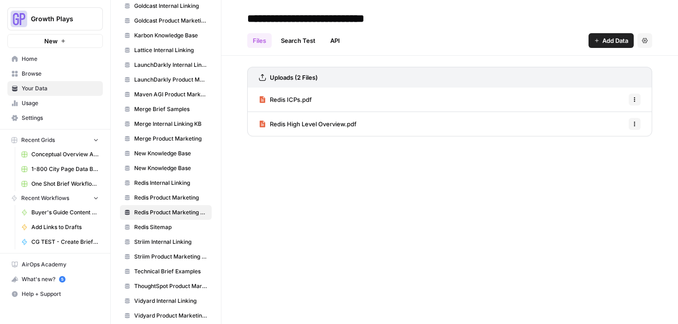
click at [161, 196] on span "Redis Product Marketing" at bounding box center [170, 198] width 73 height 8
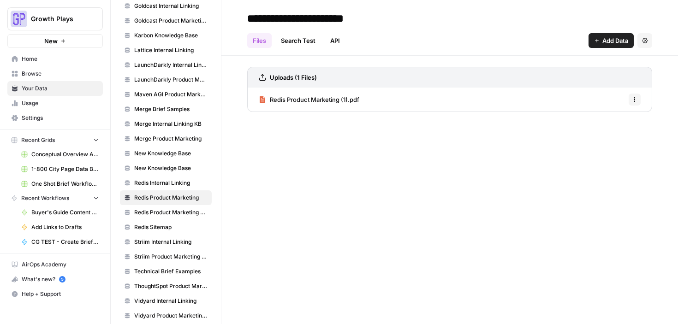
click at [172, 208] on link "Redis Product Marketing Wiki" at bounding box center [166, 212] width 92 height 15
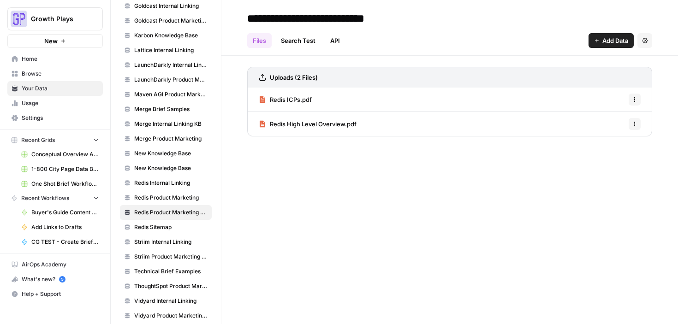
click at [321, 124] on span "Redis High Level Overview.pdf" at bounding box center [313, 123] width 87 height 9
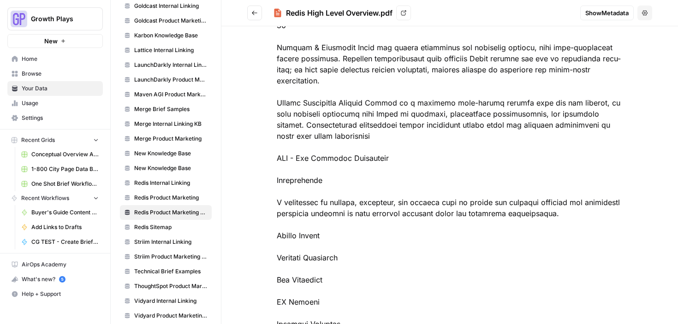
scroll to position [4461, 0]
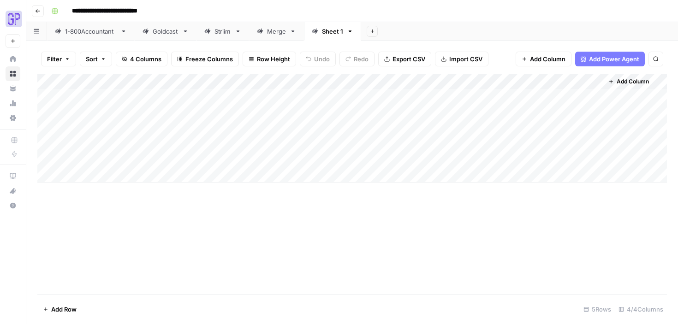
click at [128, 100] on div "Add Column" at bounding box center [352, 128] width 630 height 109
type textarea "*****"
click at [287, 97] on div "Add Column" at bounding box center [352, 128] width 630 height 109
click at [284, 98] on div "Add Column" at bounding box center [352, 128] width 630 height 109
type textarea "**********"
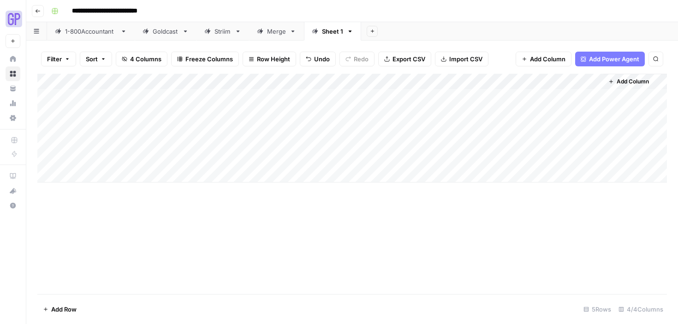
click at [370, 96] on div "Add Column" at bounding box center [352, 128] width 630 height 109
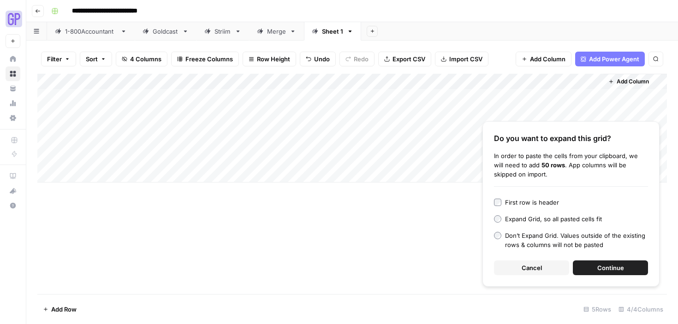
click at [541, 262] on button "Cancel" at bounding box center [531, 268] width 75 height 15
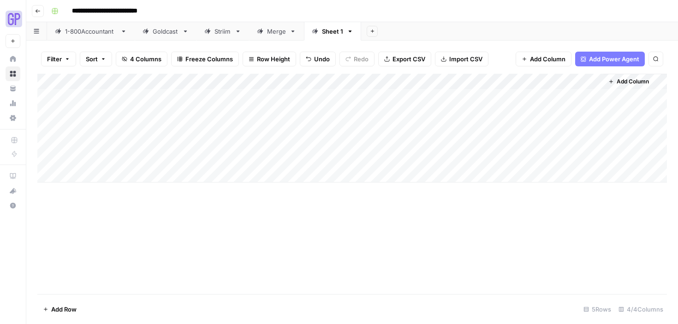
click at [402, 95] on div "Add Column" at bounding box center [352, 128] width 630 height 109
type textarea "**********"
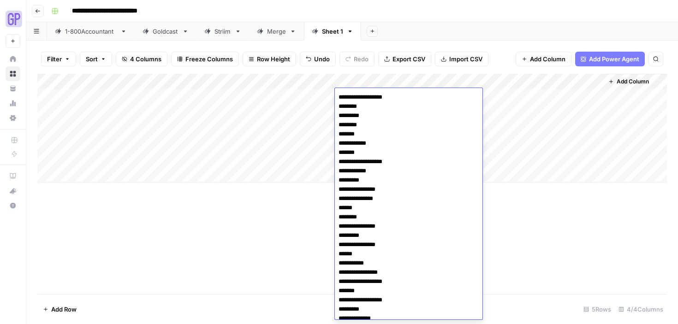
scroll to position [279, 0]
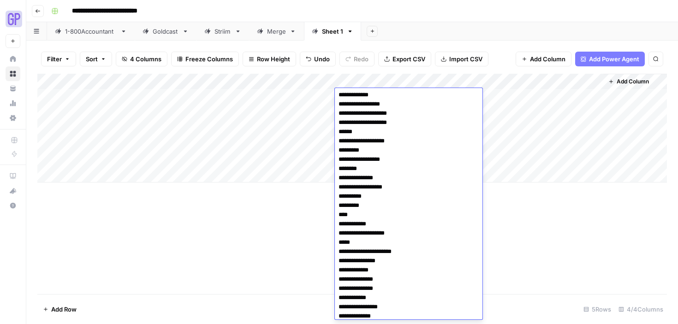
click at [431, 26] on div "Add Sheet" at bounding box center [519, 31] width 317 height 18
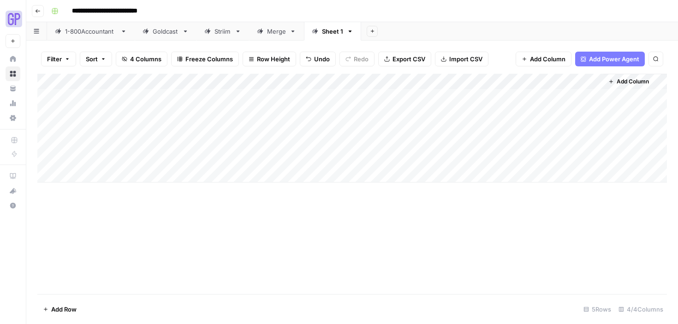
click at [538, 95] on div "Add Column" at bounding box center [352, 128] width 630 height 109
click at [277, 35] on div "Merge" at bounding box center [276, 31] width 19 height 9
click at [330, 34] on div "Sheet 1" at bounding box center [332, 31] width 21 height 9
click at [329, 31] on div "Sheet 1" at bounding box center [332, 31] width 21 height 9
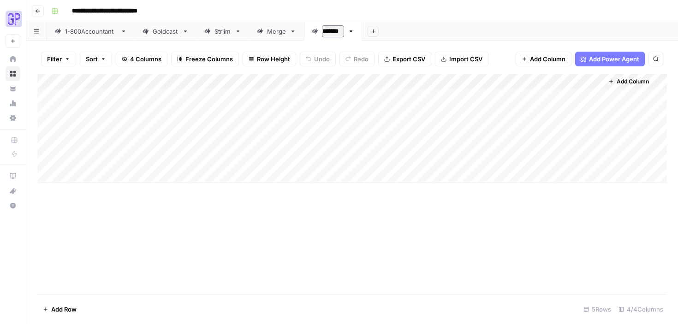
click at [329, 31] on input "*******" at bounding box center [333, 31] width 22 height 12
type input "*****"
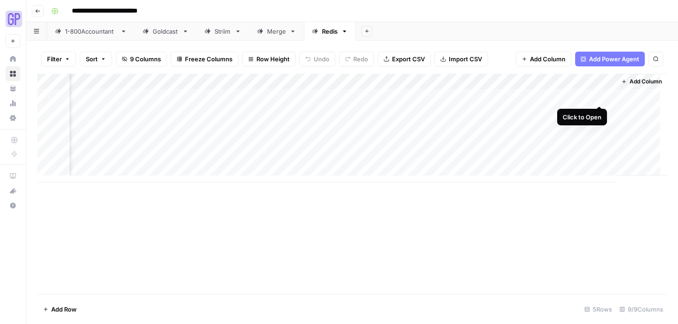
click at [597, 95] on div "Add Column" at bounding box center [352, 128] width 630 height 109
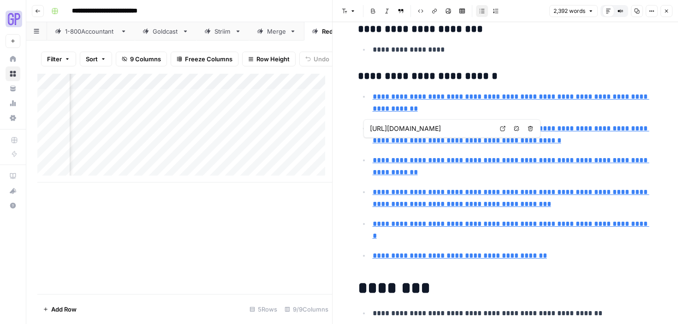
scroll to position [4603, 0]
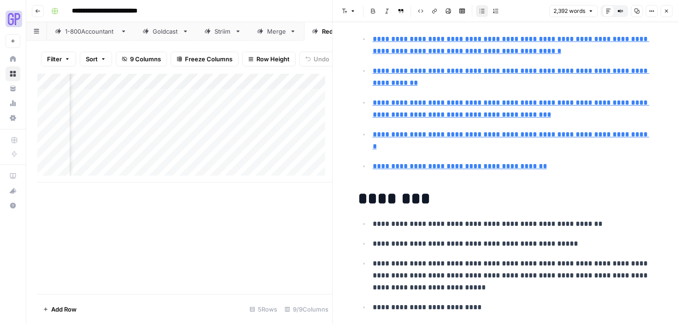
click at [638, 11] on icon "button" at bounding box center [637, 11] width 6 height 6
drag, startPoint x: 666, startPoint y: 12, endPoint x: 647, endPoint y: 11, distance: 19.4
click at [666, 12] on icon "button" at bounding box center [667, 11] width 6 height 6
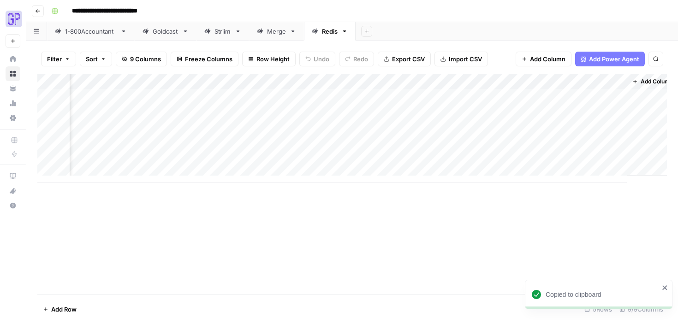
scroll to position [0, 399]
click at [41, 11] on button "Go back" at bounding box center [38, 11] width 12 height 12
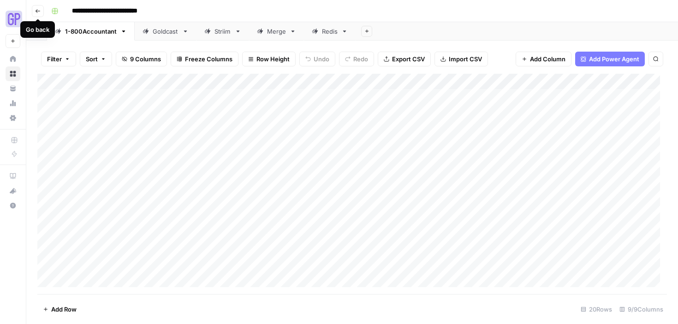
click at [36, 11] on icon "button" at bounding box center [38, 11] width 6 height 6
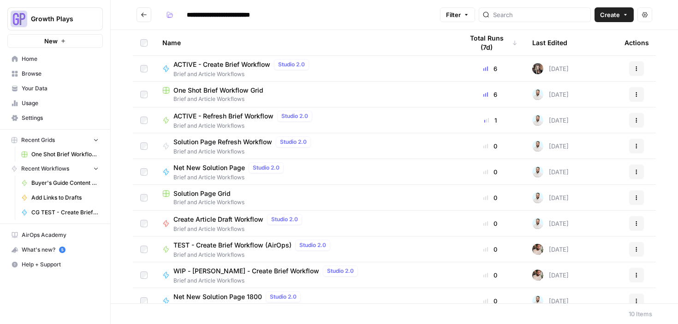
click at [147, 12] on button "Go back" at bounding box center [144, 14] width 15 height 15
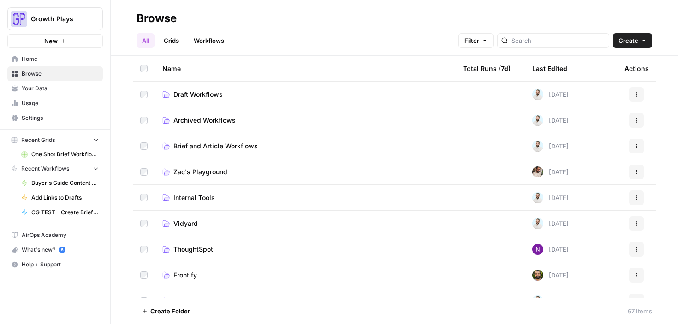
click at [201, 93] on span "Draft Workflows" at bounding box center [197, 94] width 49 height 9
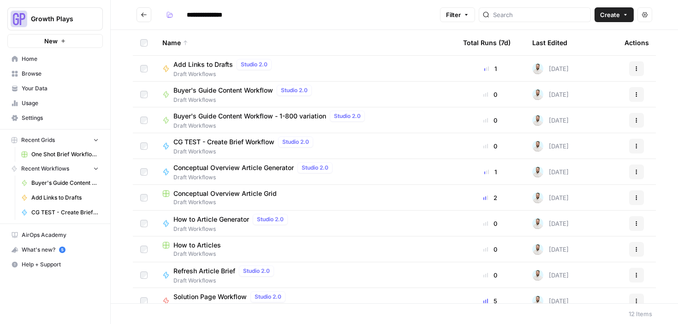
click at [230, 93] on span "Buyer's Guide Content Workflow" at bounding box center [223, 90] width 100 height 9
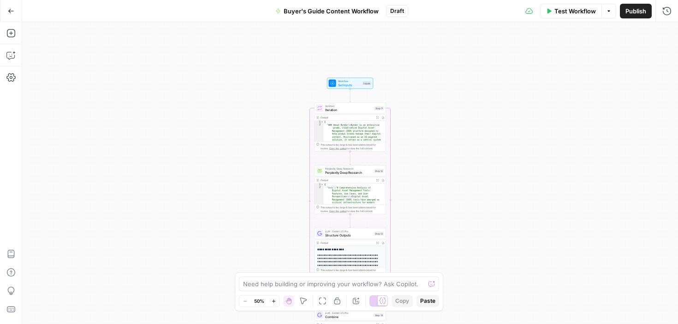
click at [334, 109] on span "Iteration" at bounding box center [349, 109] width 48 height 5
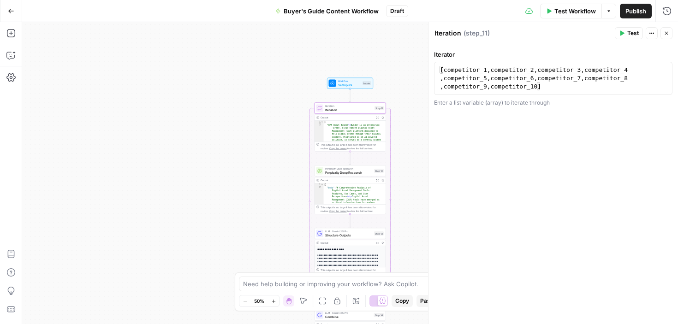
click at [334, 171] on span "Perplexity Deep Research" at bounding box center [348, 172] width 47 height 5
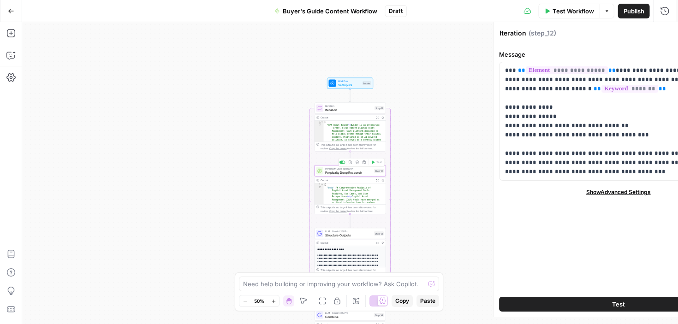
type textarea "Perplexity Deep Research"
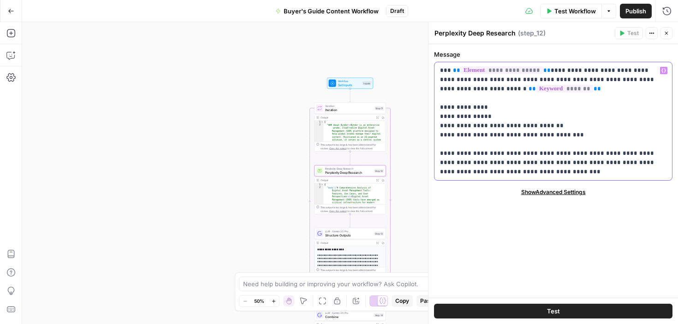
drag, startPoint x: 504, startPoint y: 170, endPoint x: 438, endPoint y: 74, distance: 115.8
click at [438, 74] on div "**********" at bounding box center [553, 121] width 238 height 118
copy p "**********"
click at [341, 234] on span "Structure Outputs" at bounding box center [348, 235] width 47 height 5
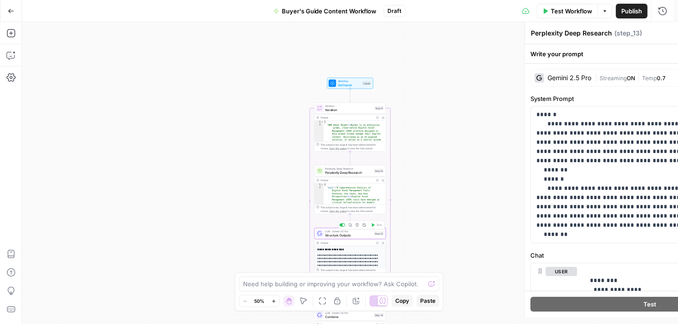
type textarea "Structure Outputs"
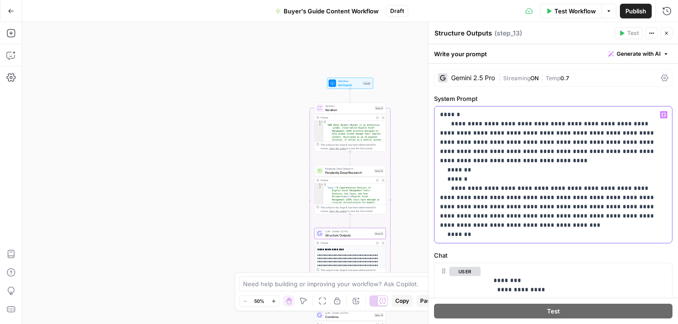
drag, startPoint x: 489, startPoint y: 236, endPoint x: 440, endPoint y: 119, distance: 126.5
click at [440, 119] on p "**********" at bounding box center [550, 174] width 220 height 129
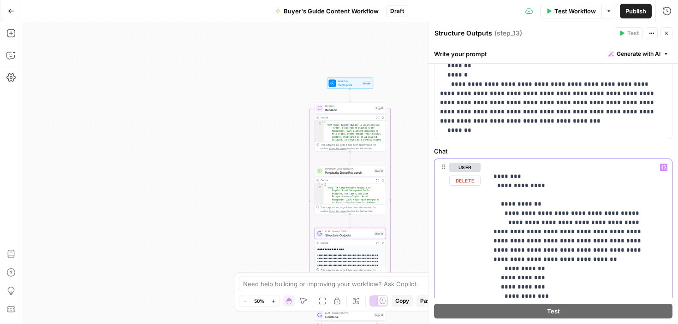
scroll to position [104, 0]
drag, startPoint x: 526, startPoint y: 212, endPoint x: 494, endPoint y: 178, distance: 46.7
copy p "**********"
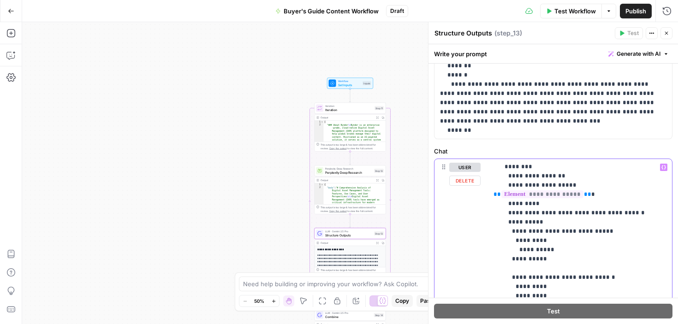
scroll to position [321, 0]
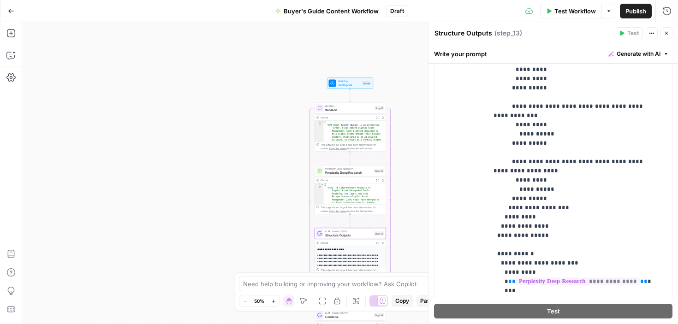
click at [13, 9] on icon "button" at bounding box center [11, 11] width 6 height 6
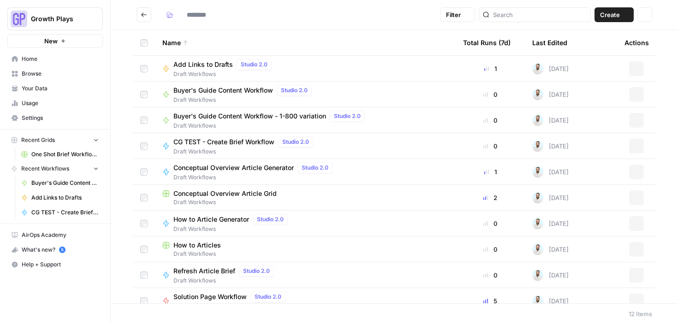
type input "**********"
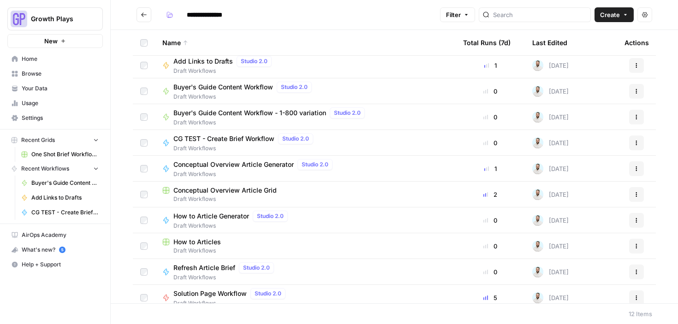
scroll to position [4, 0]
click at [240, 165] on span "Conceptual Overview Article Generator" at bounding box center [233, 164] width 120 height 9
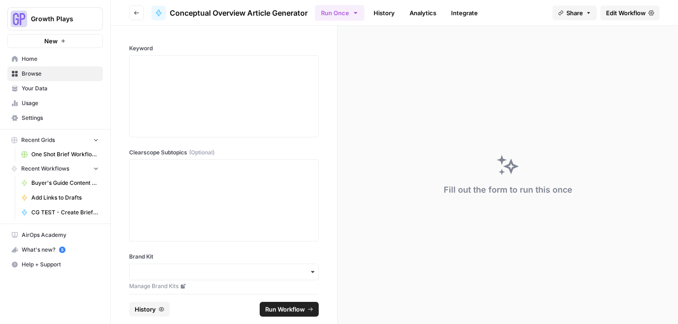
click at [638, 7] on link "Edit Workflow" at bounding box center [630, 13] width 59 height 15
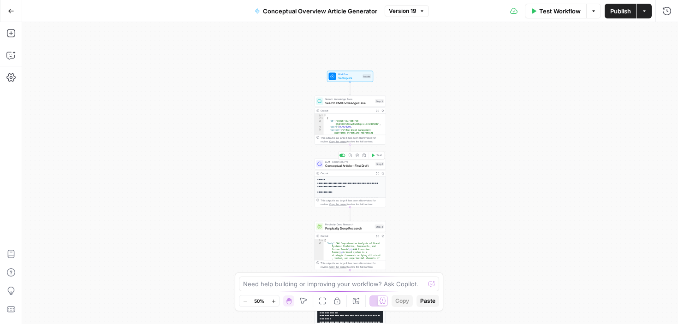
click at [362, 165] on span "Conceptual Article - First Draft" at bounding box center [349, 165] width 48 height 5
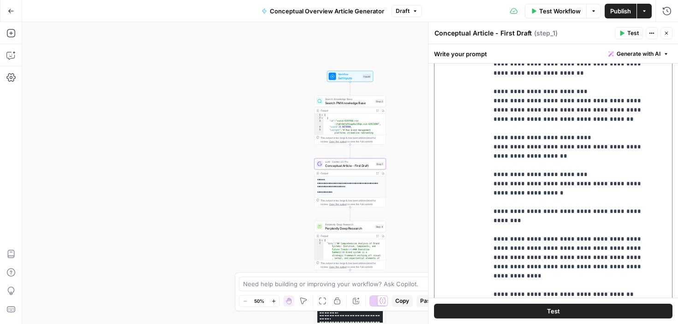
scroll to position [741, 0]
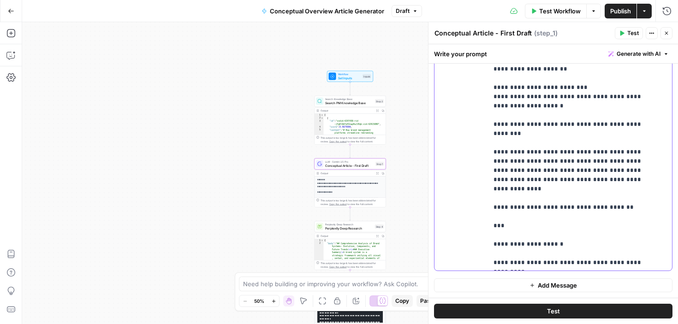
drag, startPoint x: 500, startPoint y: 177, endPoint x: 559, endPoint y: 269, distance: 109.5
click at [559, 269] on div "**********" at bounding box center [576, 83] width 177 height 376
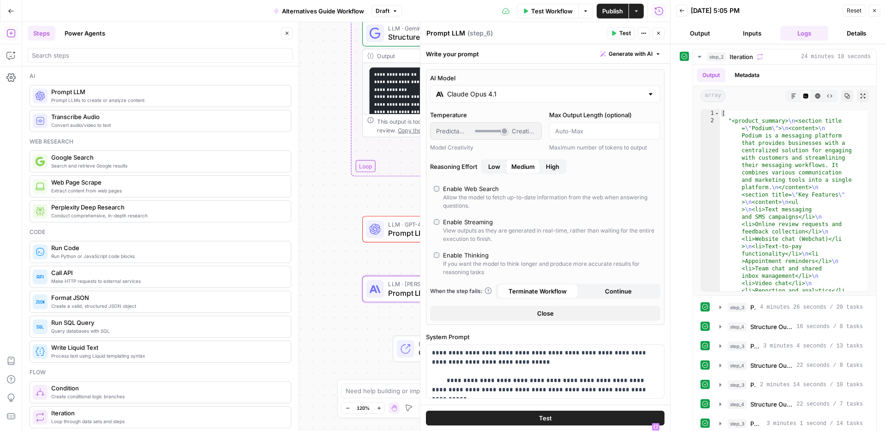
scroll to position [404, 0]
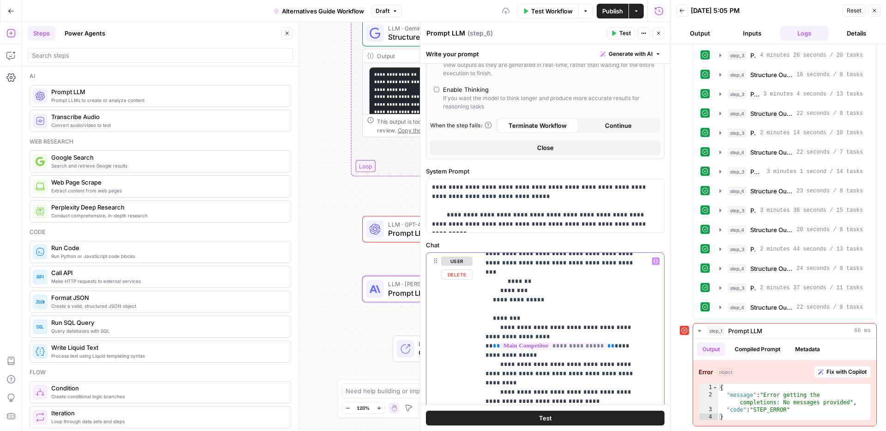
click at [653, 261] on icon "button" at bounding box center [655, 261] width 5 height 5
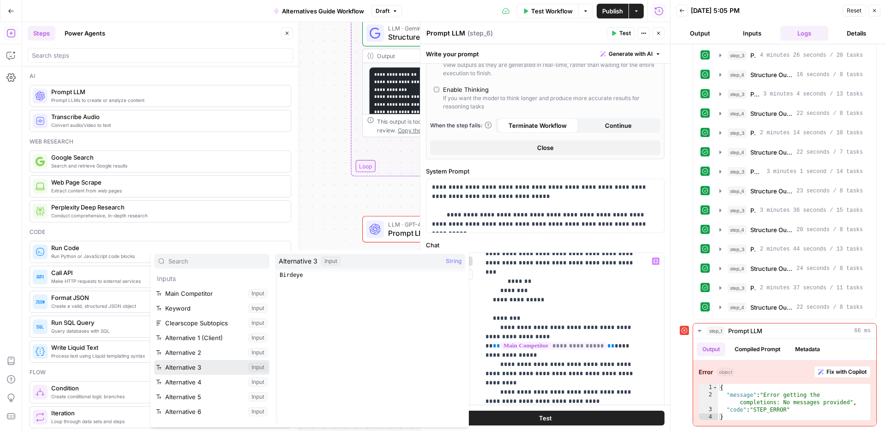
click at [190, 361] on button "Select variable Alternative 3" at bounding box center [211, 367] width 115 height 15
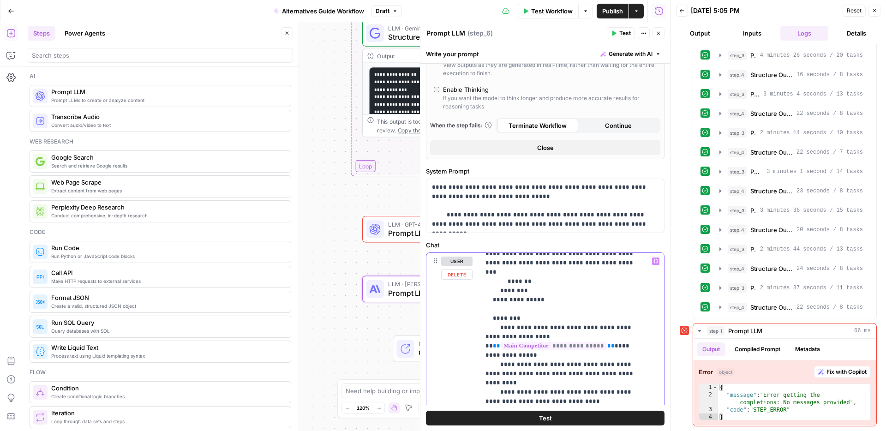
click at [653, 263] on icon "button" at bounding box center [655, 261] width 5 height 5
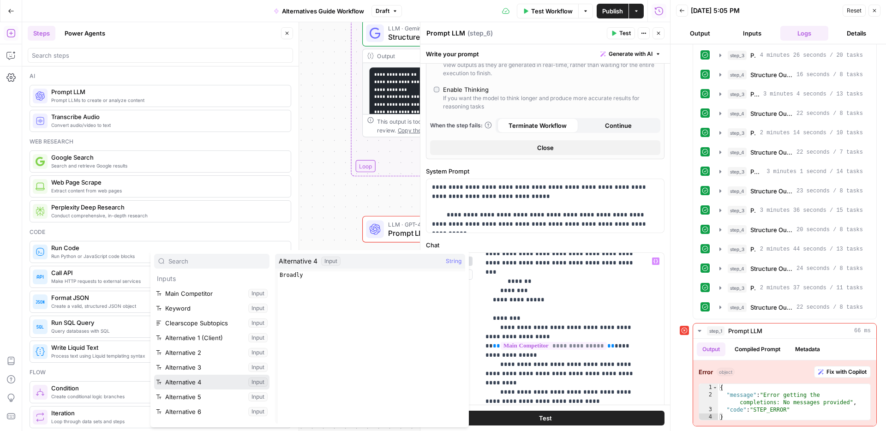
click at [178, 376] on button "Select variable Alternative 4" at bounding box center [211, 382] width 115 height 15
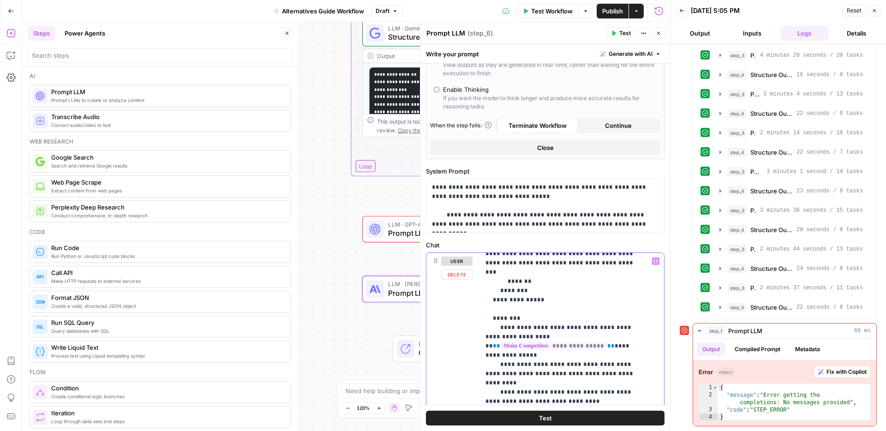
drag, startPoint x: 648, startPoint y: 262, endPoint x: 556, endPoint y: 274, distance: 93.0
click at [653, 262] on icon "button" at bounding box center [655, 261] width 5 height 5
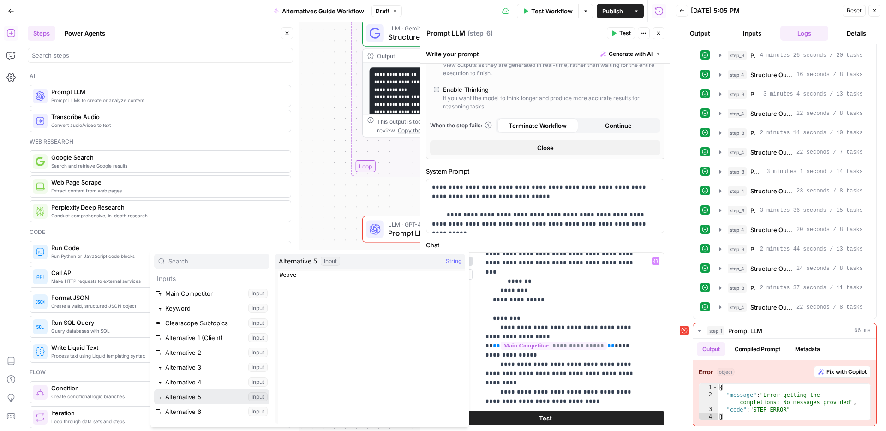
click at [185, 395] on button "Select variable Alternative 5" at bounding box center [211, 396] width 115 height 15
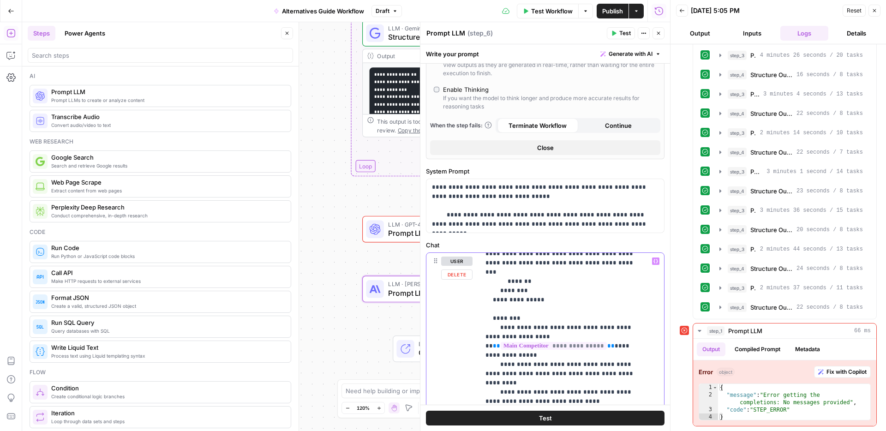
click at [653, 262] on icon "button" at bounding box center [655, 261] width 5 height 5
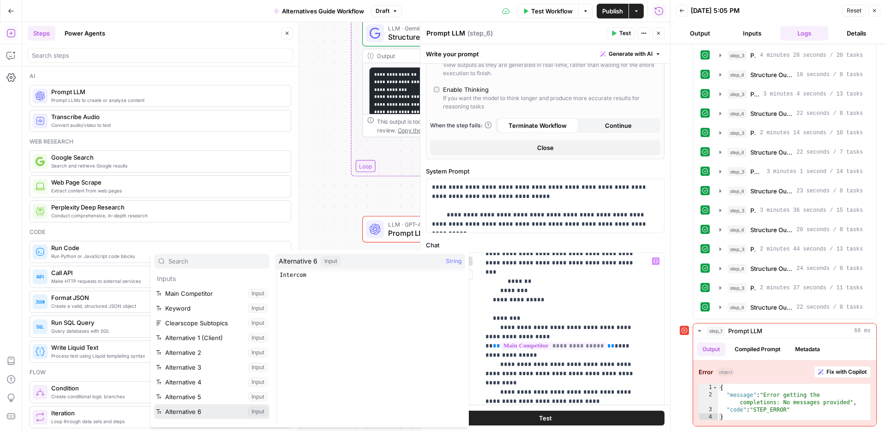
drag, startPoint x: 195, startPoint y: 407, endPoint x: 209, endPoint y: 407, distance: 14.8
click at [195, 407] on button "Select variable Alternative 6" at bounding box center [211, 411] width 115 height 15
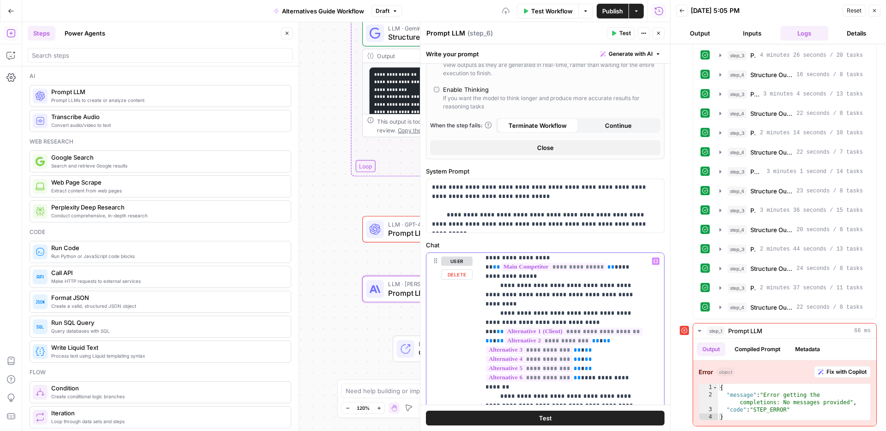
scroll to position [555, 0]
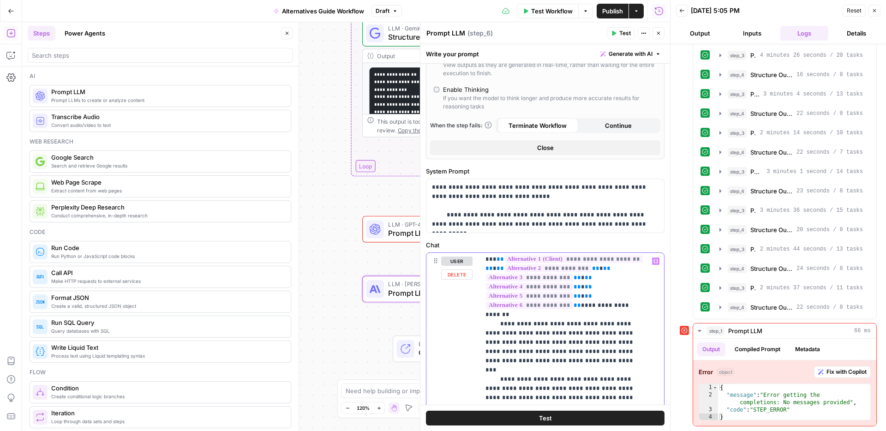
drag, startPoint x: 641, startPoint y: 324, endPoint x: 537, endPoint y: 308, distance: 104.6
click at [537, 308] on p "**********" at bounding box center [564, 356] width 159 height 1310
click at [653, 260] on icon "button" at bounding box center [655, 261] width 5 height 4
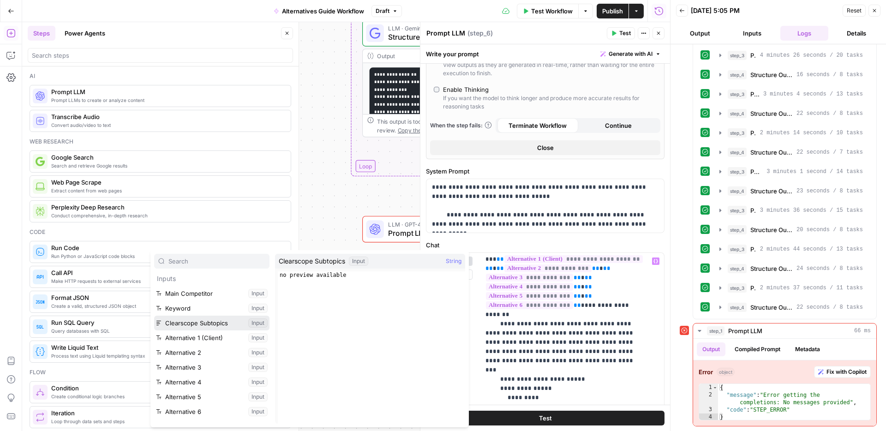
drag, startPoint x: 169, startPoint y: 324, endPoint x: 378, endPoint y: 327, distance: 208.5
click at [169, 324] on button "Select variable Clearscope Subtopics" at bounding box center [211, 322] width 115 height 15
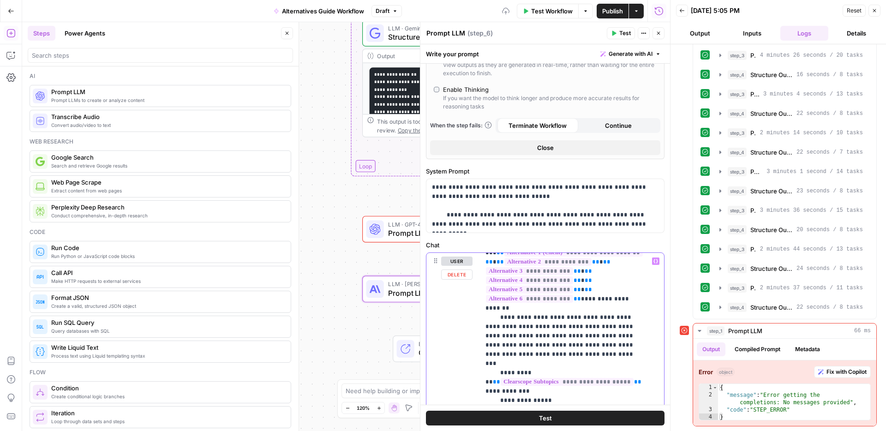
scroll to position [570, 0]
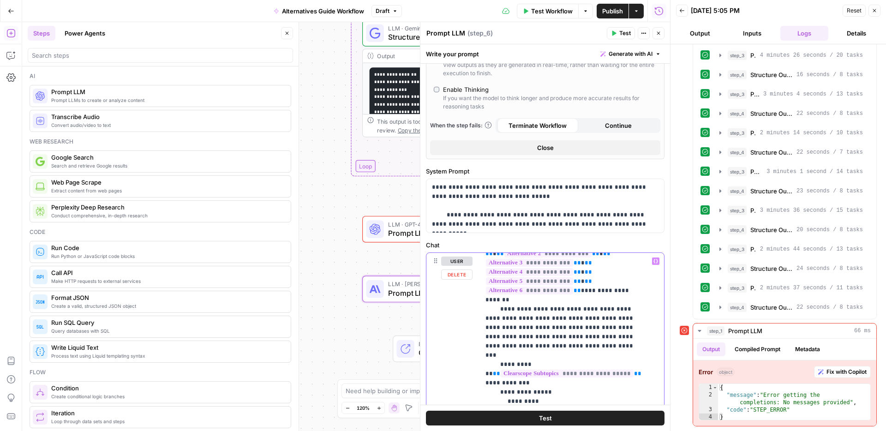
drag, startPoint x: 626, startPoint y: 364, endPoint x: 508, endPoint y: 341, distance: 119.9
click at [508, 341] on p "**********" at bounding box center [564, 336] width 159 height 1301
click at [657, 261] on span "Variables Menu" at bounding box center [657, 261] width 0 height 0
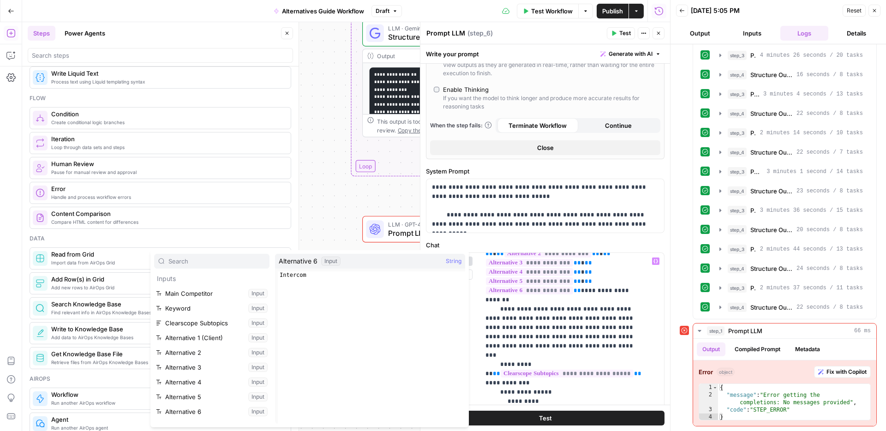
scroll to position [40, 0]
click at [188, 411] on button "Select variable Prompt LLM" at bounding box center [211, 416] width 115 height 15
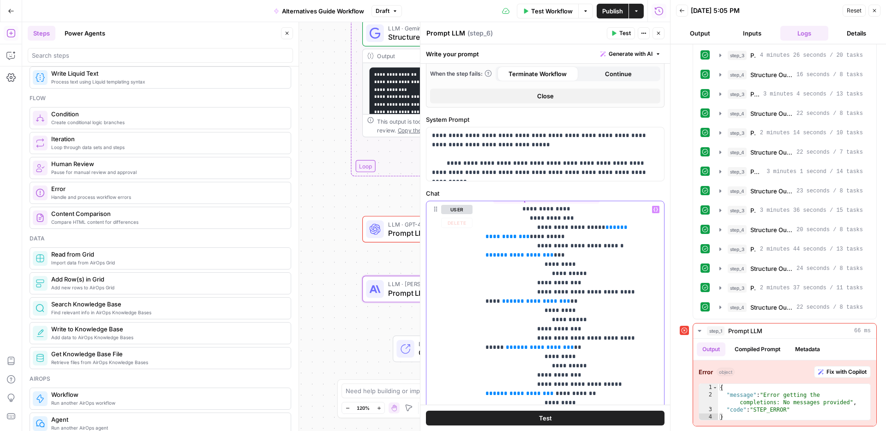
scroll to position [0, 0]
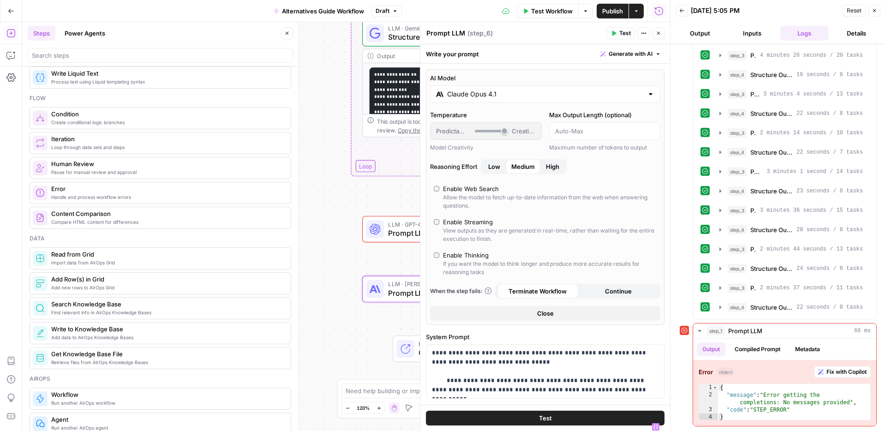
click at [454, 34] on textarea "Prompt LLM" at bounding box center [445, 33] width 39 height 9
type textarea "Write Article"
click at [605, 12] on span "Publish" at bounding box center [612, 10] width 21 height 9
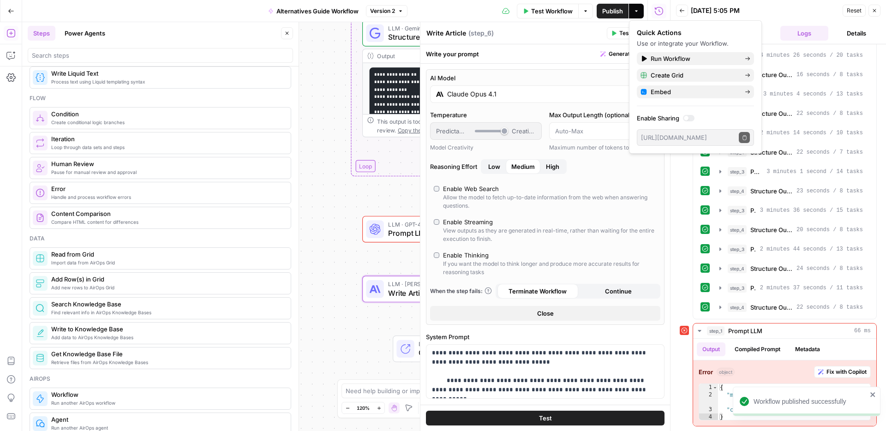
drag, startPoint x: 553, startPoint y: 31, endPoint x: 634, endPoint y: 35, distance: 81.3
click at [557, 30] on div "Write Article Write Article ( step_6 )" at bounding box center [515, 33] width 178 height 10
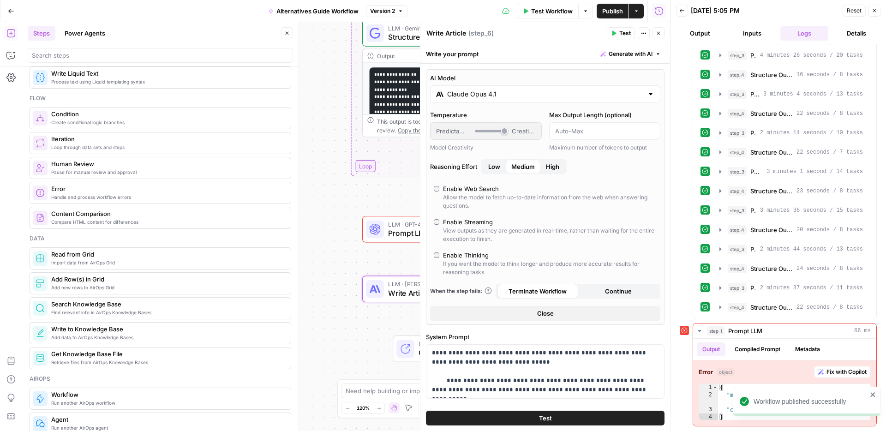
click at [655, 34] on icon "button" at bounding box center [658, 33] width 6 height 6
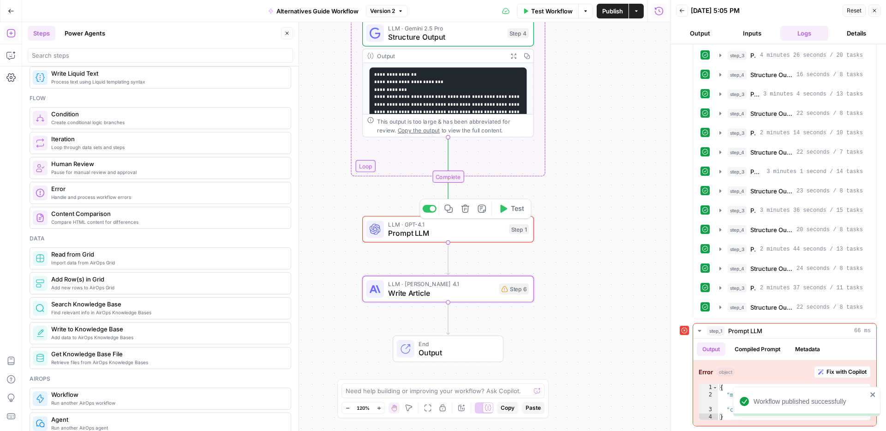
click at [437, 231] on span "Prompt LLM" at bounding box center [446, 232] width 116 height 11
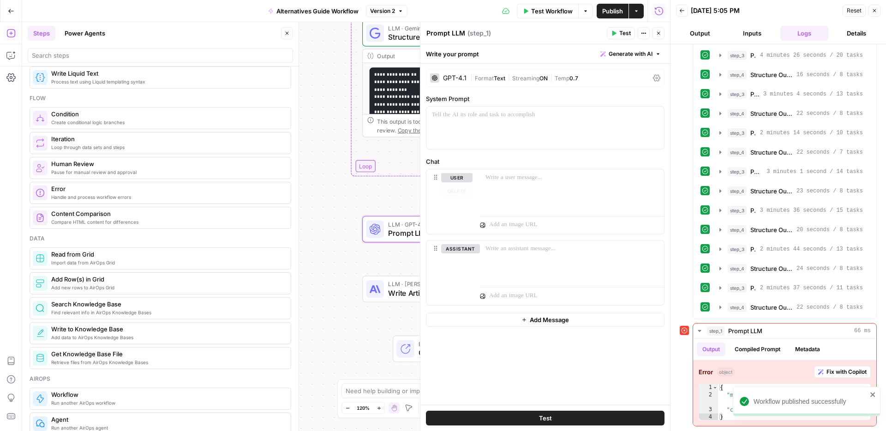
click at [353, 242] on div "Workflow Set Inputs Inputs Loop Iteration Iteration Step 2 Output Expand Output…" at bounding box center [346, 226] width 648 height 409
click at [410, 288] on span "Write Article" at bounding box center [441, 292] width 106 height 11
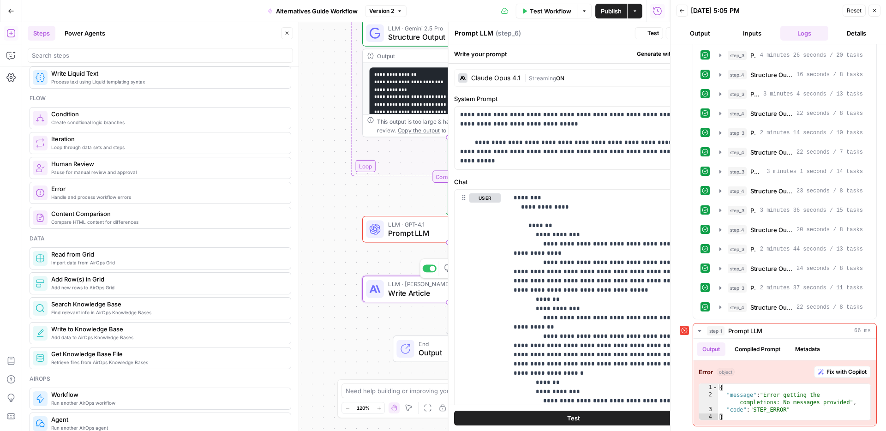
type textarea "Write Article"
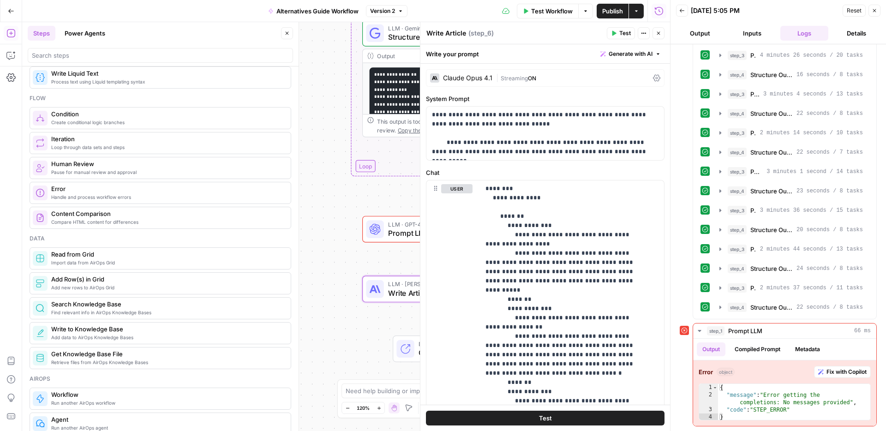
click at [656, 33] on icon "button" at bounding box center [658, 33] width 6 height 6
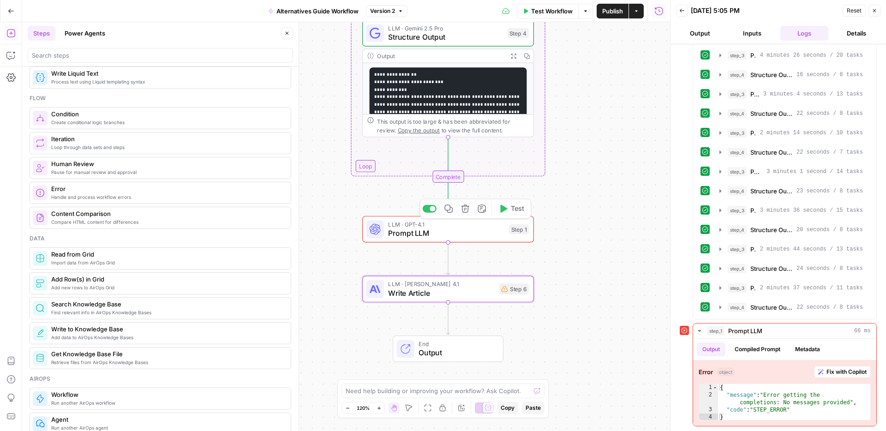
click at [460, 232] on span "Prompt LLM" at bounding box center [446, 232] width 116 height 11
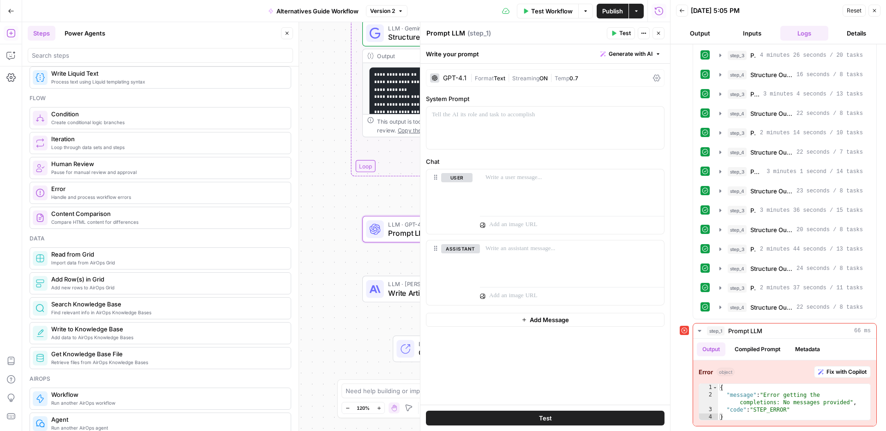
click at [658, 35] on icon "button" at bounding box center [658, 33] width 6 height 6
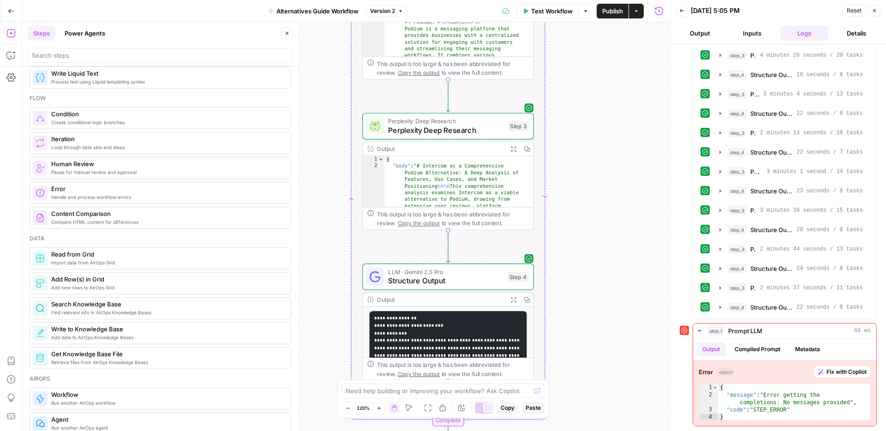
click at [435, 133] on span "Perplexity Deep Research" at bounding box center [445, 130] width 115 height 11
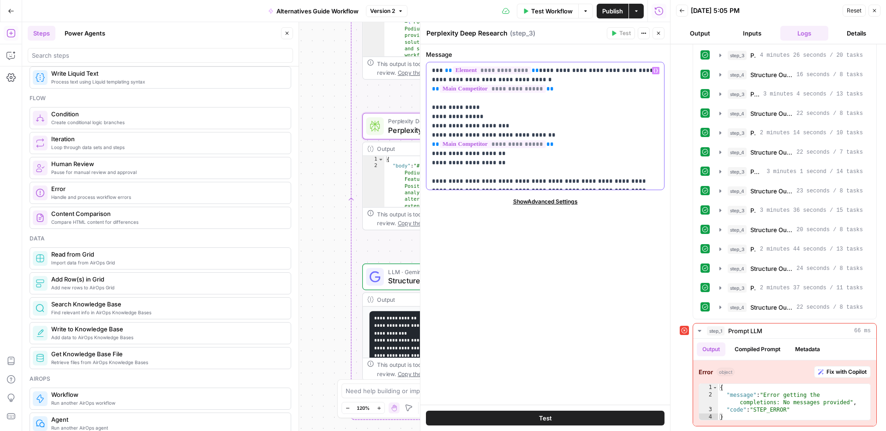
drag, startPoint x: 500, startPoint y: 144, endPoint x: 433, endPoint y: 100, distance: 80.6
click at [433, 100] on p "**********" at bounding box center [545, 126] width 226 height 120
copy p "**********"
click at [363, 241] on div "Workflow Set Inputs Inputs Loop Iteration Iteration Step 2 Output Expand Output…" at bounding box center [346, 226] width 648 height 409
click at [660, 32] on icon "button" at bounding box center [658, 33] width 6 height 6
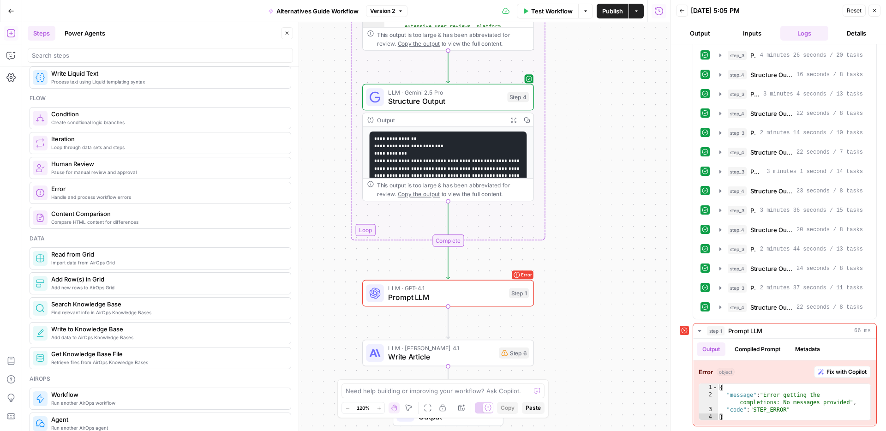
click at [424, 299] on span "Prompt LLM" at bounding box center [446, 297] width 116 height 11
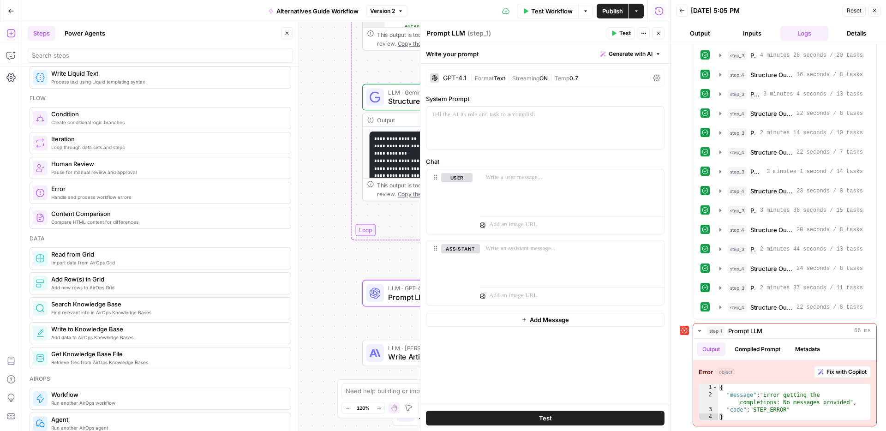
click at [458, 38] on div "Prompt LLM Prompt LLM" at bounding box center [445, 33] width 43 height 11
click at [458, 37] on textarea "Prompt LLM" at bounding box center [445, 33] width 39 height 9
type textarea "Condense Output"
click at [523, 179] on p at bounding box center [571, 177] width 173 height 9
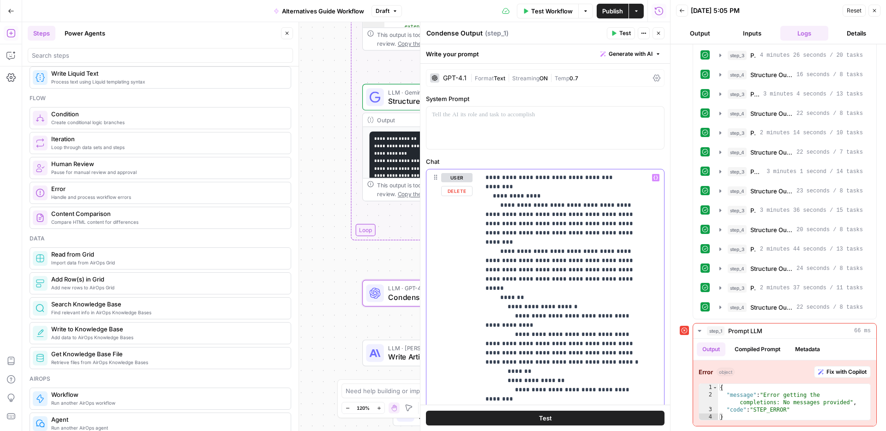
drag, startPoint x: 605, startPoint y: 178, endPoint x: 489, endPoint y: 171, distance: 116.4
click at [489, 171] on div "**********" at bounding box center [572, 357] width 184 height 376
drag, startPoint x: 607, startPoint y: 268, endPoint x: 499, endPoint y: 207, distance: 124.1
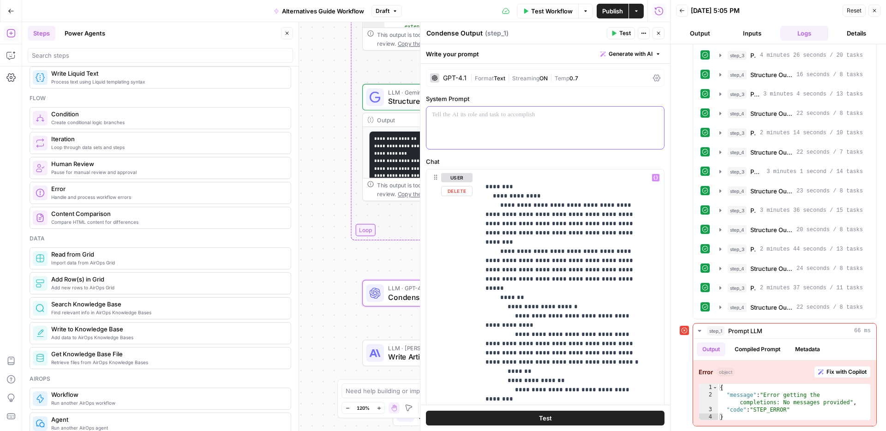
click at [478, 125] on div at bounding box center [545, 128] width 238 height 42
drag, startPoint x: 607, startPoint y: 269, endPoint x: 500, endPoint y: 208, distance: 124.1
click at [471, 125] on div at bounding box center [545, 128] width 238 height 42
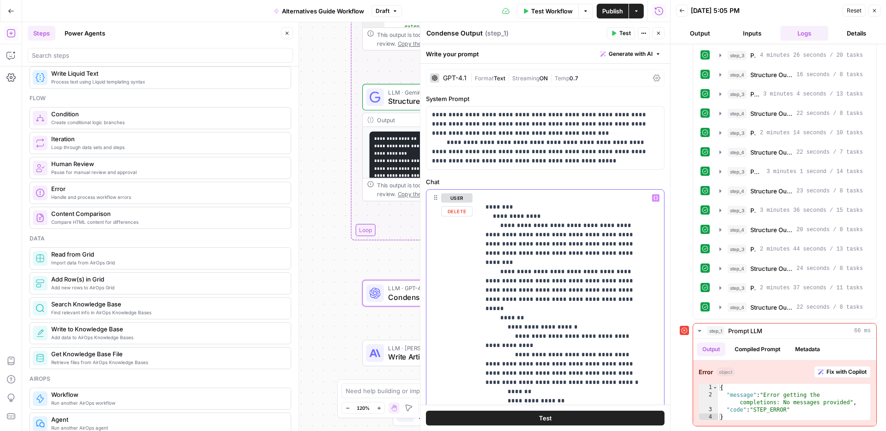
drag, startPoint x: 604, startPoint y: 286, endPoint x: 500, endPoint y: 226, distance: 120.3
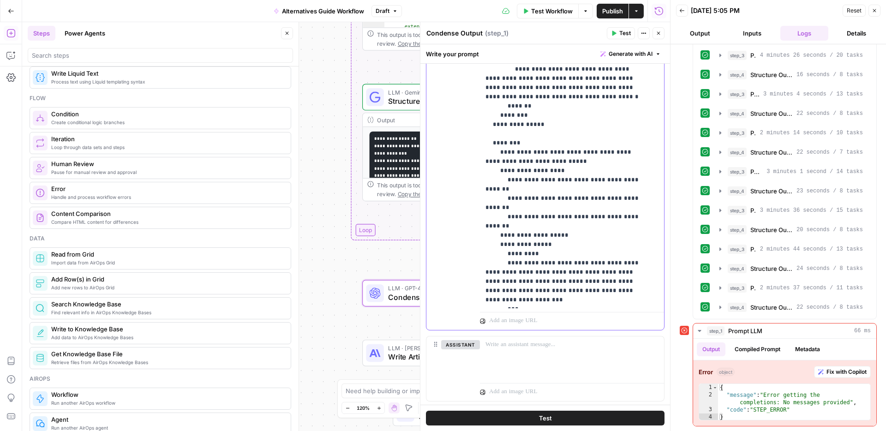
scroll to position [281, 0]
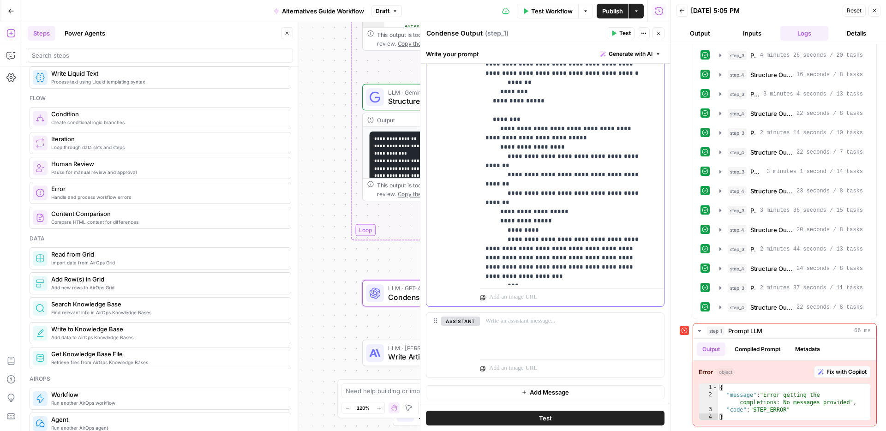
drag, startPoint x: 618, startPoint y: 231, endPoint x: 508, endPoint y: 203, distance: 112.9
click at [508, 204] on p "**********" at bounding box center [564, 45] width 159 height 470
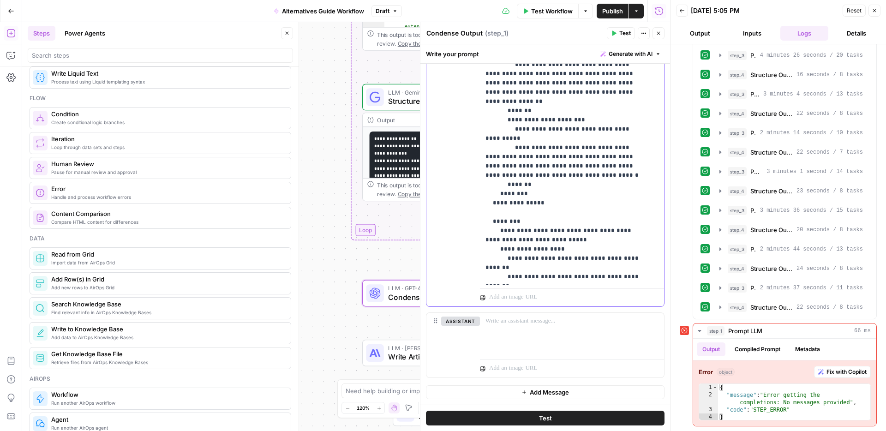
scroll to position [93, 0]
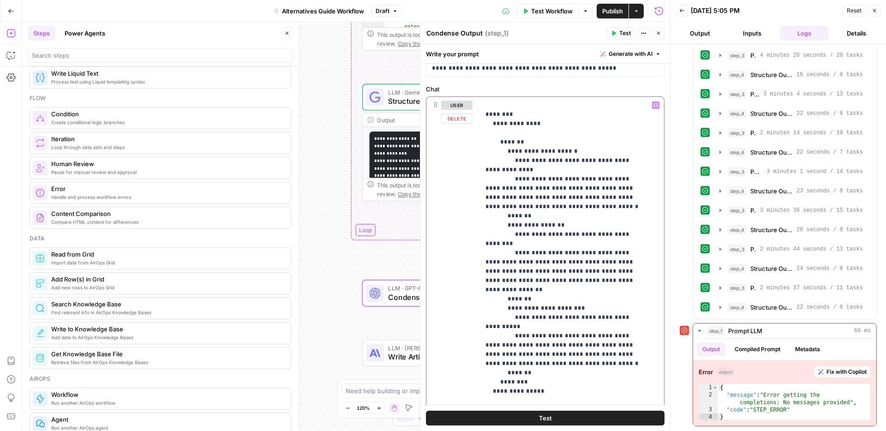
click at [653, 106] on icon "button" at bounding box center [655, 105] width 5 height 4
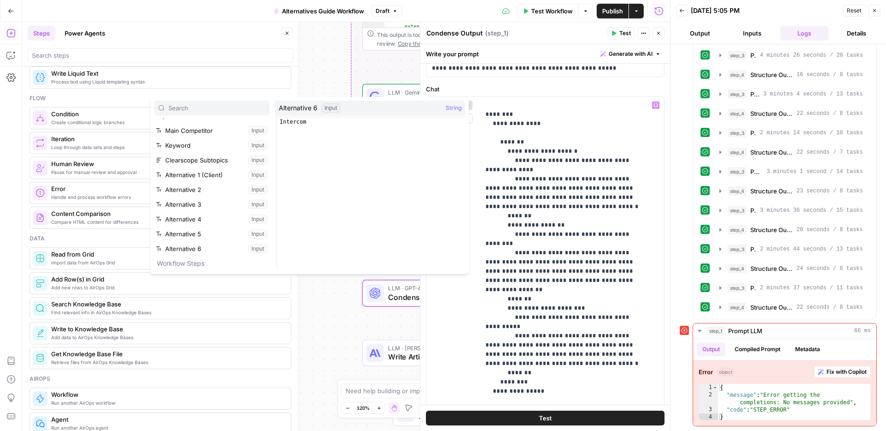
scroll to position [25, 0]
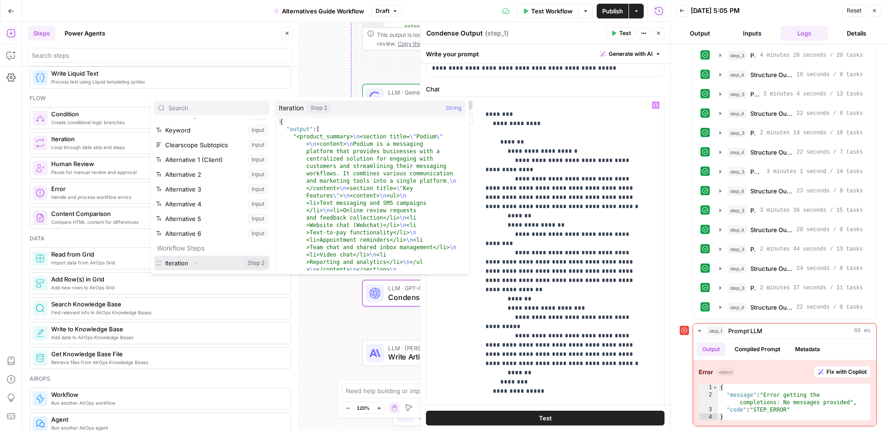
click at [170, 262] on button "Select variable Iteration" at bounding box center [211, 263] width 115 height 15
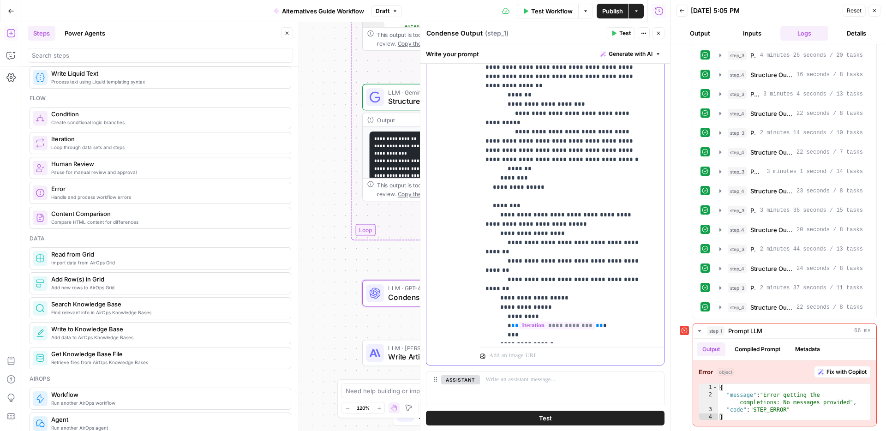
scroll to position [281, 0]
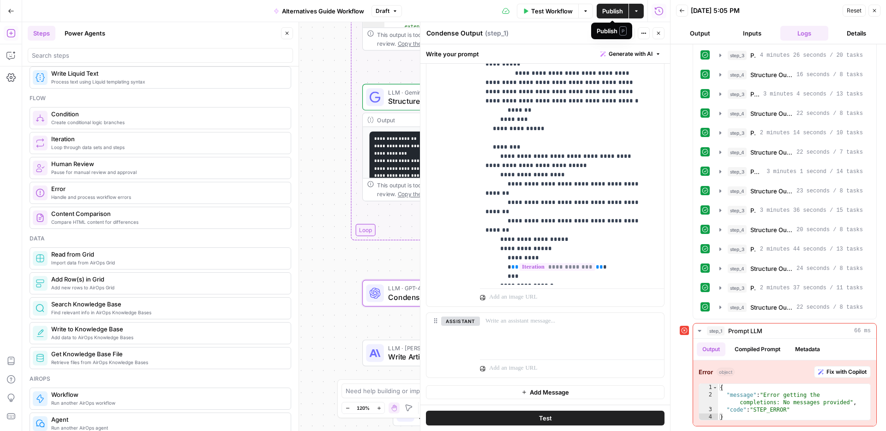
click at [602, 12] on span "Publish" at bounding box center [612, 10] width 21 height 9
click at [570, 25] on header "Condense Output Condense Output ( step_1 ) Test Actions Close" at bounding box center [545, 33] width 250 height 22
click at [657, 34] on icon "button" at bounding box center [658, 33] width 3 height 3
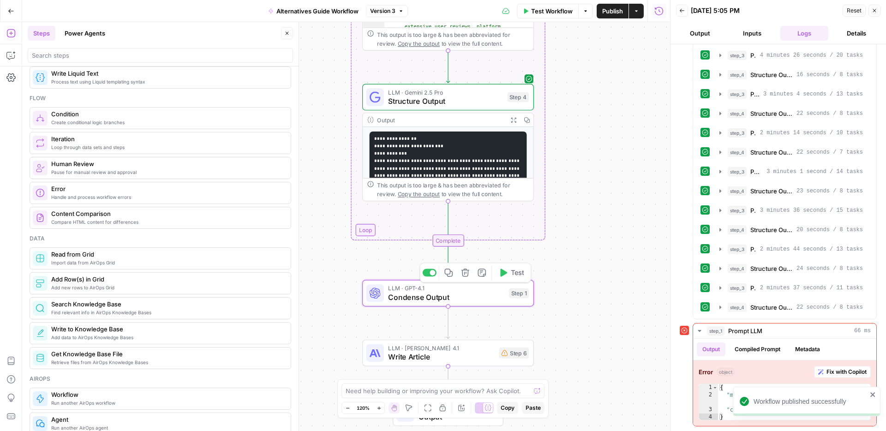
click at [517, 272] on span "Test" at bounding box center [517, 273] width 13 height 10
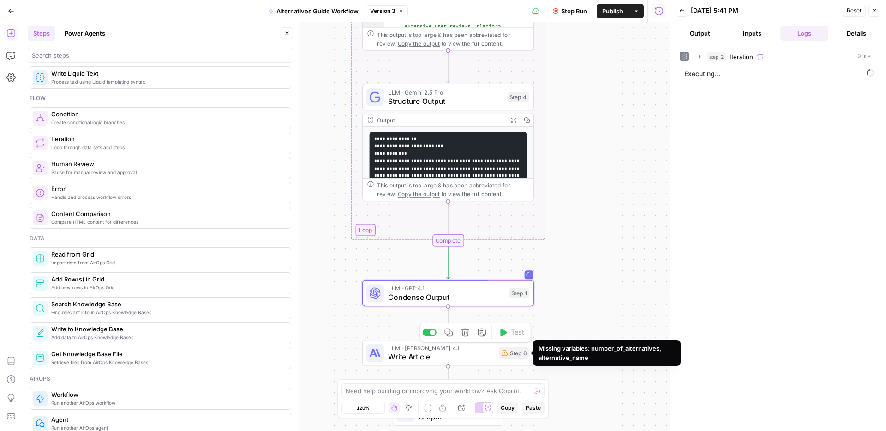
click at [488, 356] on span "Write Article" at bounding box center [441, 356] width 106 height 11
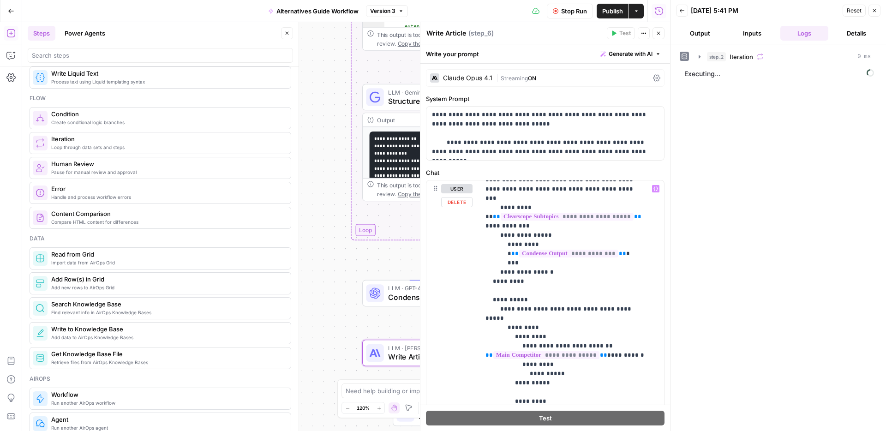
scroll to position [728, 0]
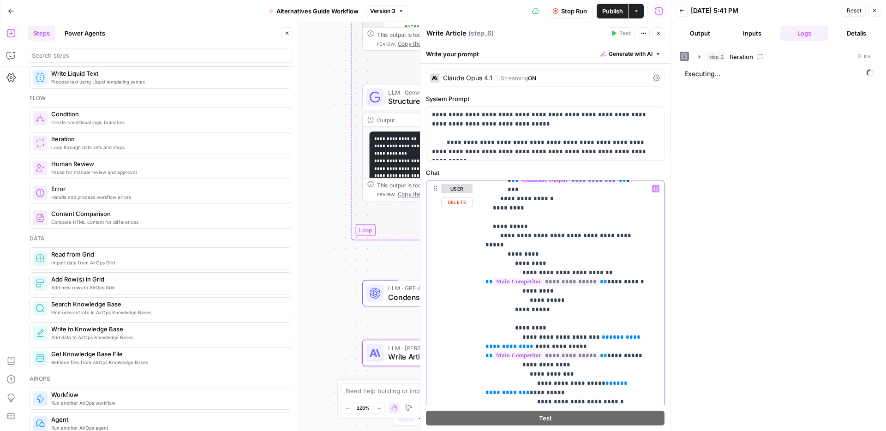
click at [530, 389] on span "**" at bounding box center [525, 392] width 7 height 6
drag, startPoint x: 560, startPoint y: 263, endPoint x: 480, endPoint y: 264, distance: 80.7
click at [480, 264] on div "**********" at bounding box center [568, 368] width 177 height 376
drag, startPoint x: 541, startPoint y: 300, endPoint x: 484, endPoint y: 301, distance: 56.3
click at [484, 301] on div "**********" at bounding box center [568, 368] width 177 height 376
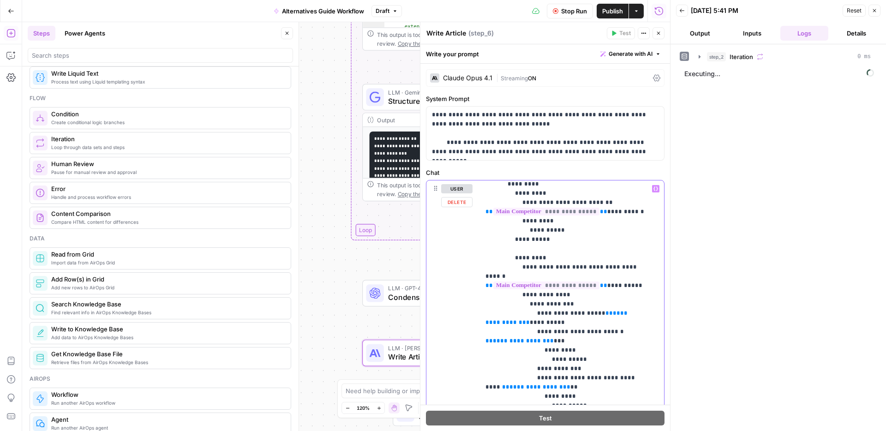
scroll to position [792, 0]
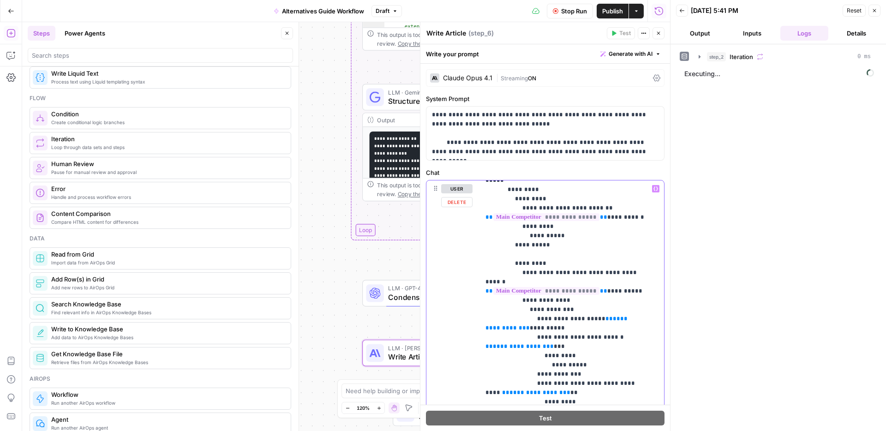
click at [653, 189] on icon "button" at bounding box center [655, 188] width 5 height 5
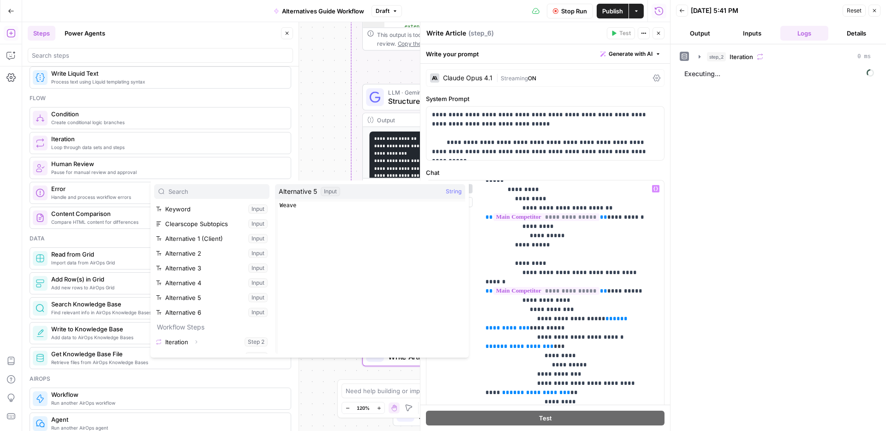
scroll to position [40, 0]
click at [190, 230] on button "Select variable Alternative 1 (Client)" at bounding box center [211, 228] width 115 height 15
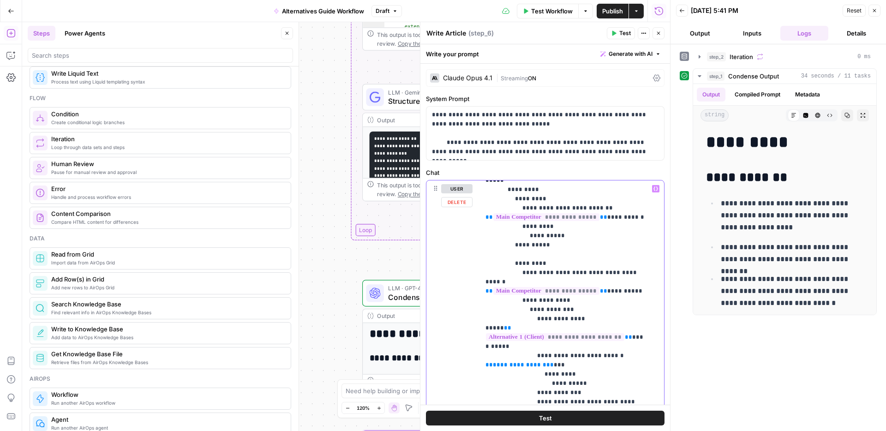
drag, startPoint x: 542, startPoint y: 263, endPoint x: 484, endPoint y: 264, distance: 57.7
click at [484, 264] on div "**********" at bounding box center [568, 368] width 177 height 376
click at [653, 189] on icon "button" at bounding box center [655, 189] width 5 height 4
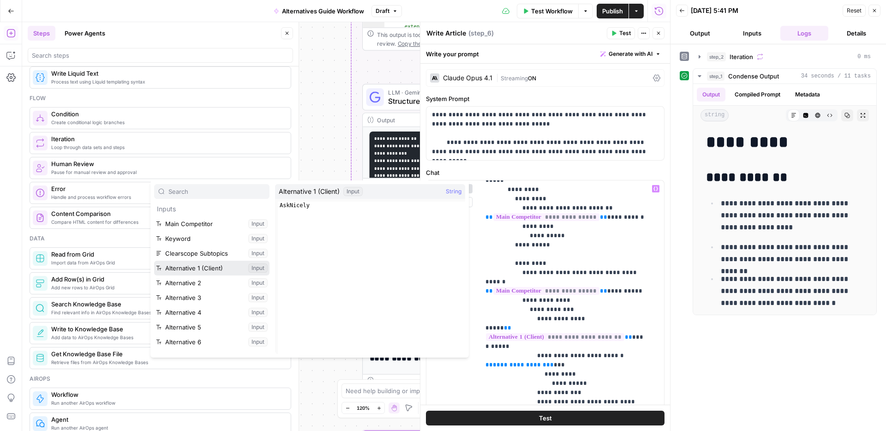
click at [190, 264] on button "Select variable Alternative 1 (Client)" at bounding box center [211, 268] width 115 height 15
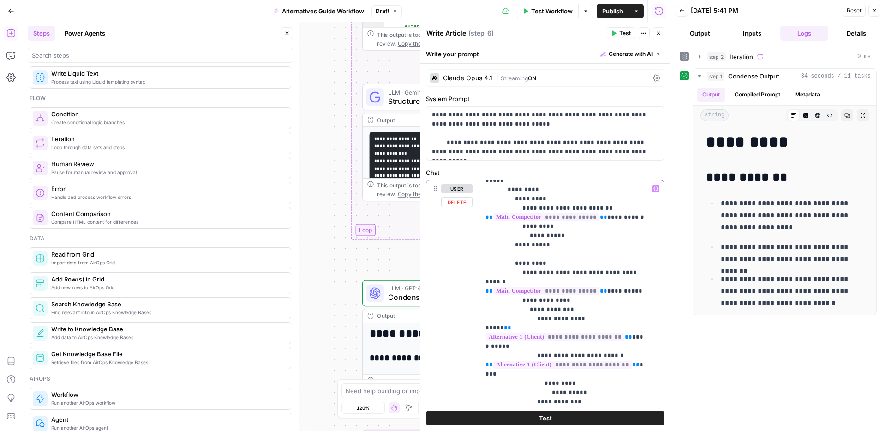
drag, startPoint x: 542, startPoint y: 309, endPoint x: 484, endPoint y: 308, distance: 58.1
click at [484, 308] on div "**********" at bounding box center [568, 368] width 177 height 376
click at [653, 187] on icon "button" at bounding box center [655, 188] width 5 height 5
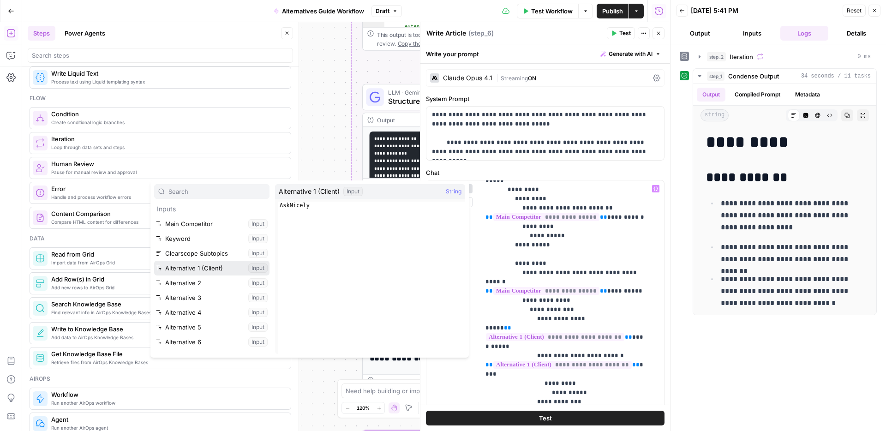
click at [196, 264] on button "Select variable Alternative 1 (Client)" at bounding box center [211, 268] width 115 height 15
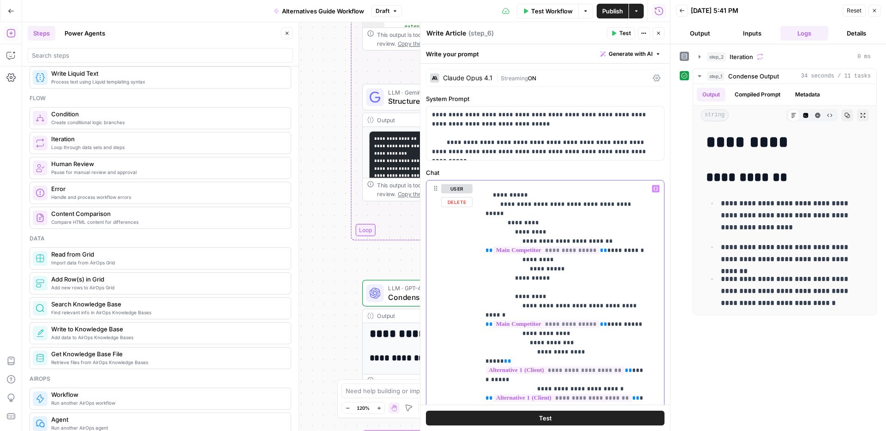
scroll to position [757, 0]
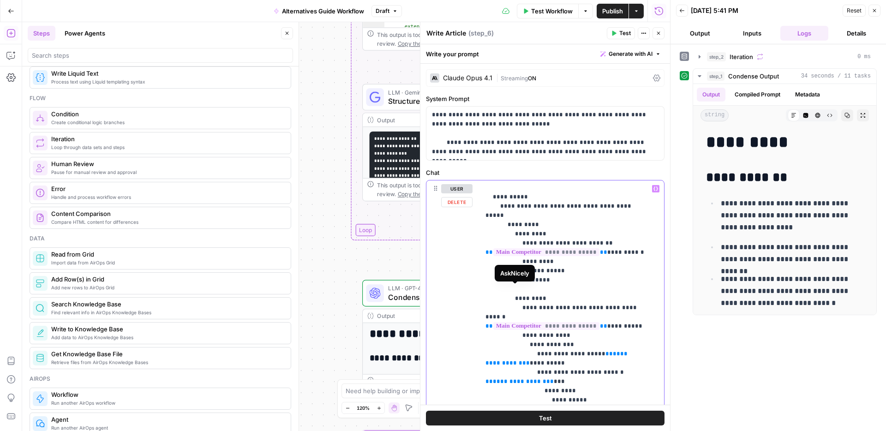
click at [580, 272] on p "**********" at bounding box center [564, 59] width 159 height 1264
drag, startPoint x: 542, startPoint y: 270, endPoint x: 487, endPoint y: 267, distance: 55.9
click at [487, 267] on p "**********" at bounding box center [564, 59] width 159 height 1264
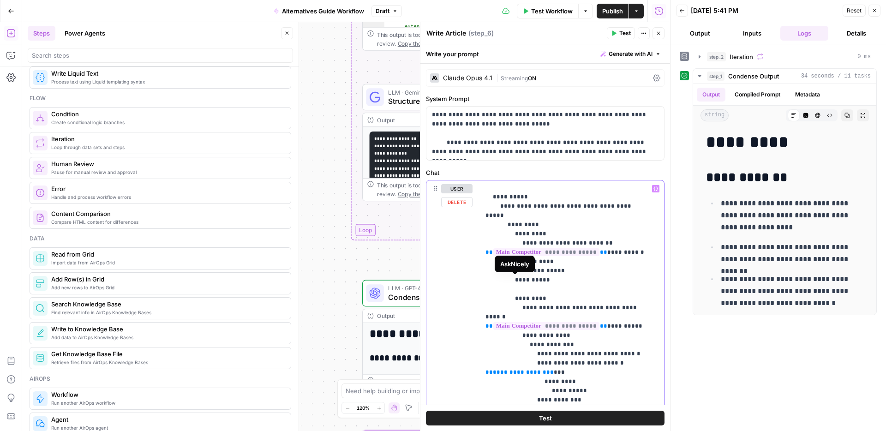
click at [601, 273] on p "**********" at bounding box center [564, 54] width 159 height 1255
drag, startPoint x: 598, startPoint y: 261, endPoint x: 622, endPoint y: 257, distance: 23.8
click at [598, 261] on p "**********" at bounding box center [564, 54] width 159 height 1255
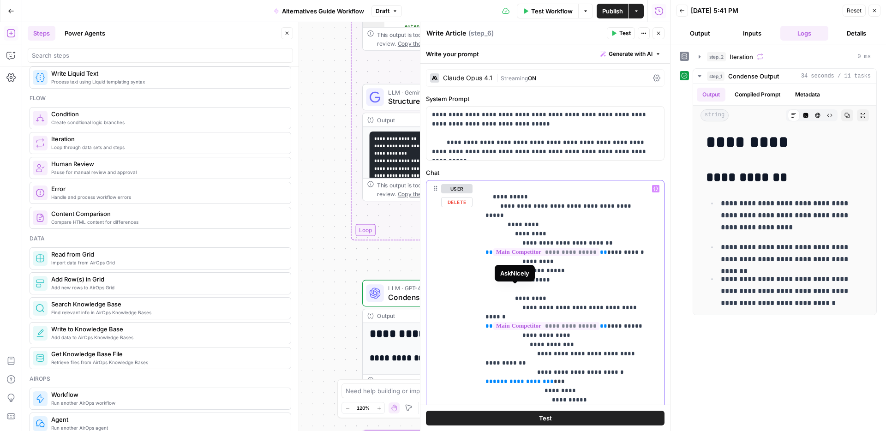
drag, startPoint x: 543, startPoint y: 290, endPoint x: 486, endPoint y: 289, distance: 57.7
click at [486, 289] on p "**********" at bounding box center [564, 59] width 159 height 1264
click at [596, 261] on p "**********" at bounding box center [564, 59] width 159 height 1264
click at [631, 262] on p "**********" at bounding box center [564, 59] width 159 height 1264
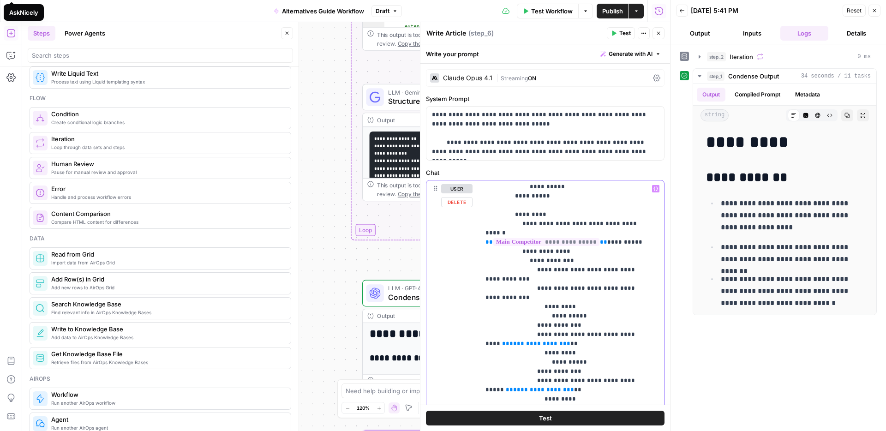
scroll to position [850, 0]
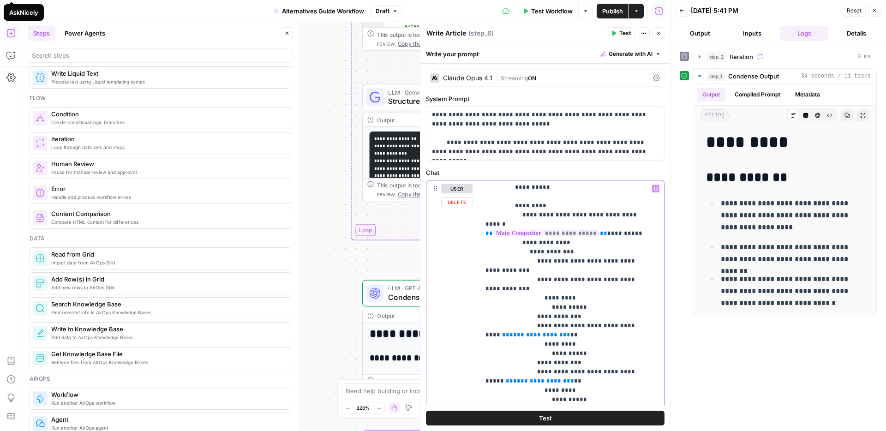
drag, startPoint x: 543, startPoint y: 244, endPoint x: 486, endPoint y: 244, distance: 57.7
drag, startPoint x: 520, startPoint y: 243, endPoint x: 486, endPoint y: 243, distance: 34.1
drag, startPoint x: 543, startPoint y: 287, endPoint x: 486, endPoint y: 284, distance: 57.3
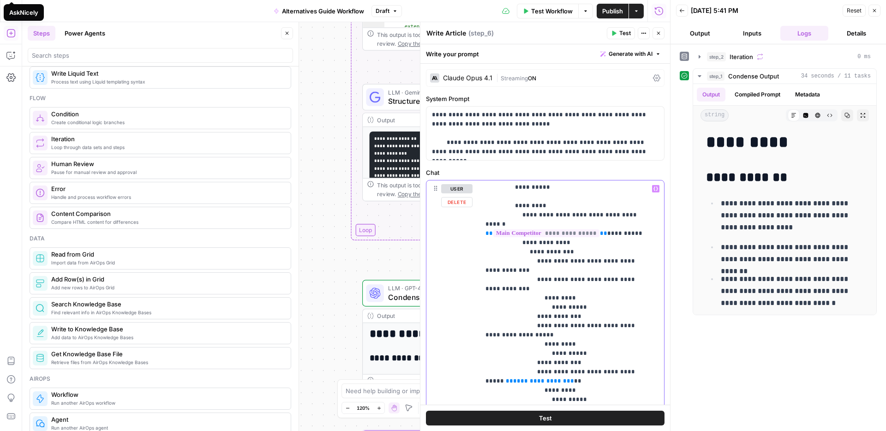
drag, startPoint x: 544, startPoint y: 334, endPoint x: 486, endPoint y: 335, distance: 58.1
drag, startPoint x: 542, startPoint y: 381, endPoint x: 485, endPoint y: 381, distance: 57.2
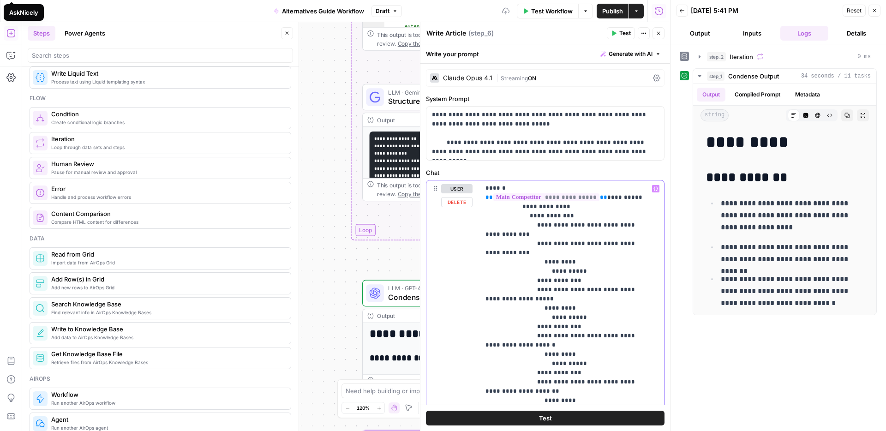
scroll to position [895, 0]
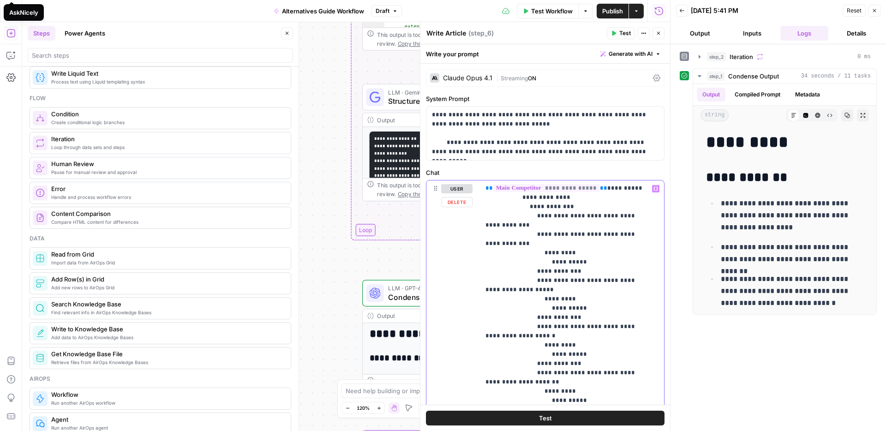
drag, startPoint x: 543, startPoint y: 383, endPoint x: 486, endPoint y: 382, distance: 56.7
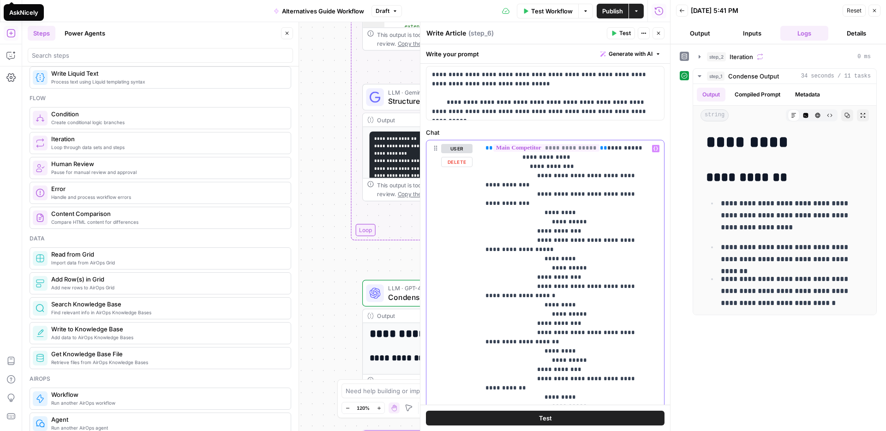
scroll to position [263, 0]
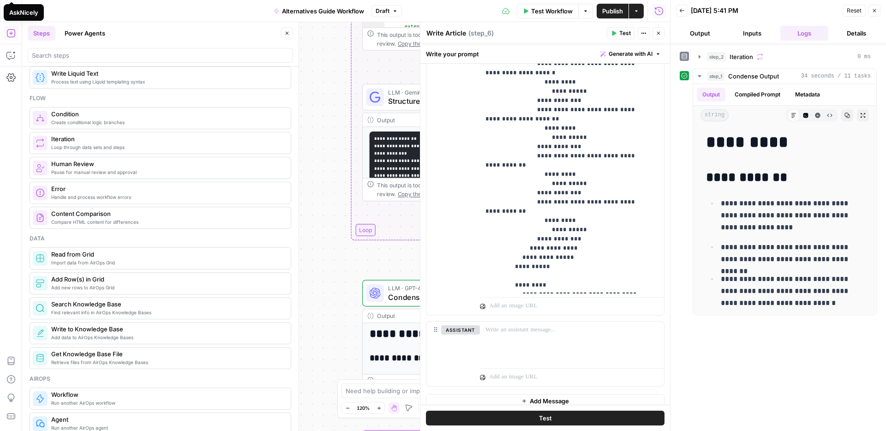
click at [613, 12] on span "Publish" at bounding box center [612, 10] width 21 height 9
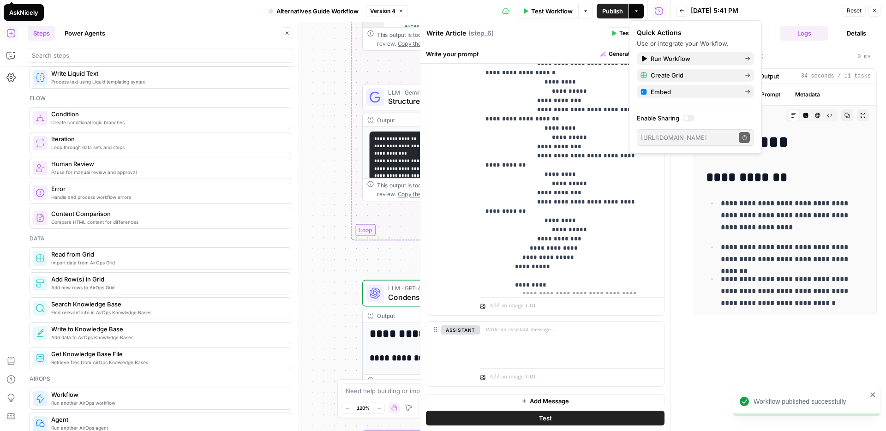
drag, startPoint x: 559, startPoint y: 26, endPoint x: 656, endPoint y: 35, distance: 98.1
click at [569, 27] on header "Write Article Write Article ( step_6 ) Test Actions Close" at bounding box center [545, 33] width 250 height 22
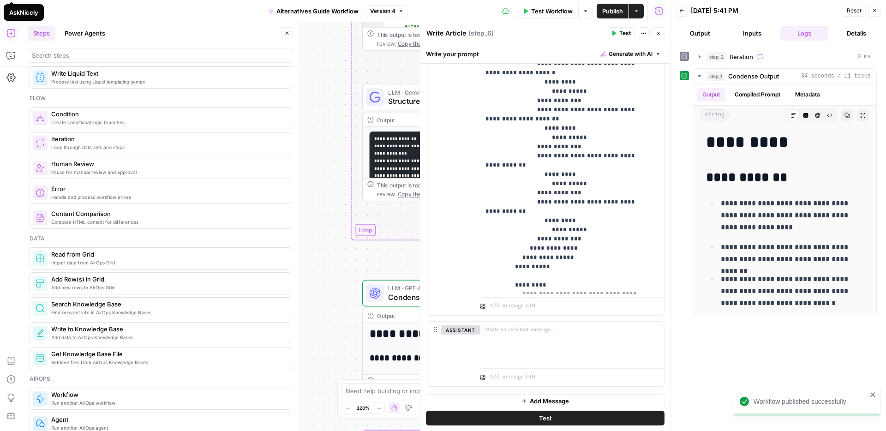
click at [656, 35] on icon "button" at bounding box center [658, 33] width 6 height 6
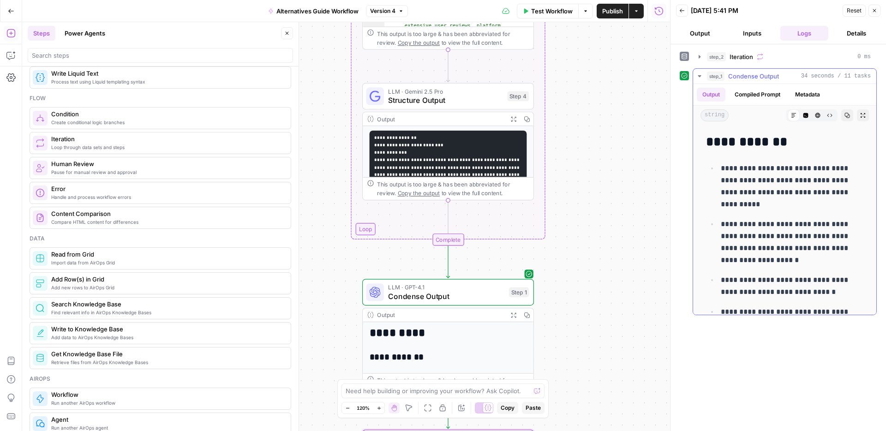
scroll to position [1631, 0]
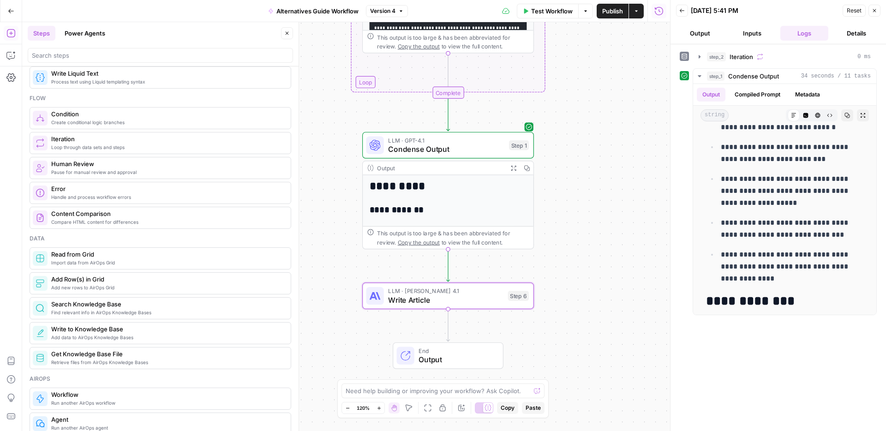
click at [473, 297] on span "Write Article" at bounding box center [445, 299] width 115 height 11
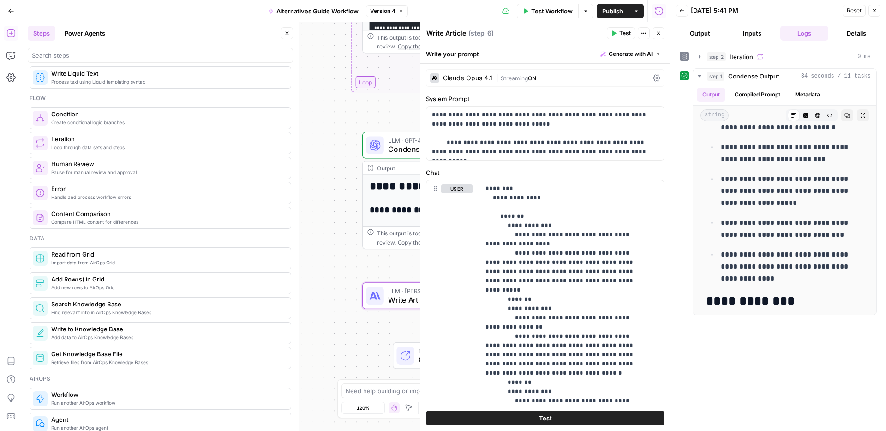
click at [654, 30] on button "Close" at bounding box center [658, 33] width 12 height 12
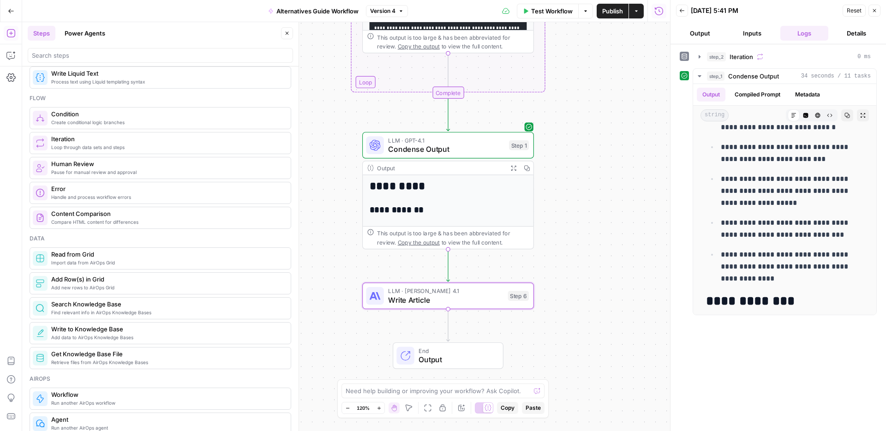
click at [440, 149] on span "Condense Output" at bounding box center [446, 148] width 116 height 11
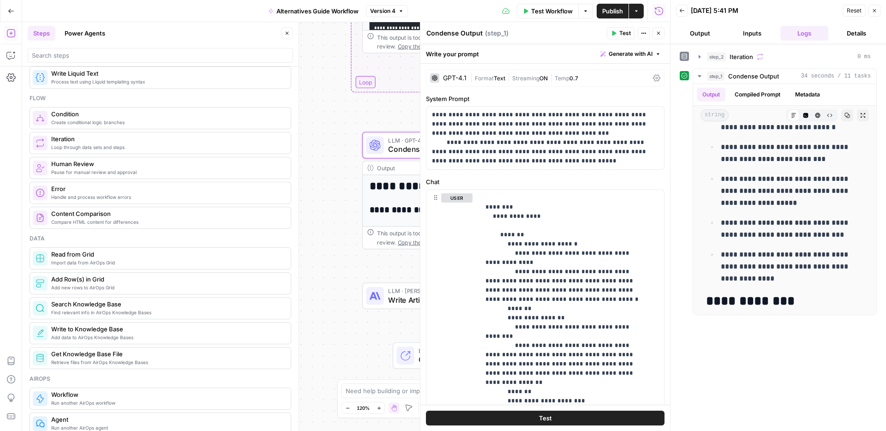
click at [458, 75] on div "GPT-4.1" at bounding box center [455, 78] width 24 height 6
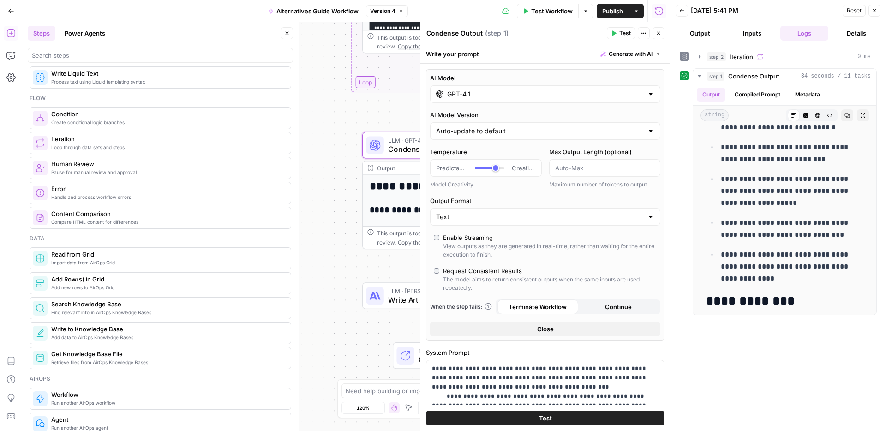
click at [498, 98] on input "GPT-4.1" at bounding box center [545, 93] width 196 height 9
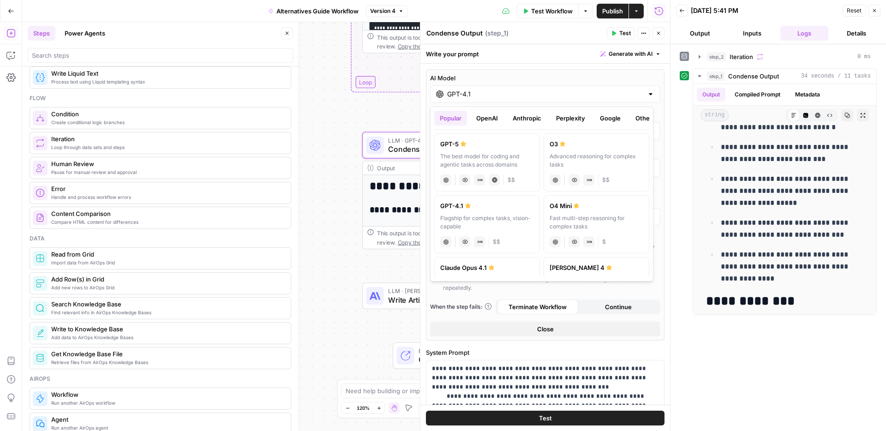
click at [526, 119] on button "Anthropic" at bounding box center [527, 118] width 40 height 15
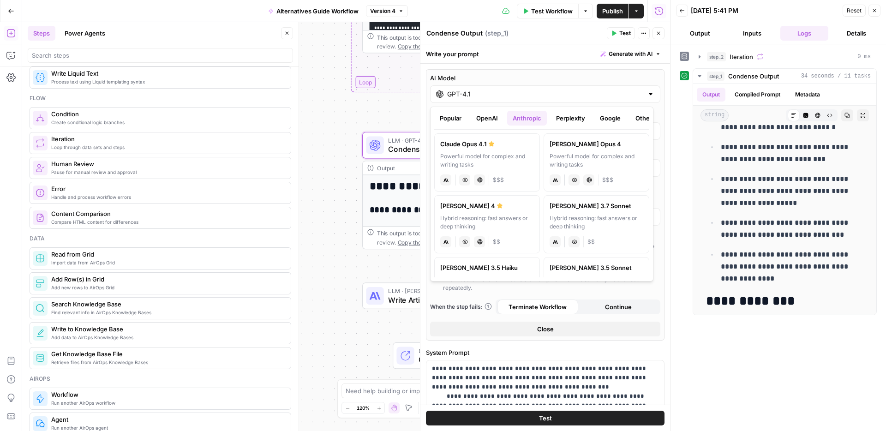
click at [495, 140] on div "Claude Opus 4.1" at bounding box center [487, 143] width 94 height 9
type input "Claude Opus 4.1"
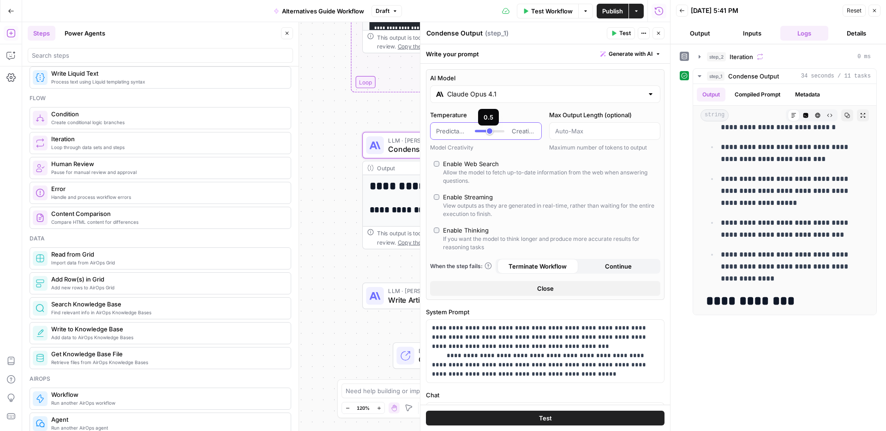
type input "***"
drag, startPoint x: 493, startPoint y: 129, endPoint x: 486, endPoint y: 130, distance: 7.0
click at [486, 130] on div at bounding box center [490, 130] width 30 height 9
click at [655, 31] on icon "button" at bounding box center [658, 33] width 6 height 6
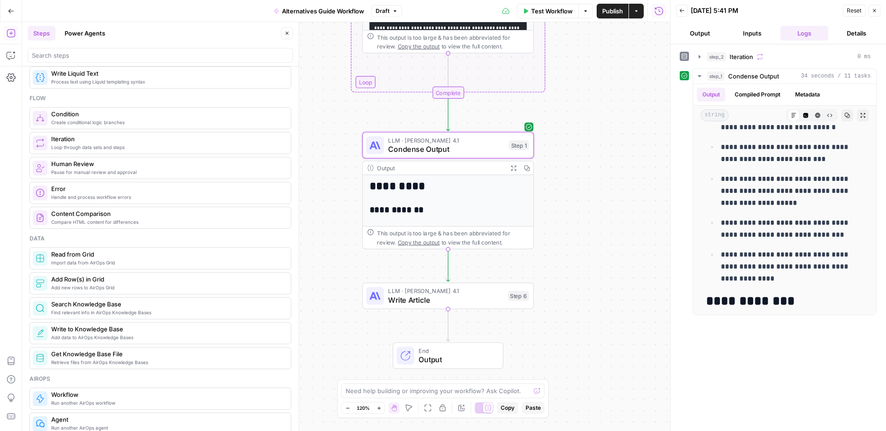
click at [437, 291] on span "LLM · [PERSON_NAME] 4.1" at bounding box center [445, 290] width 115 height 9
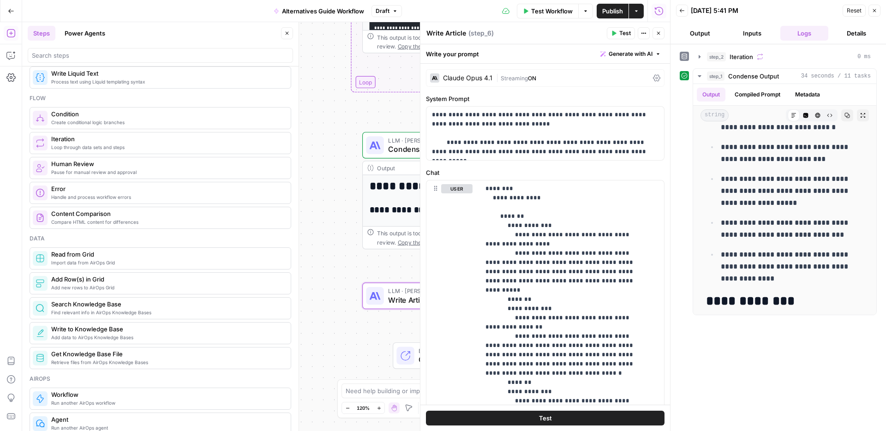
click at [620, 31] on span "Test" at bounding box center [625, 33] width 12 height 8
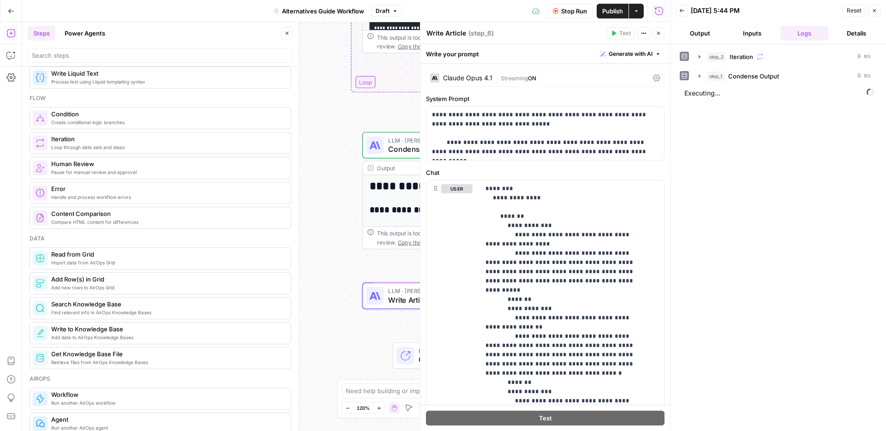
click at [655, 33] on button "Close" at bounding box center [658, 33] width 12 height 12
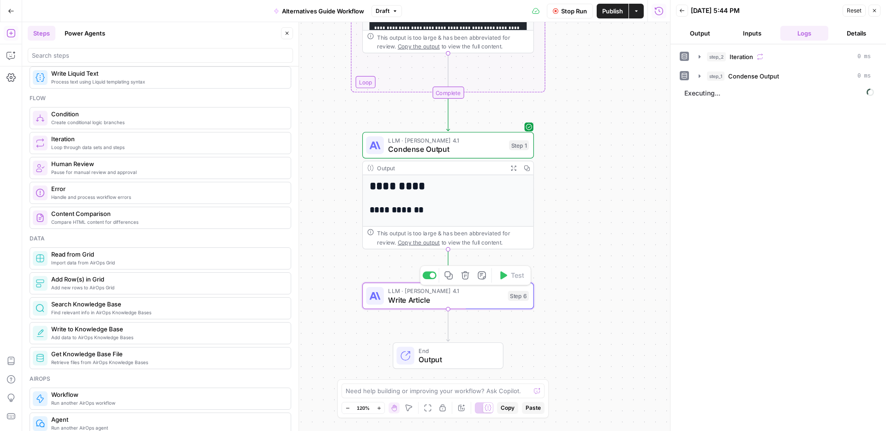
click at [464, 290] on span "LLM · [PERSON_NAME] 4.1" at bounding box center [445, 290] width 115 height 9
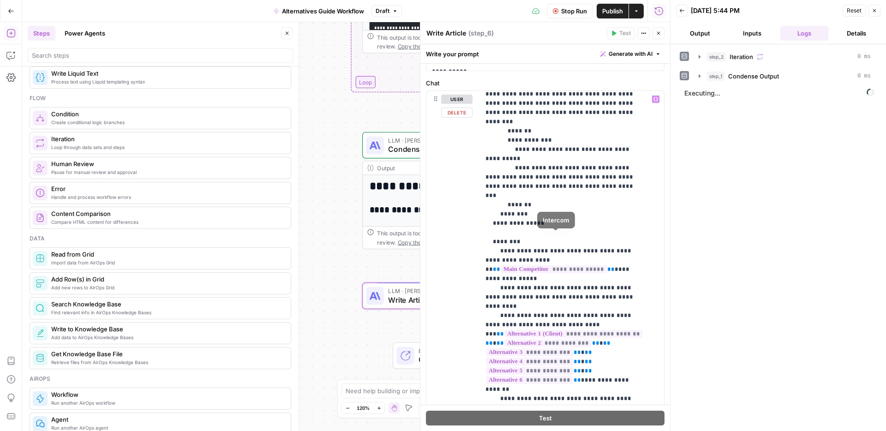
scroll to position [365, 0]
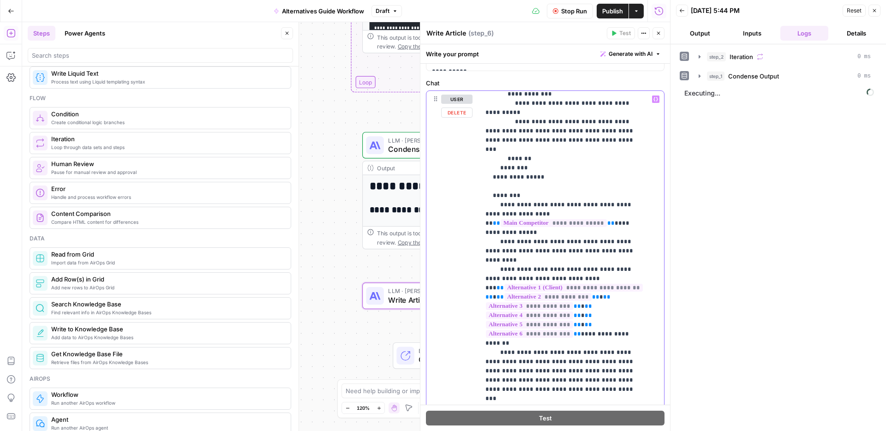
drag, startPoint x: 500, startPoint y: 321, endPoint x: 490, endPoint y: 300, distance: 23.5
click at [490, 300] on p "**********" at bounding box center [564, 362] width 159 height 1264
click at [749, 30] on button "Inputs" at bounding box center [752, 33] width 48 height 15
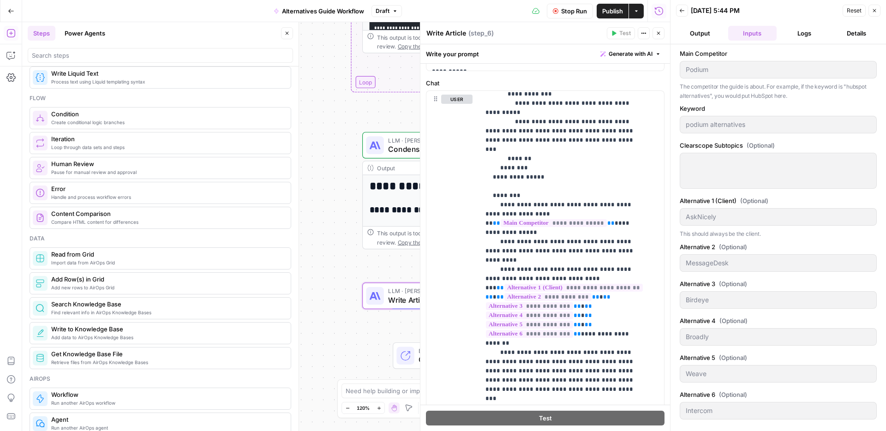
click at [798, 30] on button "Logs" at bounding box center [804, 33] width 48 height 15
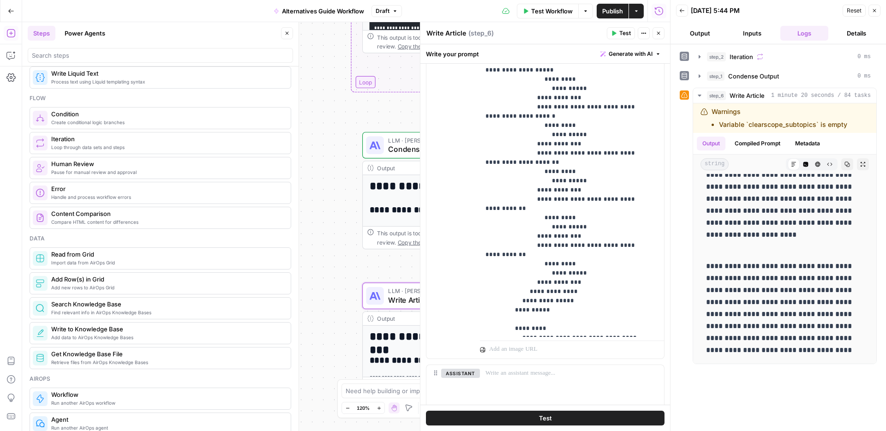
scroll to position [229, 0]
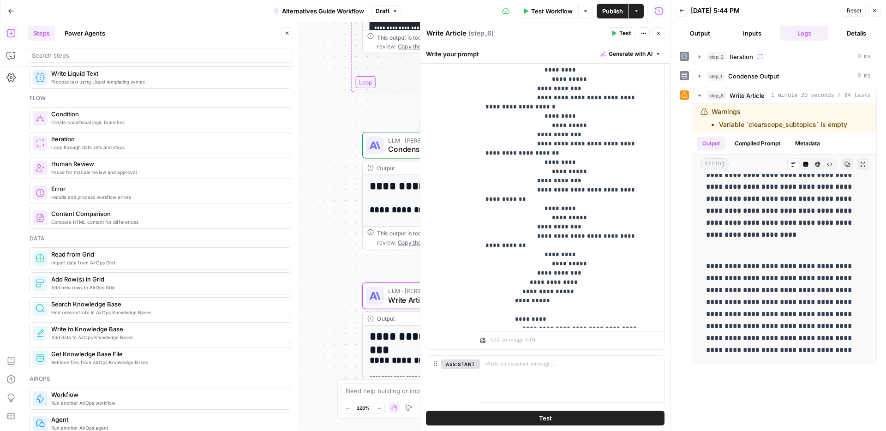
click at [377, 149] on icon at bounding box center [374, 145] width 11 height 11
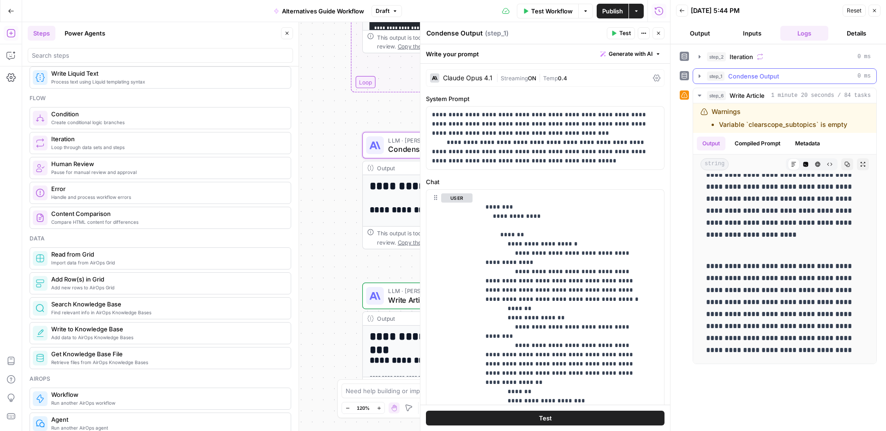
click at [701, 77] on icon "button" at bounding box center [699, 75] width 7 height 7
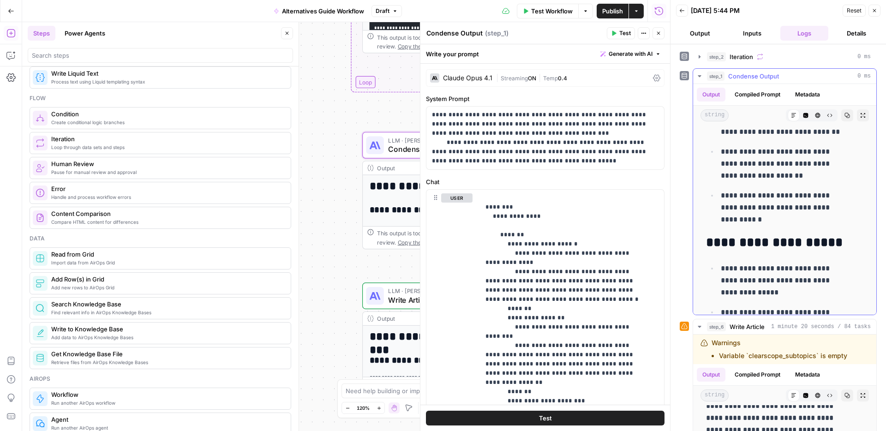
scroll to position [4317, 0]
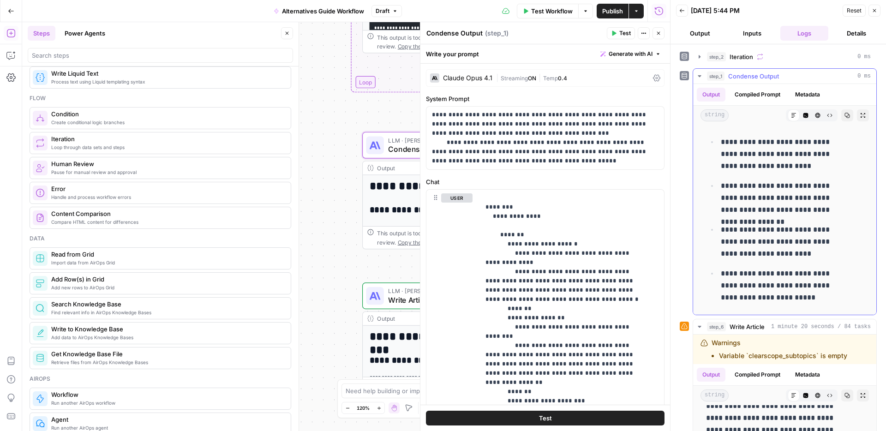
drag, startPoint x: 702, startPoint y: 75, endPoint x: 702, endPoint y: 68, distance: 6.9
click at [702, 75] on icon "button" at bounding box center [699, 75] width 7 height 7
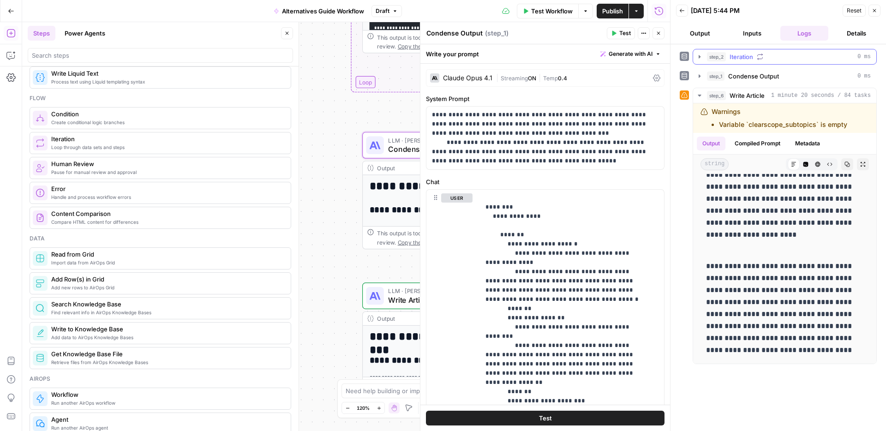
click at [701, 60] on icon "button" at bounding box center [699, 56] width 7 height 7
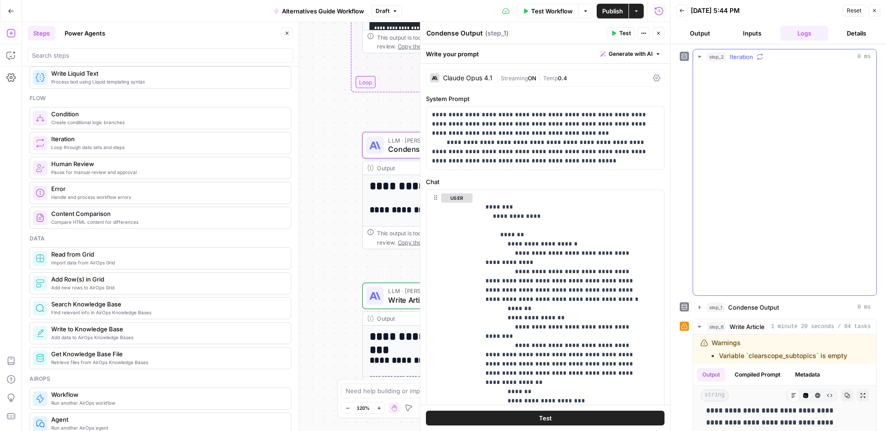
scroll to position [5040, 0]
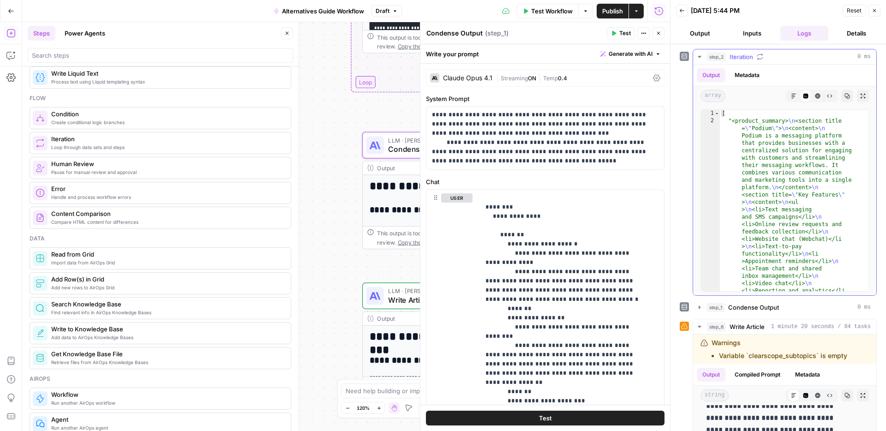
click at [749, 76] on button "Metadata" at bounding box center [747, 75] width 36 height 14
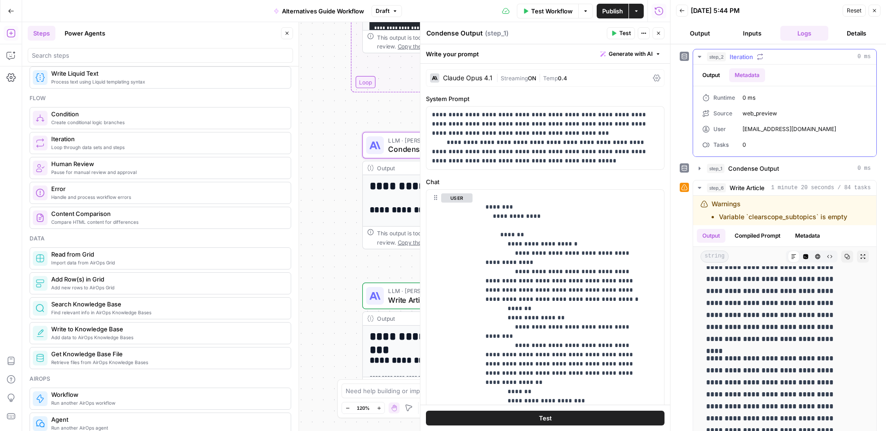
click at [702, 56] on icon "button" at bounding box center [699, 56] width 7 height 7
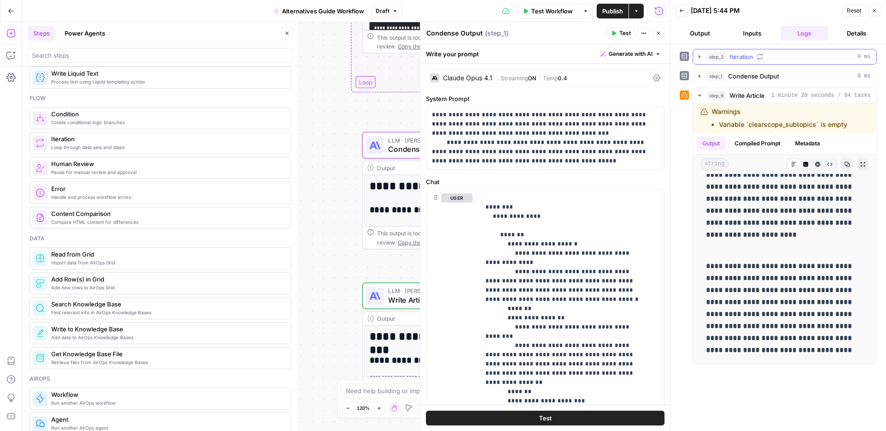
click at [727, 54] on div "step_2 Iteration 0 ms" at bounding box center [789, 56] width 164 height 9
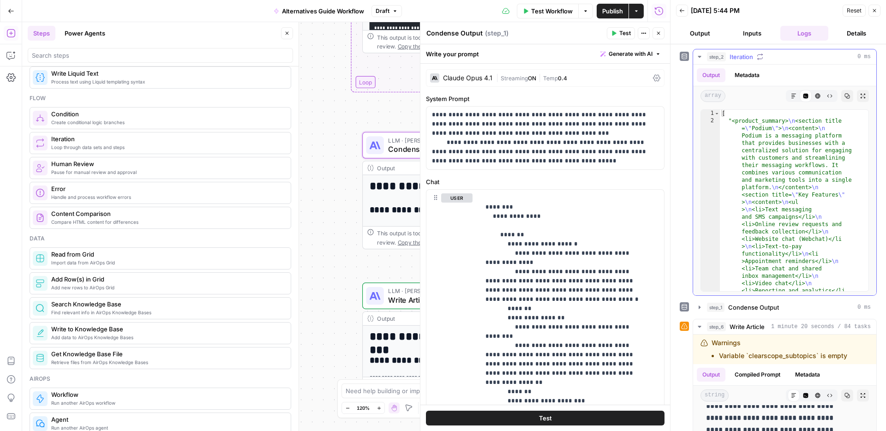
click at [727, 54] on div "step_2 Iteration 0 ms" at bounding box center [789, 56] width 164 height 9
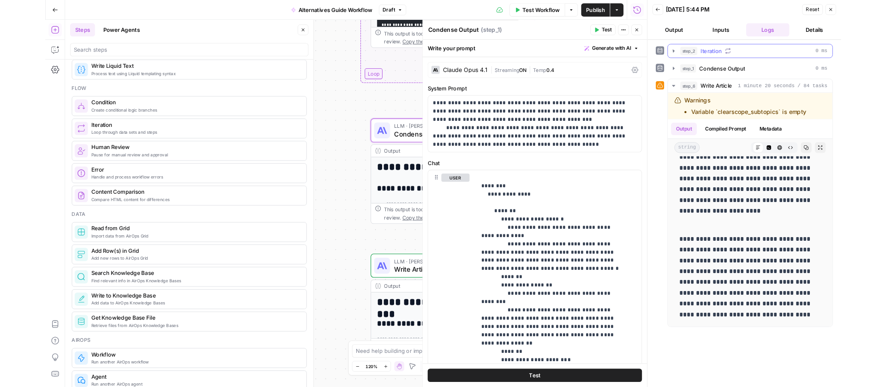
scroll to position [4812, 0]
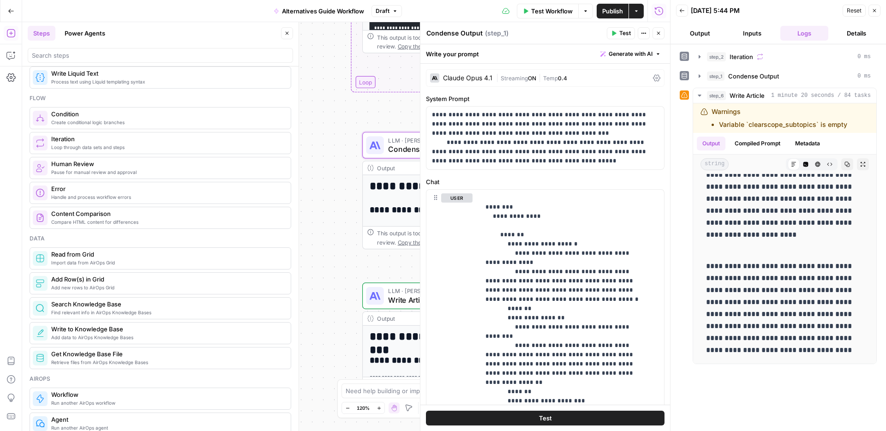
click at [655, 36] on icon "button" at bounding box center [658, 33] width 6 height 6
